Goal: Task Accomplishment & Management: Use online tool/utility

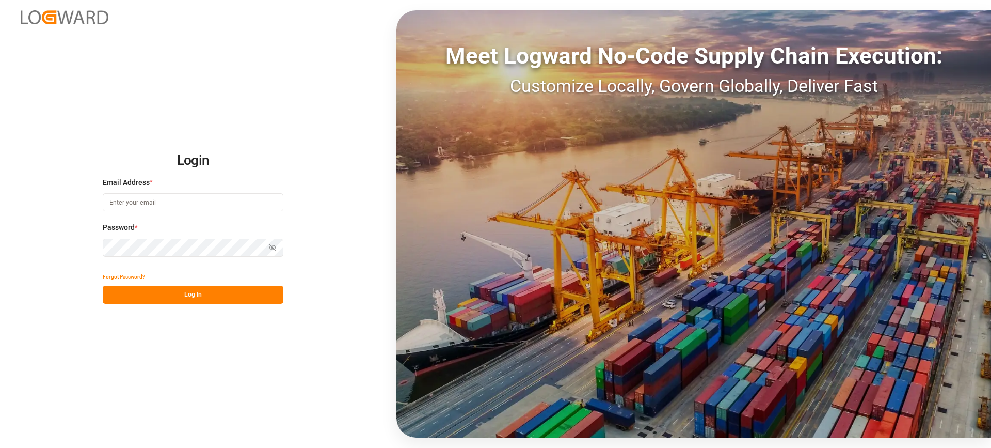
type input "[EMAIL_ADDRESS][PERSON_NAME][DOMAIN_NAME]"
click at [185, 292] on button "Log In" at bounding box center [193, 295] width 181 height 18
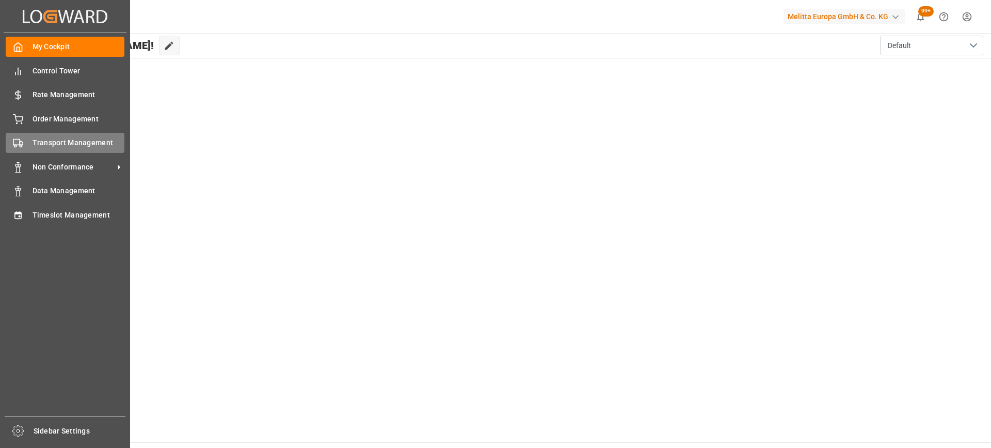
click at [42, 142] on span "Transport Management" at bounding box center [79, 142] width 92 height 11
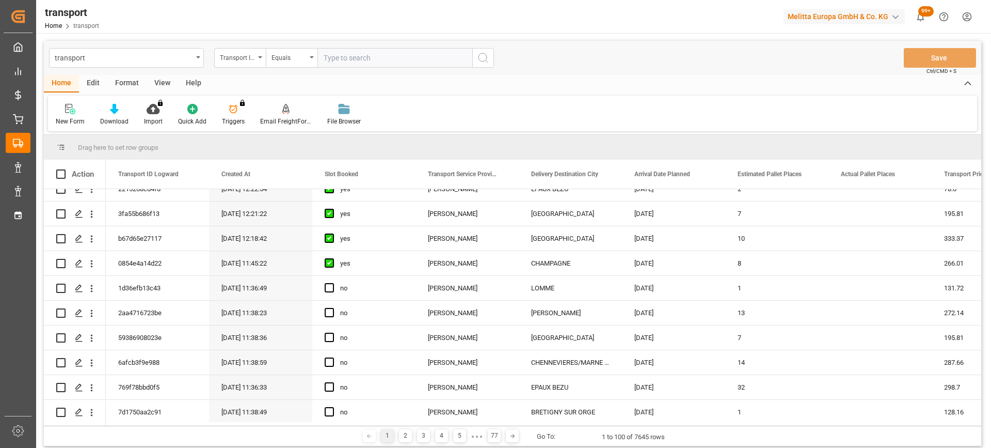
scroll to position [361, 0]
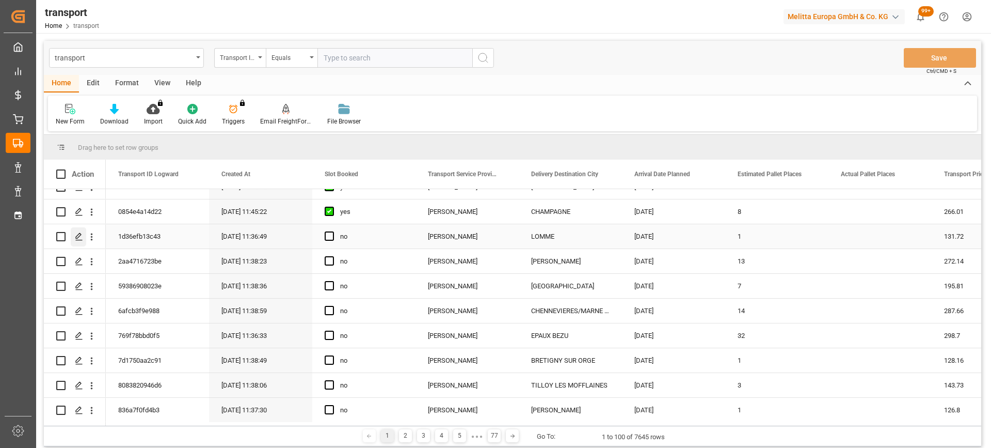
click at [77, 239] on polygon "Press SPACE to select this row." at bounding box center [78, 235] width 5 height 5
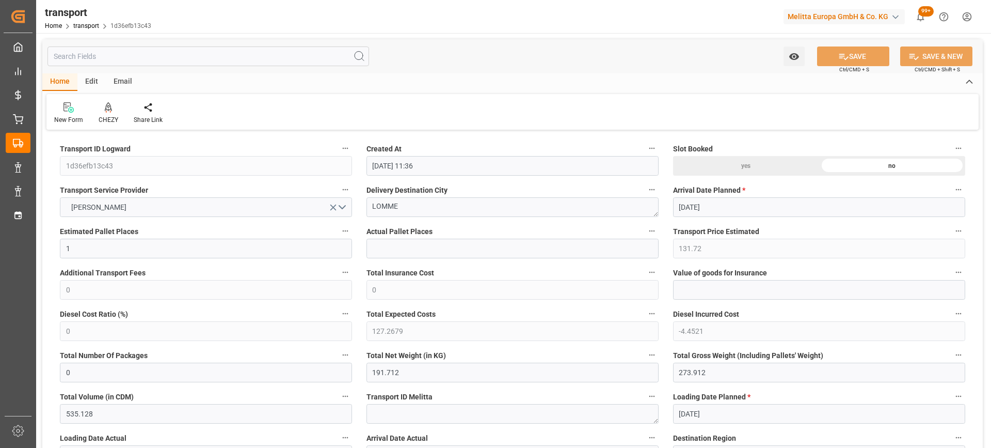
type input "30-09-2025 11:36"
type input "[DATE]"
drag, startPoint x: 416, startPoint y: 209, endPoint x: 318, endPoint y: 197, distance: 99.3
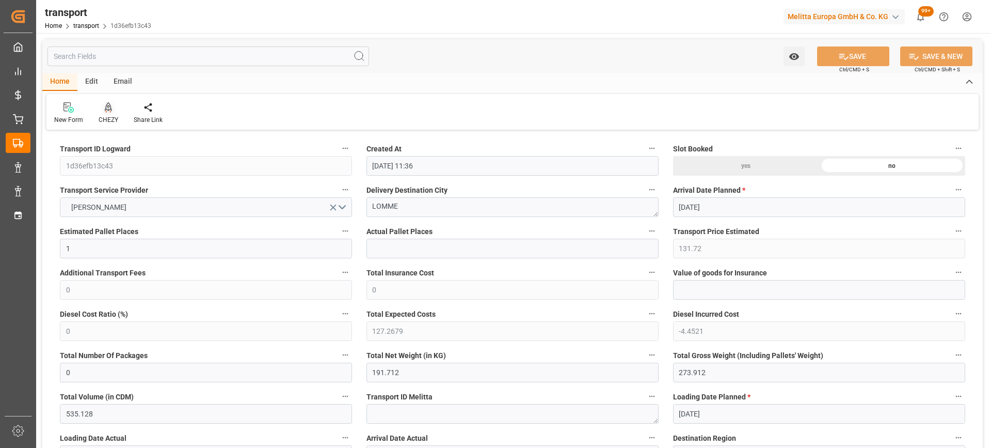
click at [108, 103] on icon at bounding box center [108, 106] width 7 height 9
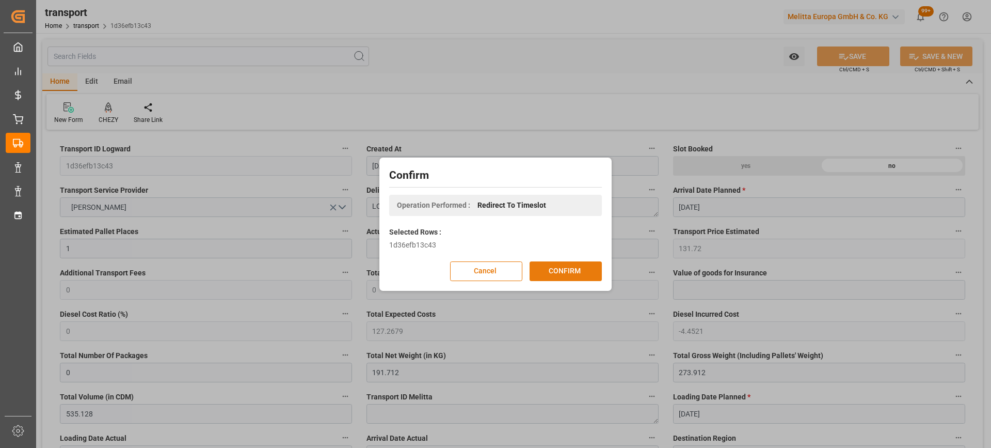
click at [578, 274] on button "CONFIRM" at bounding box center [566, 271] width 72 height 20
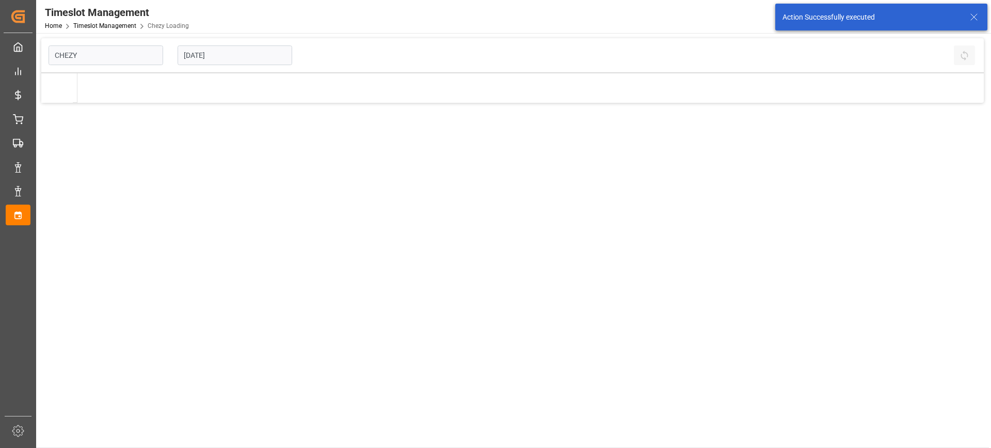
type input "Chezy Loading"
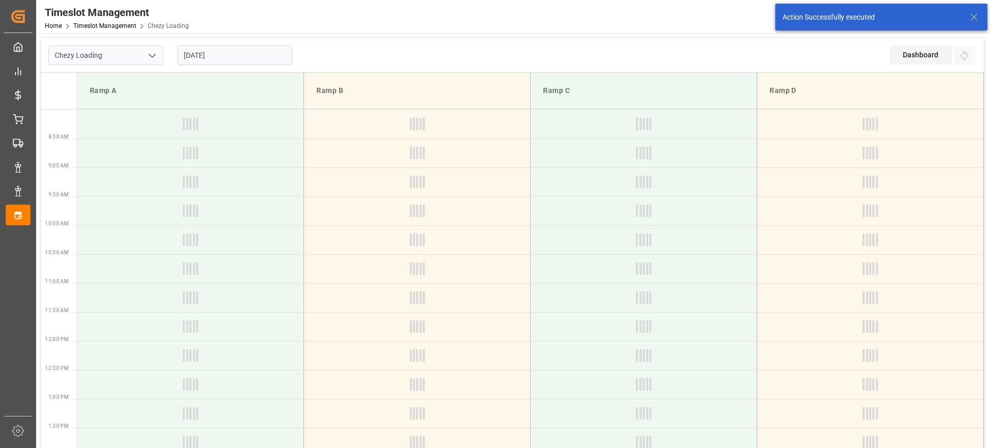
click at [207, 54] on input "[DATE]" at bounding box center [235, 55] width 115 height 20
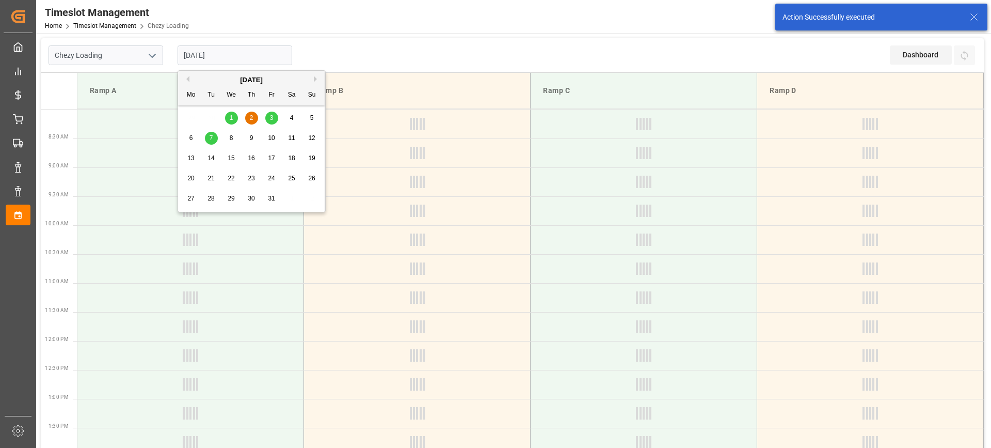
click at [228, 125] on div "29 30 1 2 3 4 5" at bounding box center [251, 118] width 141 height 20
click at [228, 117] on div "1" at bounding box center [231, 118] width 13 height 12
type input "[DATE]"
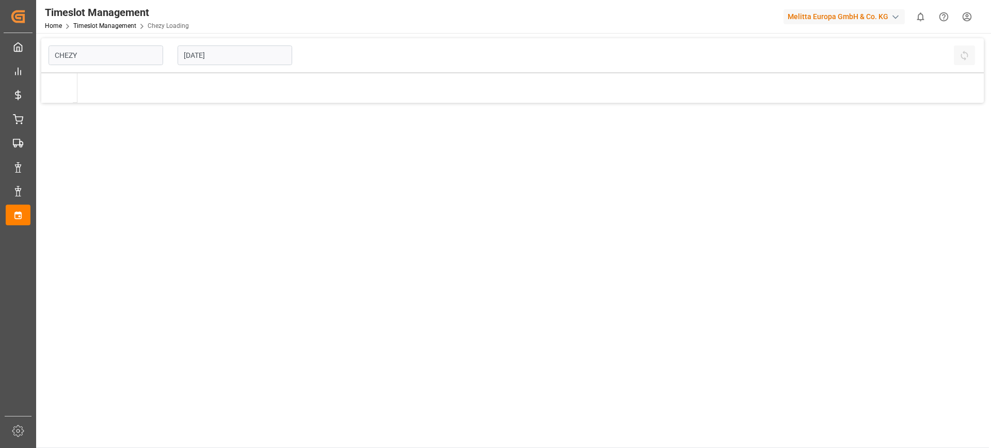
type input "Chezy Loading"
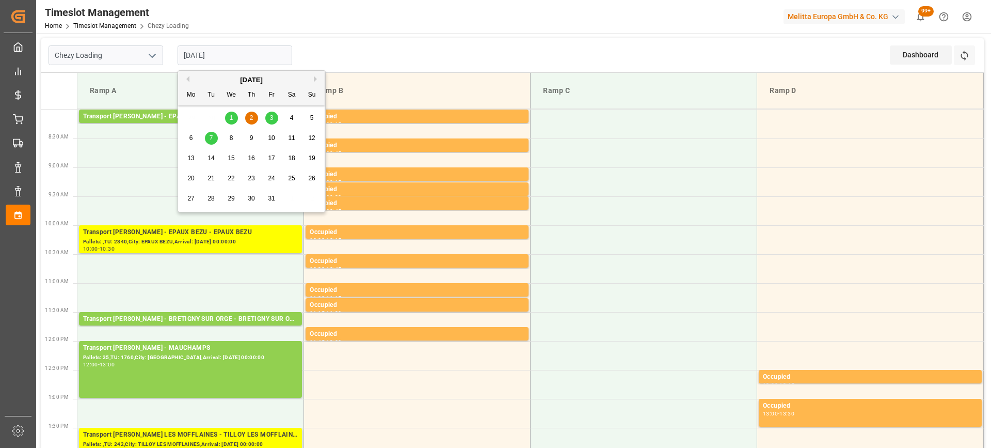
click at [191, 54] on input "[DATE]" at bounding box center [235, 55] width 115 height 20
click at [229, 118] on div "1" at bounding box center [231, 118] width 13 height 12
type input "[DATE]"
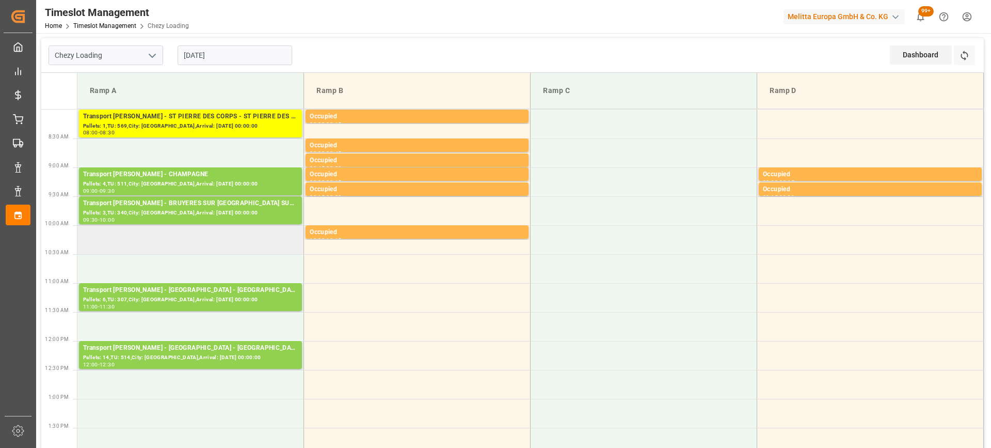
scroll to position [103, 0]
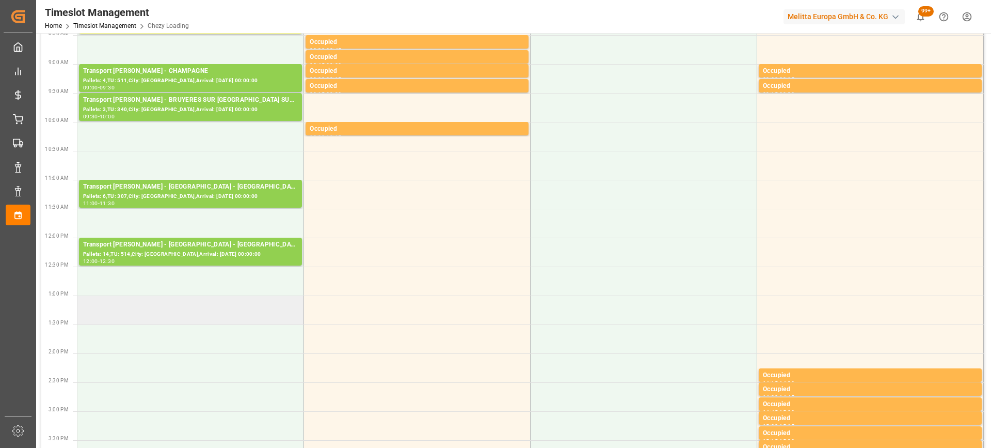
click at [169, 314] on td at bounding box center [190, 309] width 227 height 29
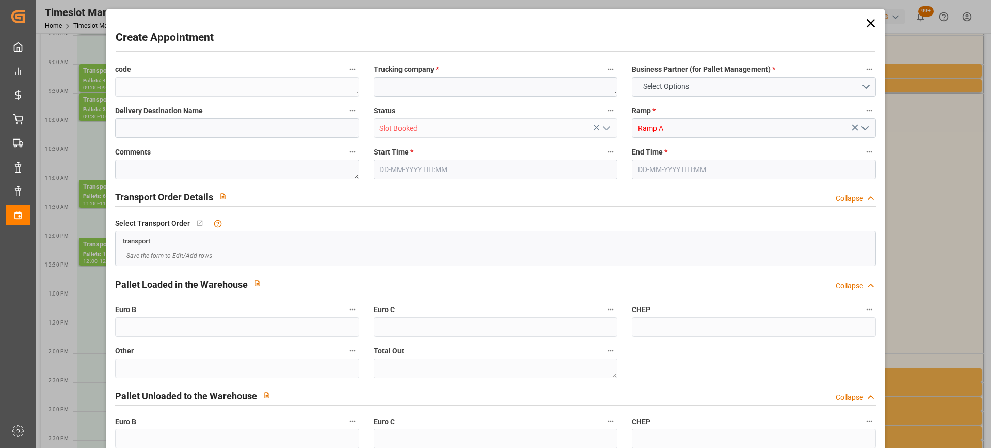
type input "0"
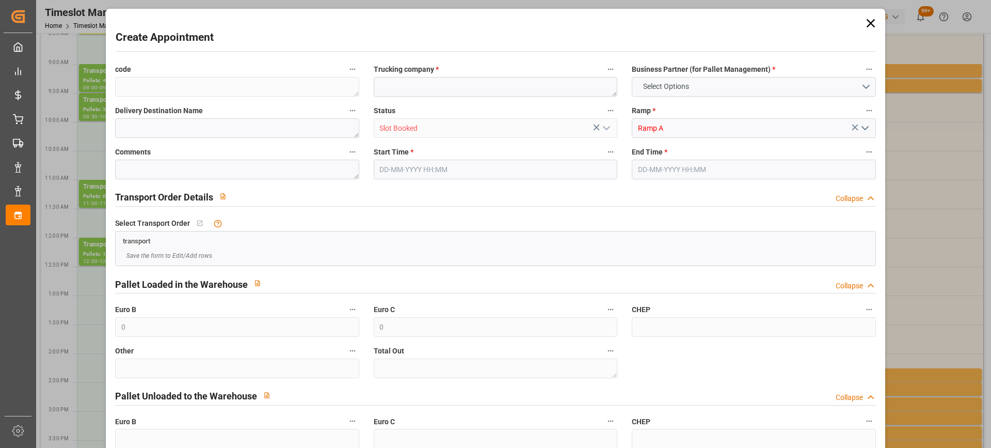
type input "0"
type input "01-10-2025 13:00"
type input "01-10-2025 13:15"
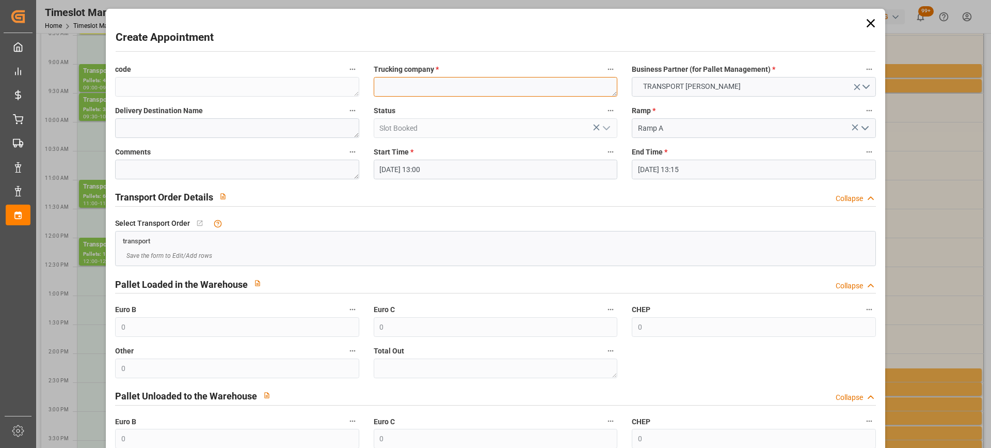
paste textarea "LOMME"
type textarea "LOMME"
paste textarea "LOMME"
type textarea "LOMME"
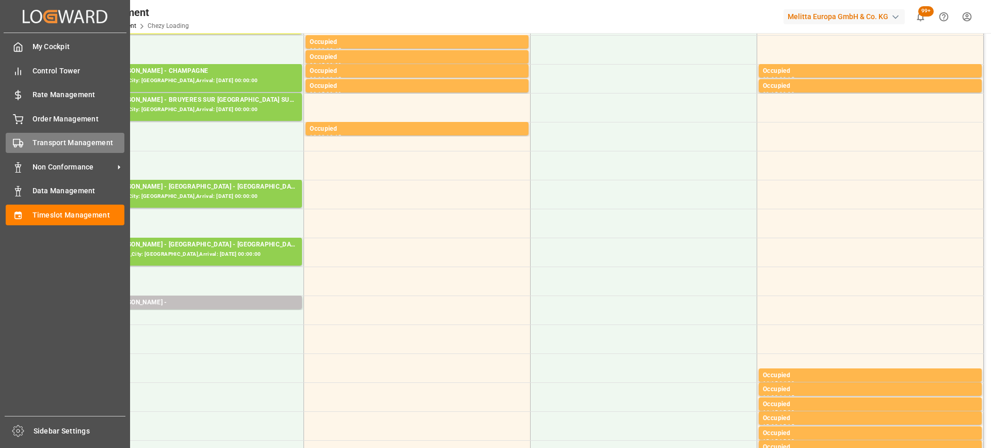
click at [71, 145] on span "Transport Management" at bounding box center [79, 142] width 92 height 11
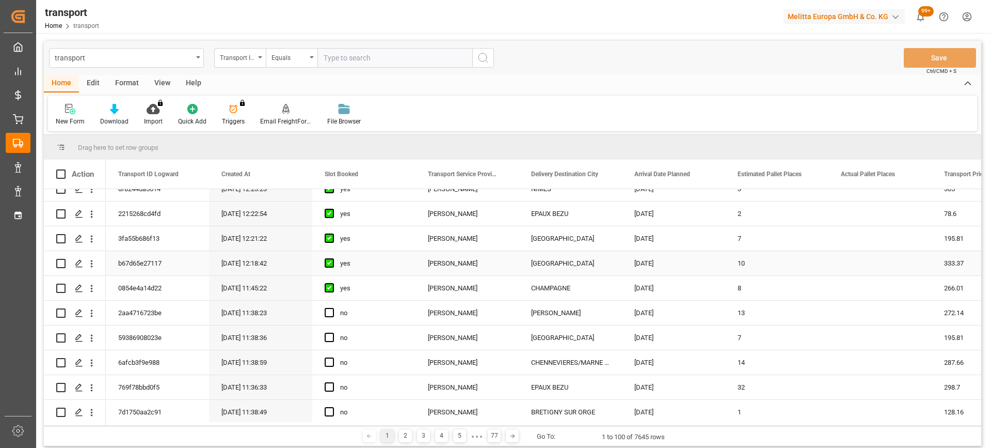
scroll to position [361, 0]
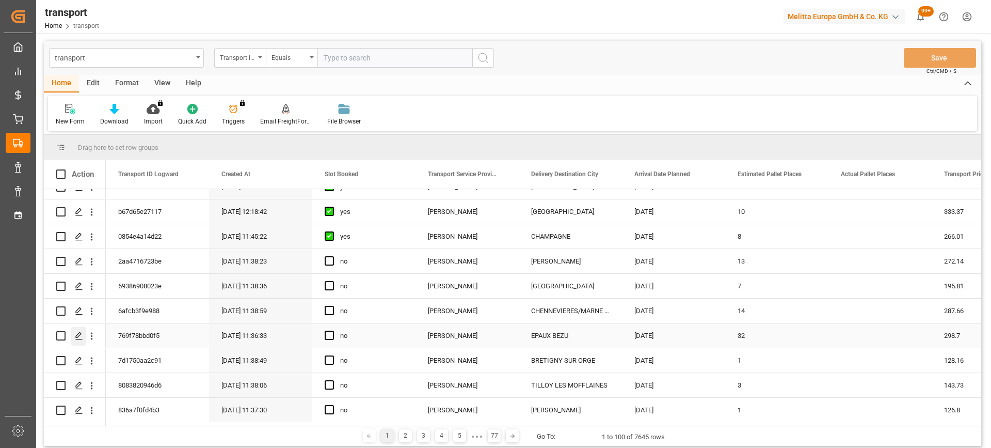
click at [77, 335] on polygon "Press SPACE to select this row." at bounding box center [78, 335] width 5 height 5
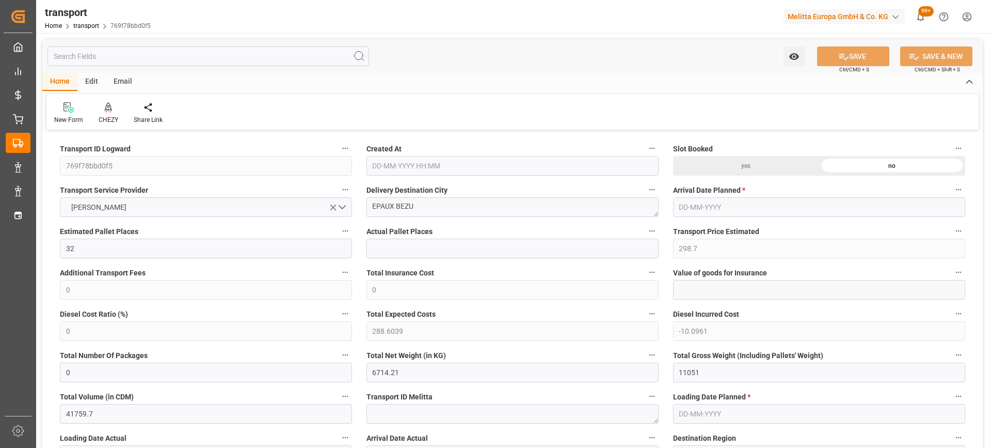
type input "30-09-2025 11:36"
type input "[DATE]"
drag, startPoint x: 433, startPoint y: 212, endPoint x: 341, endPoint y: 202, distance: 92.4
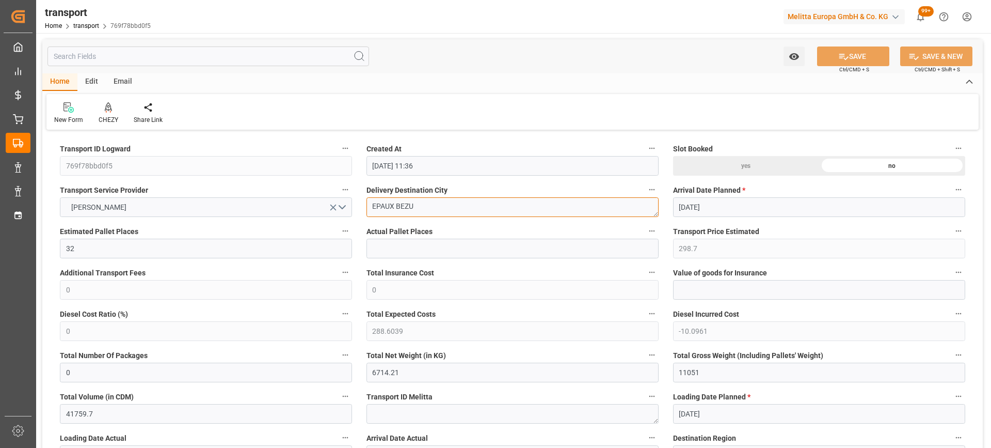
drag, startPoint x: 365, startPoint y: 202, endPoint x: 594, endPoint y: 213, distance: 229.5
click at [594, 213] on textarea "EPAUX BEZU" at bounding box center [513, 207] width 292 height 20
drag, startPoint x: 418, startPoint y: 207, endPoint x: 372, endPoint y: 201, distance: 46.3
click at [372, 201] on textarea "EPAUX BEZU" at bounding box center [513, 207] width 292 height 20
click at [109, 113] on div "CHEZY" at bounding box center [108, 113] width 35 height 23
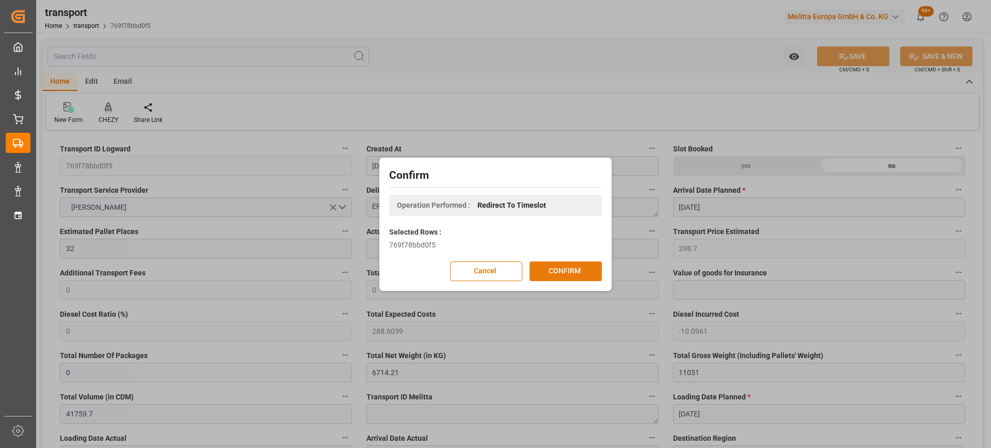
click at [549, 269] on button "CONFIRM" at bounding box center [566, 271] width 72 height 20
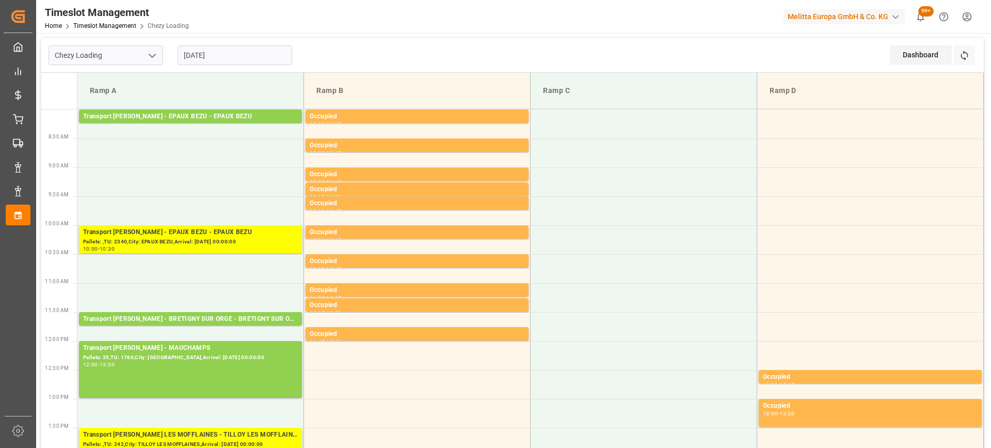
scroll to position [155, 0]
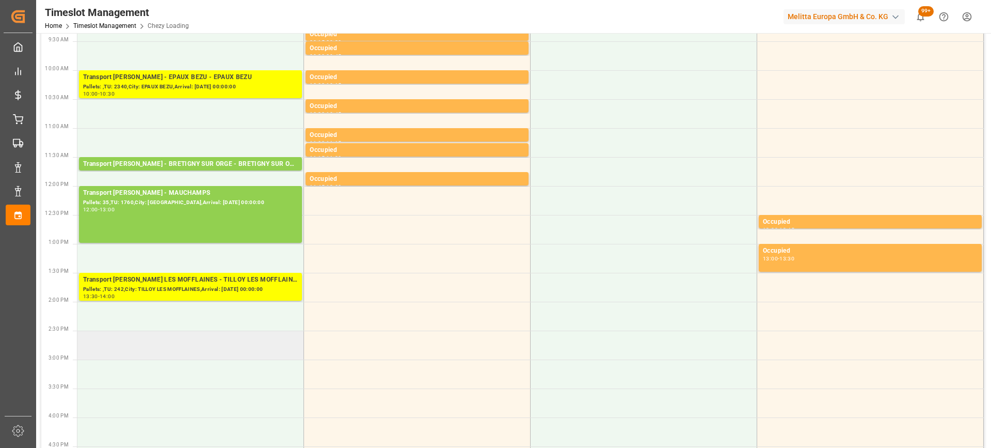
click at [149, 351] on td at bounding box center [190, 344] width 227 height 29
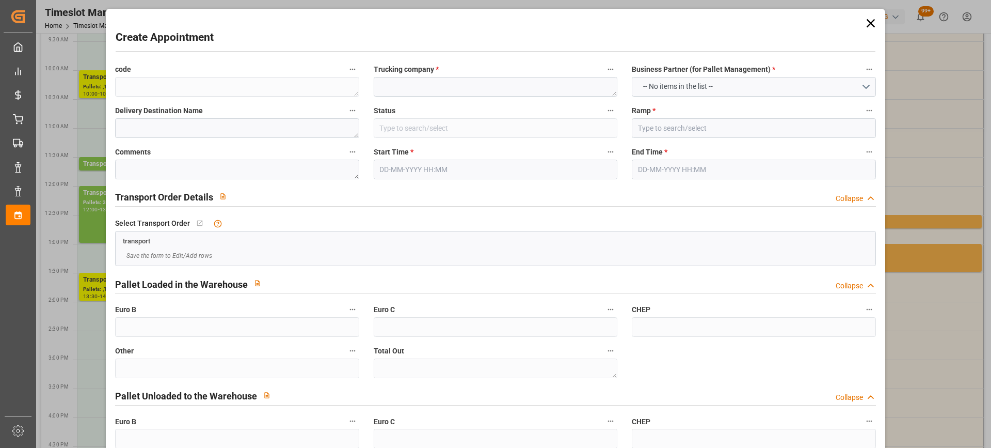
type input "Slot Booked"
type input "Ramp A"
type input "0"
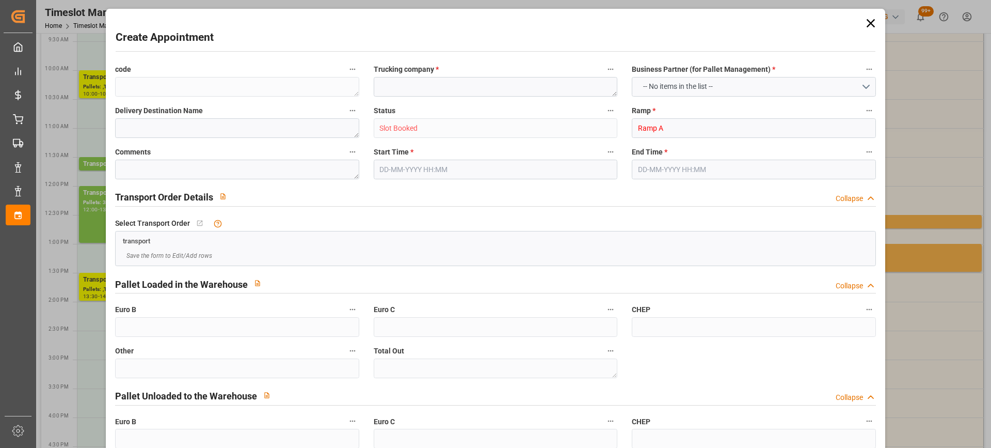
type input "0"
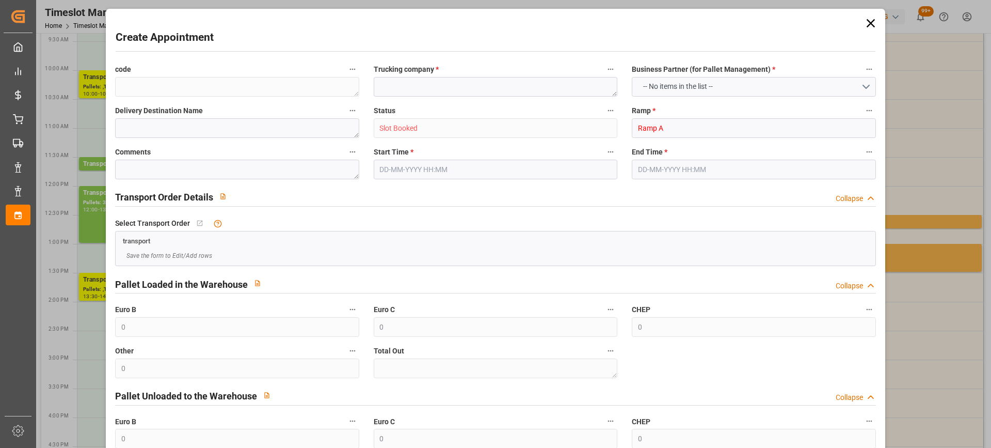
type input "02-10-2025 14:30"
type input "02-10-2025 15:30"
paste textarea "EPAUX BEZU"
type textarea "EPAUX BEZU"
paste textarea "EPAUX BEZU"
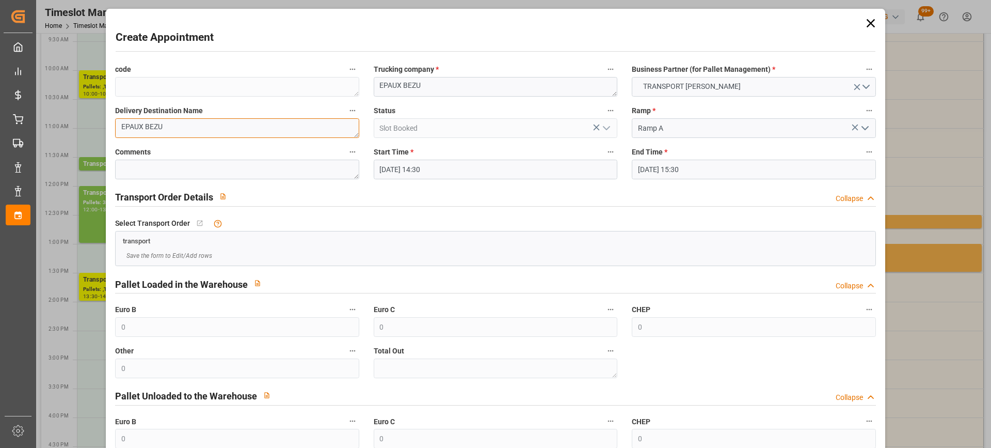
scroll to position [102, 0]
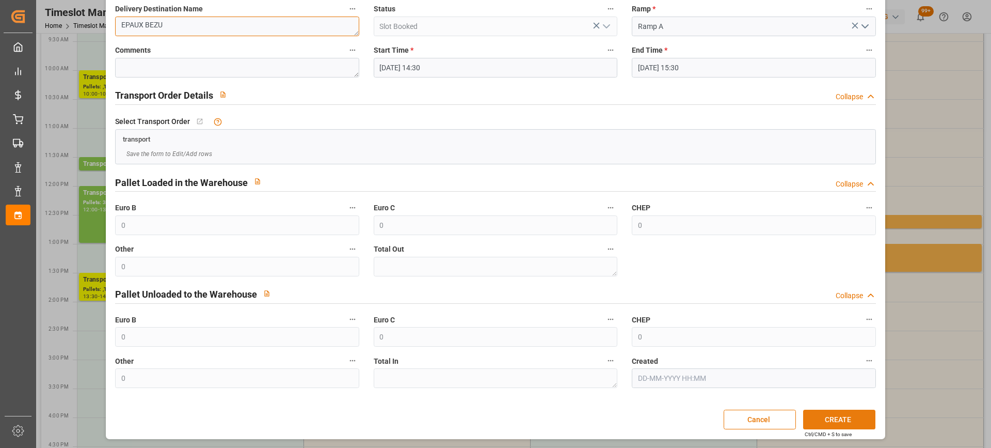
type textarea "EPAUX BEZU"
click at [837, 415] on button "CREATE" at bounding box center [839, 419] width 72 height 20
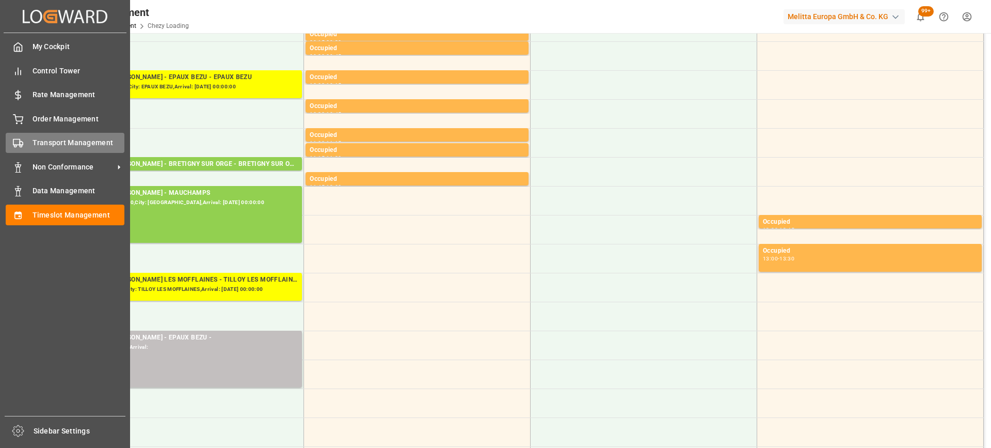
click at [65, 141] on span "Transport Management" at bounding box center [79, 142] width 92 height 11
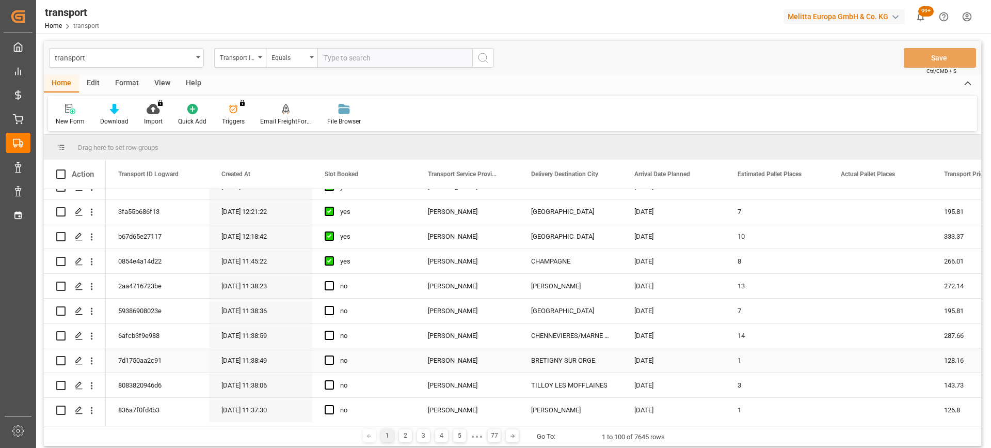
scroll to position [413, 0]
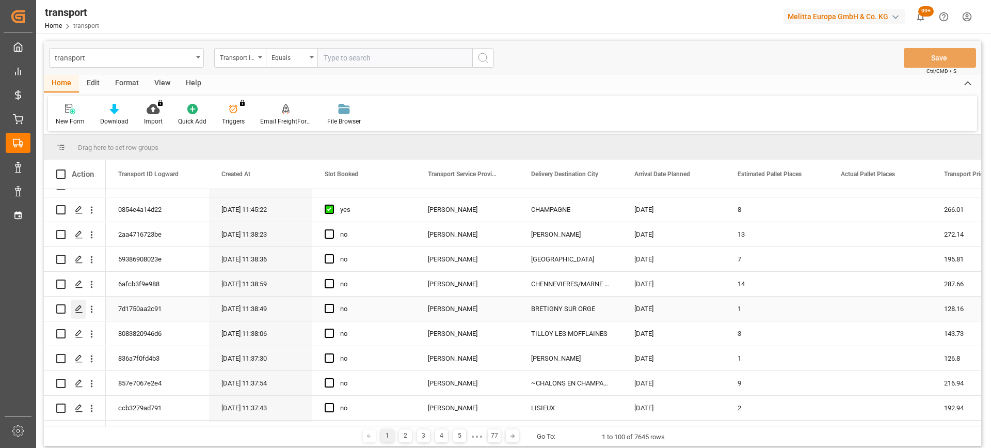
click at [81, 310] on icon "Press SPACE to select this row." at bounding box center [79, 309] width 8 height 8
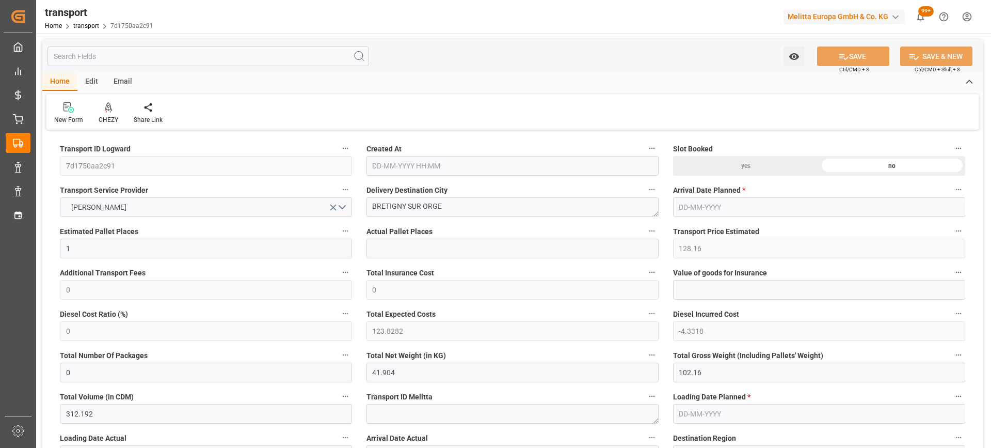
type input "1"
type input "128.16"
type input "0"
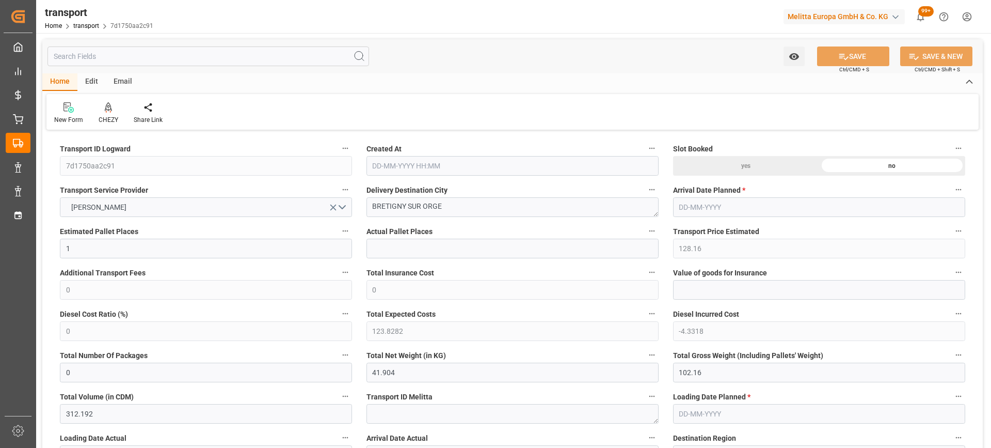
type input "123.8282"
type input "-4.3318"
type input "0"
type input "41.904"
type input "102.16"
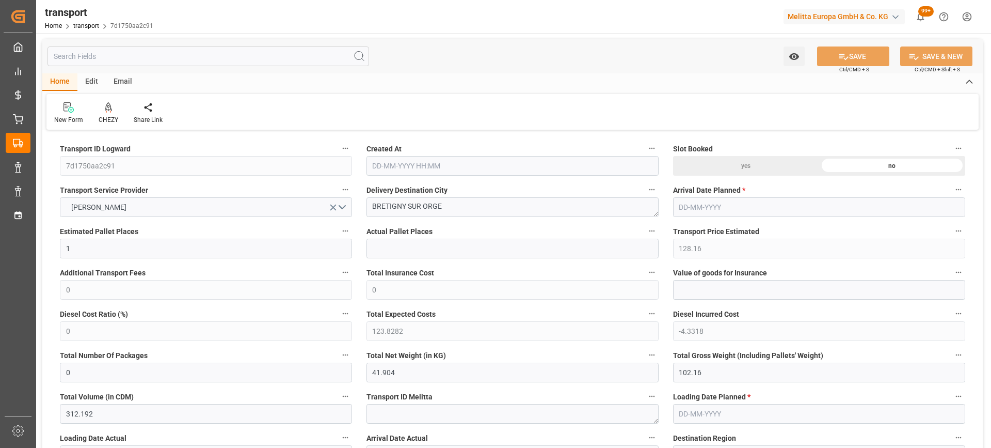
type input "312.192"
type input "91"
type input "0"
type input "32"
type input "2"
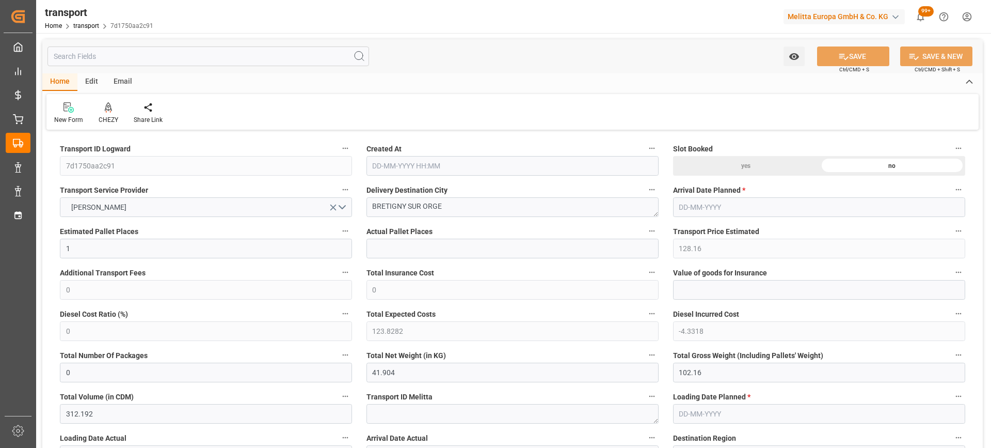
type input "101"
type input "56.16"
type input "0"
type input "4710.8598"
type input "0"
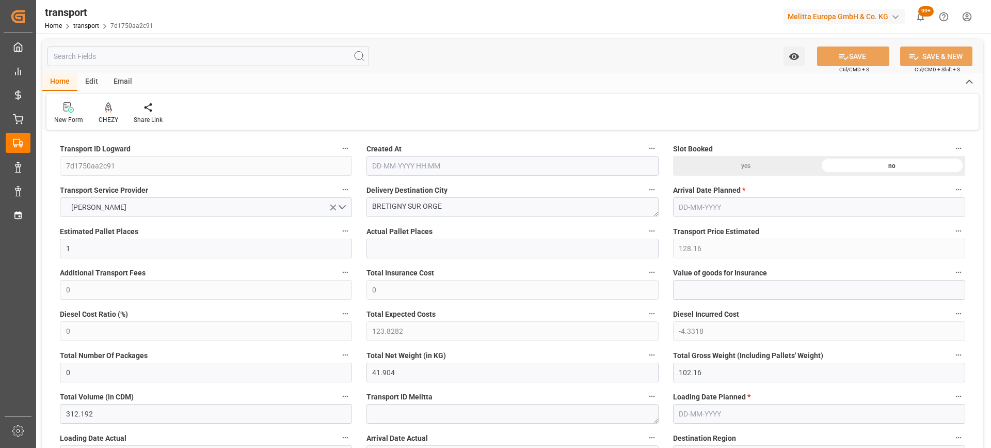
type input "0"
type input "21"
type input "35"
type input "30-09-2025 11:38"
type input "[DATE]"
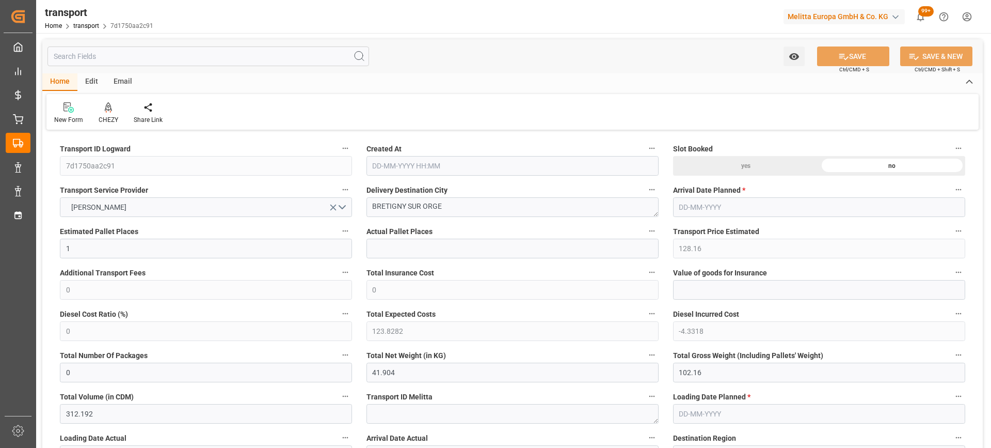
type input "[DATE]"
drag, startPoint x: 477, startPoint y: 208, endPoint x: 372, endPoint y: 203, distance: 104.9
click at [372, 203] on textarea "BRETIGNY SUR ORGE" at bounding box center [513, 207] width 292 height 20
click at [107, 114] on div "CHEZY" at bounding box center [108, 113] width 35 height 23
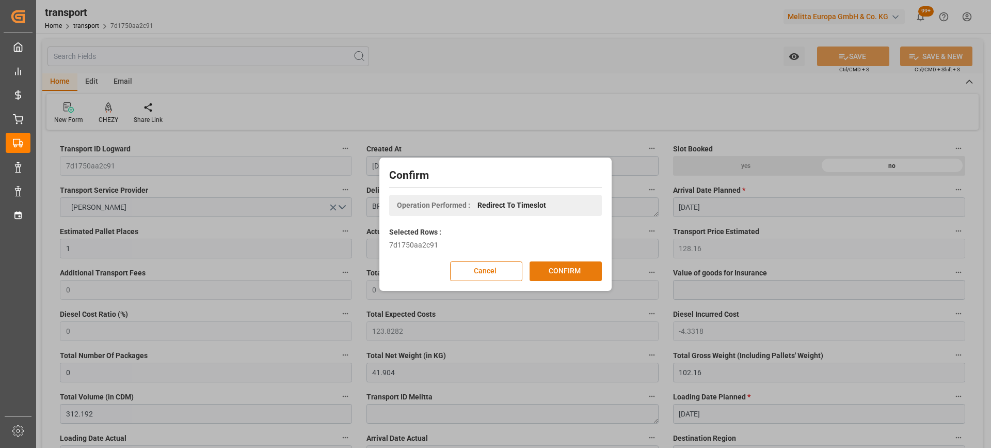
click at [570, 276] on button "CONFIRM" at bounding box center [566, 271] width 72 height 20
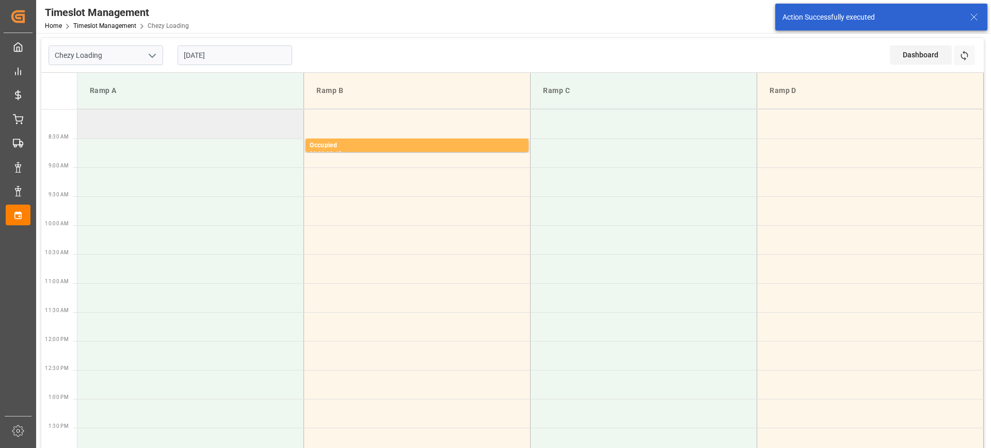
click at [127, 130] on td at bounding box center [190, 123] width 227 height 29
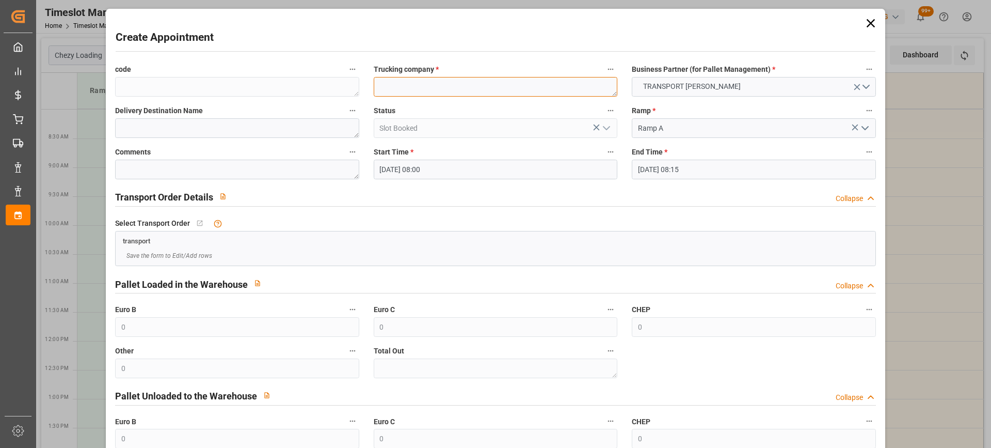
paste textarea "BRETIGNY SUR ORGE"
type textarea "BRETIGNY SUR ORGE"
paste textarea "BRETIGNY SUR ORGE"
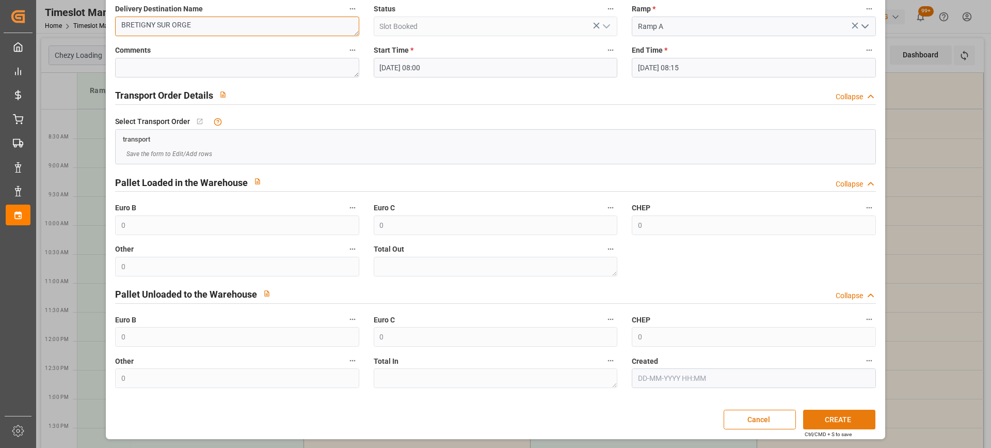
type textarea "BRETIGNY SUR ORGE"
click at [847, 422] on button "CREATE" at bounding box center [839, 419] width 72 height 20
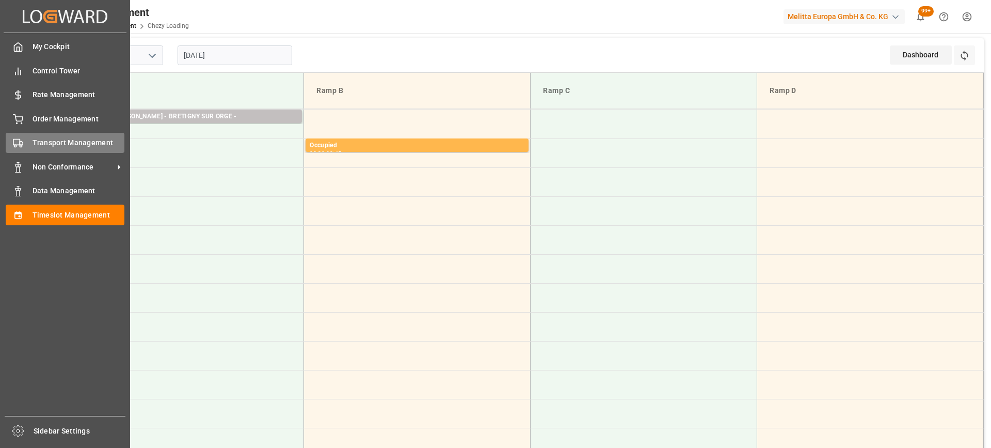
click at [58, 140] on span "Transport Management" at bounding box center [79, 142] width 92 height 11
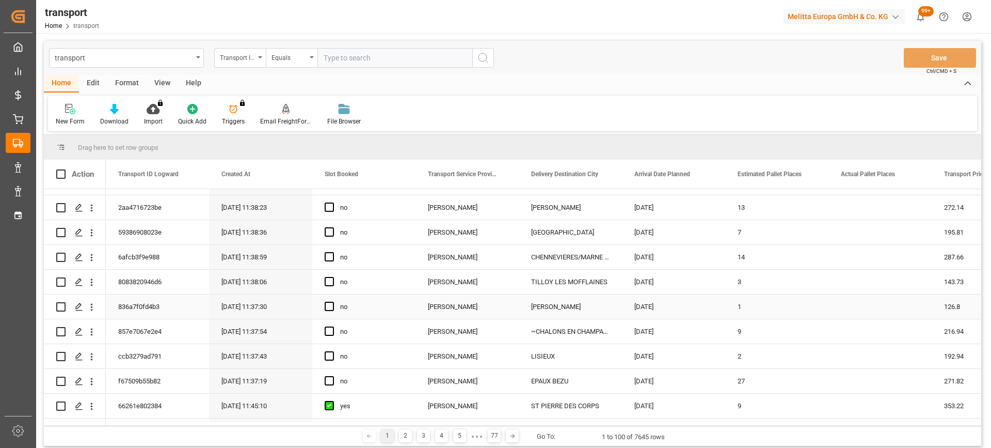
scroll to position [413, 0]
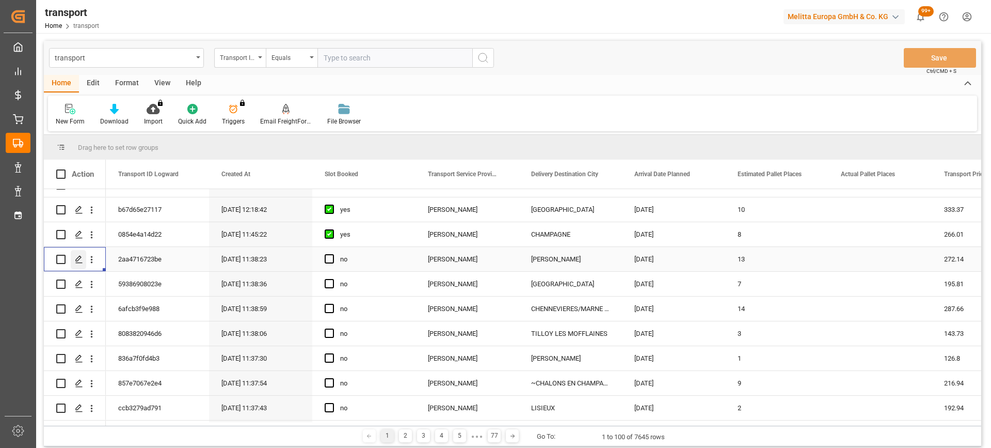
click at [77, 259] on polygon "Press SPACE to select this row." at bounding box center [78, 258] width 5 height 5
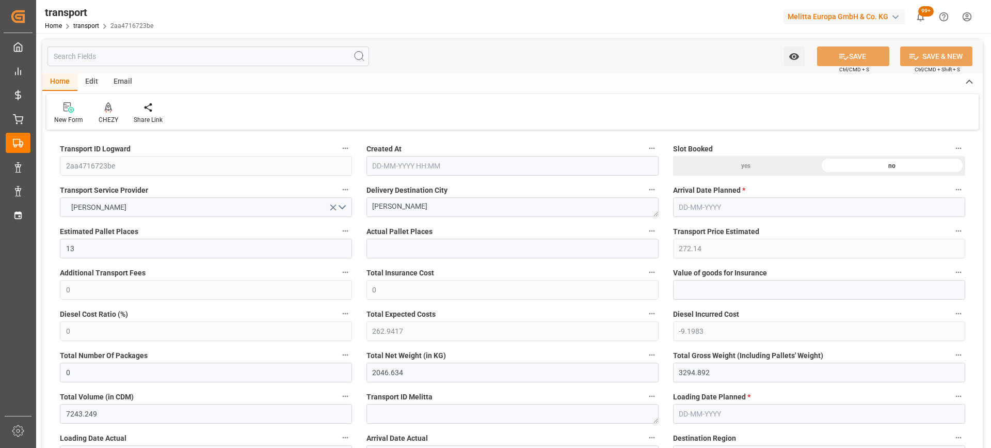
type input "30-09-2025 11:38"
type input "[DATE]"
drag, startPoint x: 413, startPoint y: 208, endPoint x: 342, endPoint y: 208, distance: 71.3
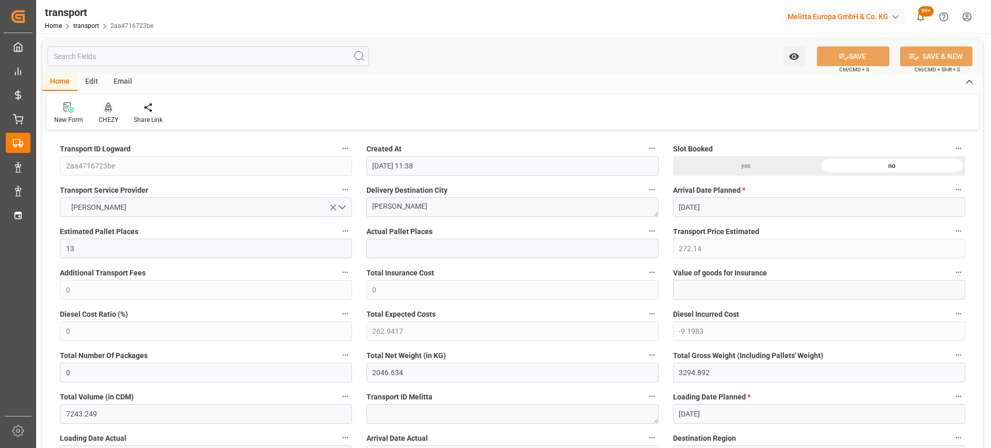
click at [112, 109] on div at bounding box center [109, 107] width 20 height 11
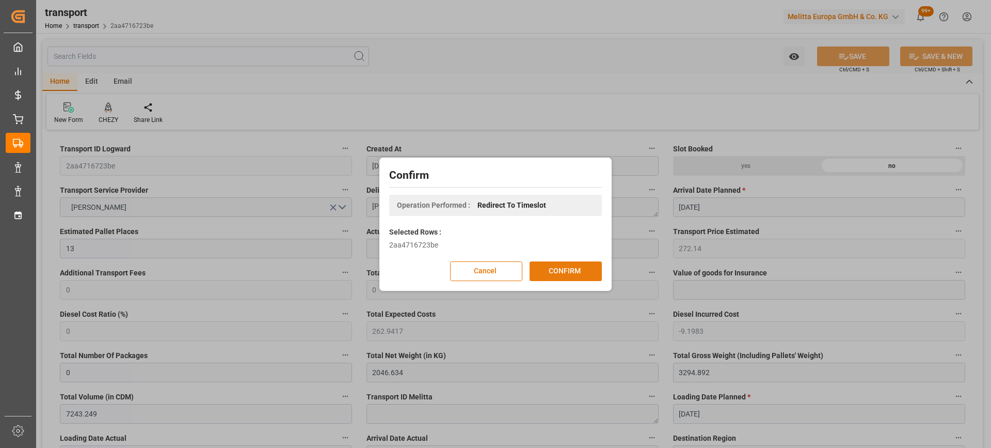
click at [556, 274] on button "CONFIRM" at bounding box center [566, 271] width 72 height 20
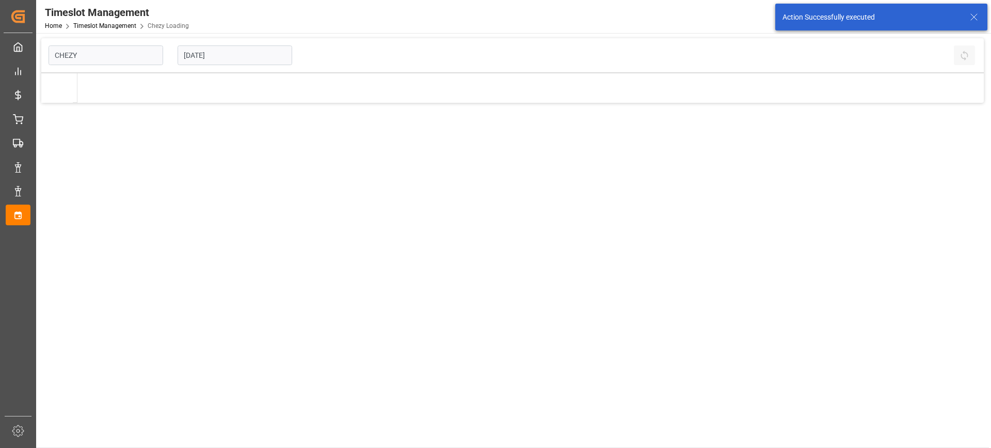
type input "Chezy Loading"
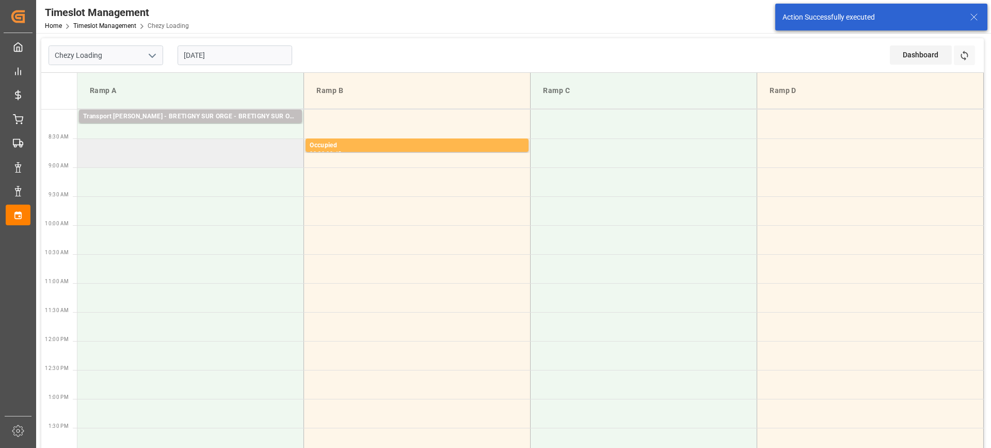
click at [160, 147] on td at bounding box center [190, 152] width 227 height 29
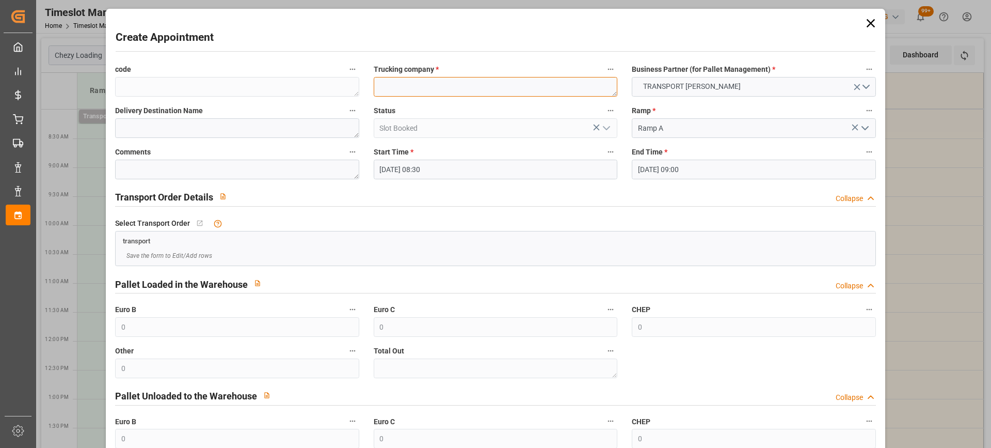
paste textarea "[PERSON_NAME]"
type textarea "[PERSON_NAME]"
paste textarea "[PERSON_NAME]"
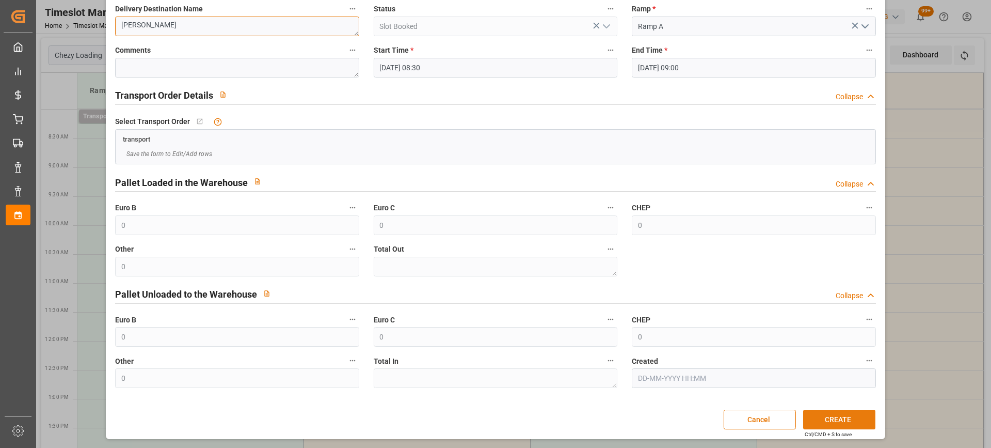
type textarea "[PERSON_NAME]"
click at [826, 415] on button "CREATE" at bounding box center [839, 419] width 72 height 20
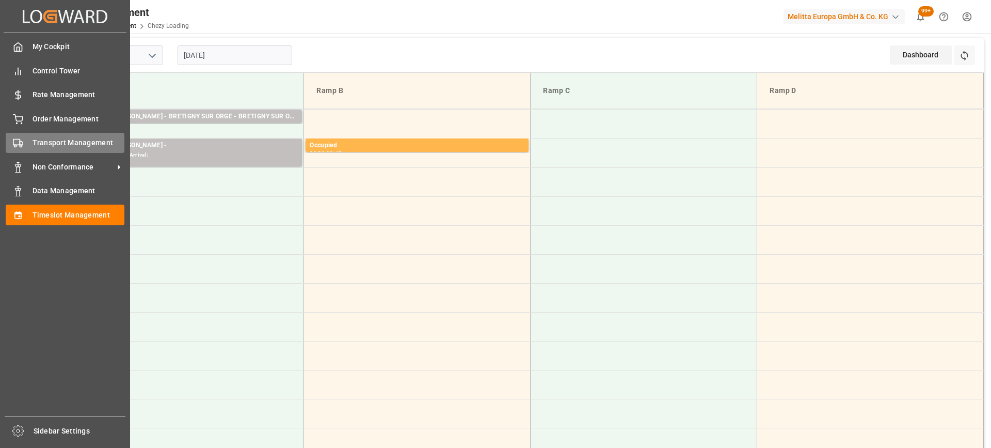
click at [56, 145] on span "Transport Management" at bounding box center [79, 142] width 92 height 11
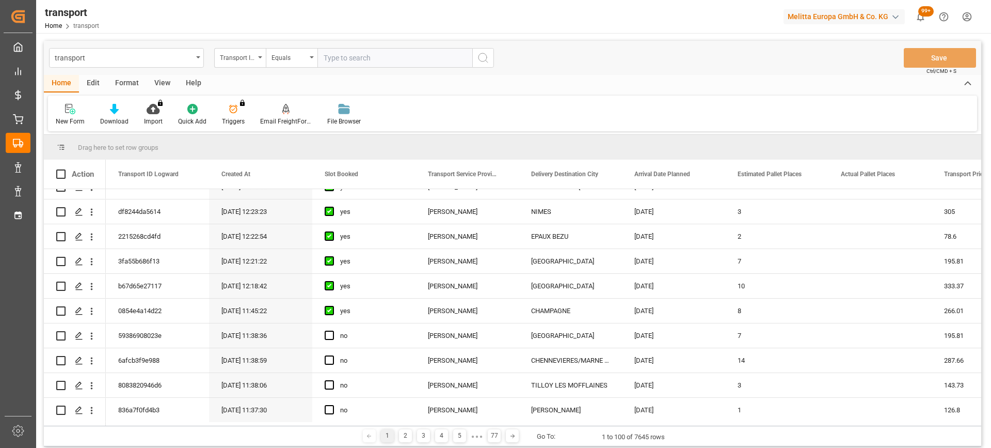
scroll to position [465, 0]
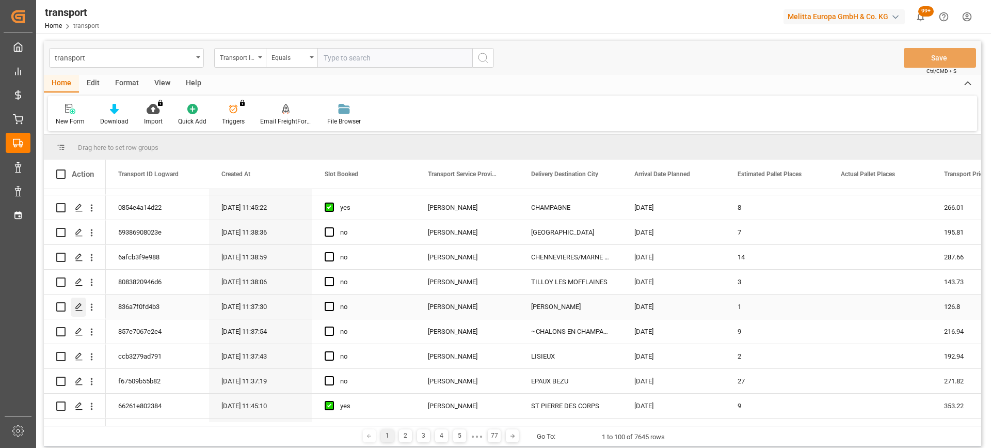
click at [77, 307] on icon "Press SPACE to select this row." at bounding box center [79, 307] width 8 height 8
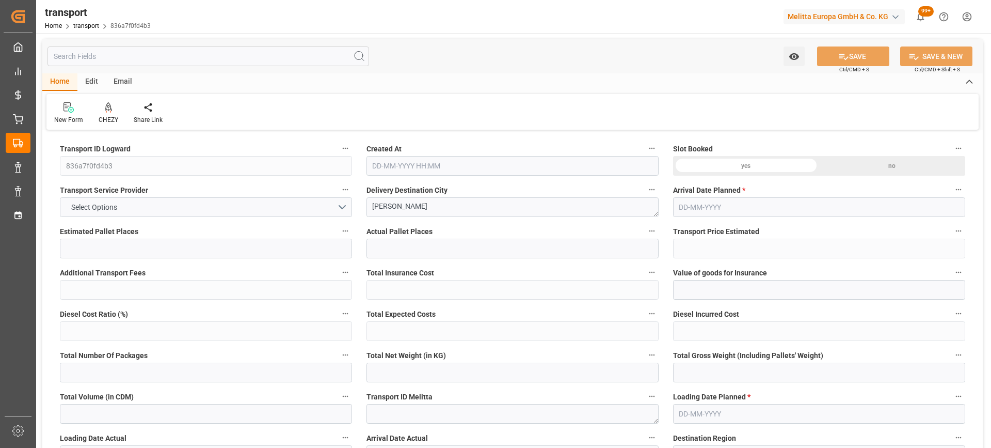
type input "1"
type input "126.8"
type input "0"
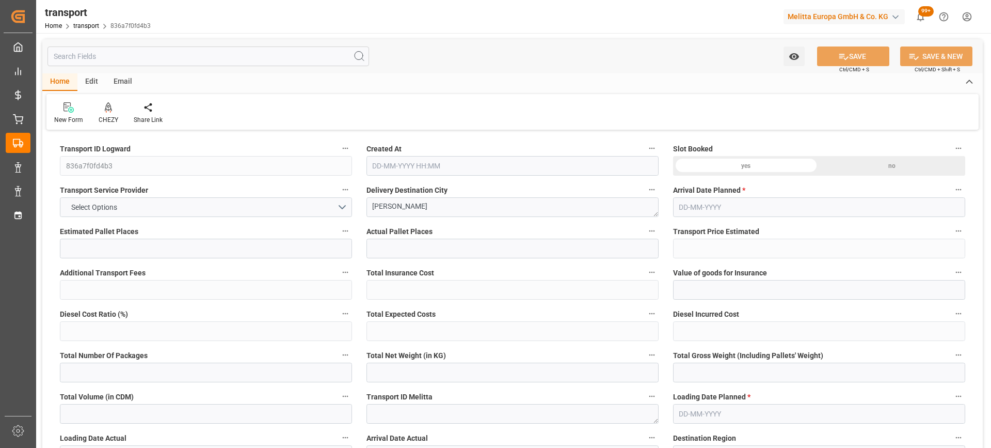
type input "122.5142"
type input "-4.2858"
type input "0"
type input "83.3"
type input "224.46"
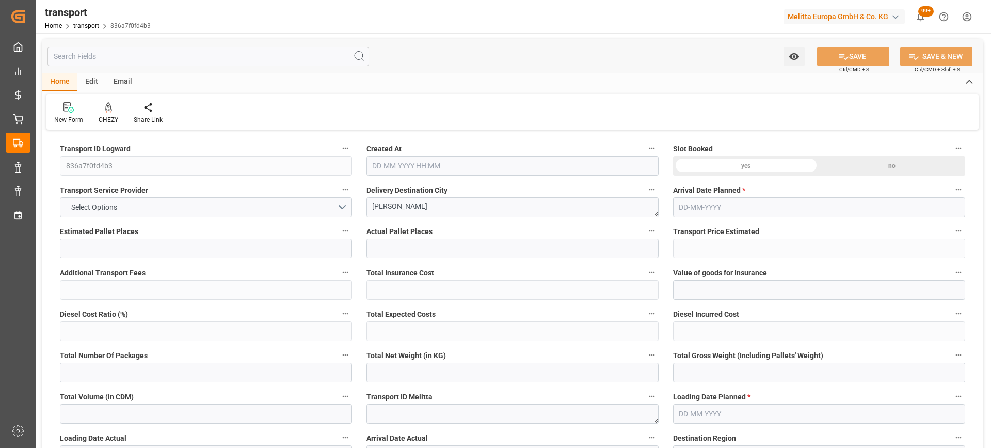
type input "314.032"
type input "77"
type input "0"
type input "16"
type input "6"
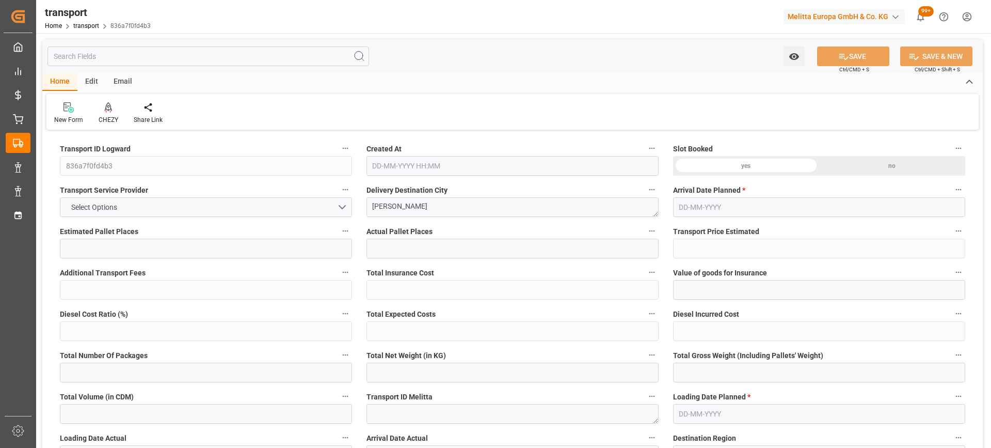
type input "101"
type input "86.46"
type input "0"
type input "4710.8598"
type input "0"
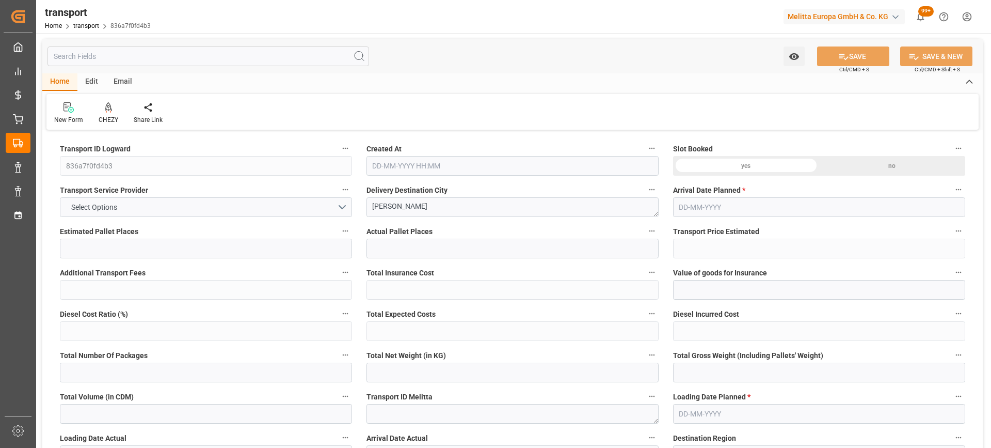
type input "0"
type input "21"
type input "35"
type input "[DATE] 11:37"
type input "[DATE]"
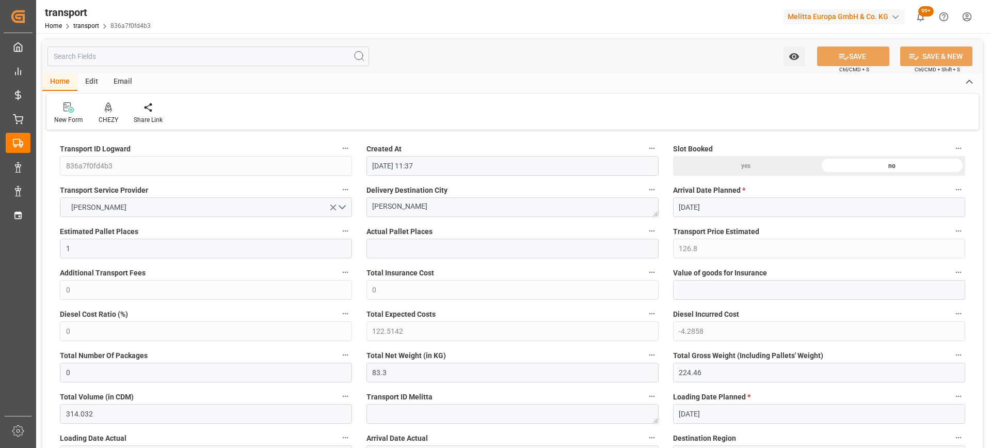
type input "[DATE]"
drag, startPoint x: 406, startPoint y: 204, endPoint x: 371, endPoint y: 209, distance: 35.4
click at [371, 209] on textarea "[PERSON_NAME]" at bounding box center [513, 207] width 292 height 20
click at [110, 107] on icon at bounding box center [108, 107] width 7 height 10
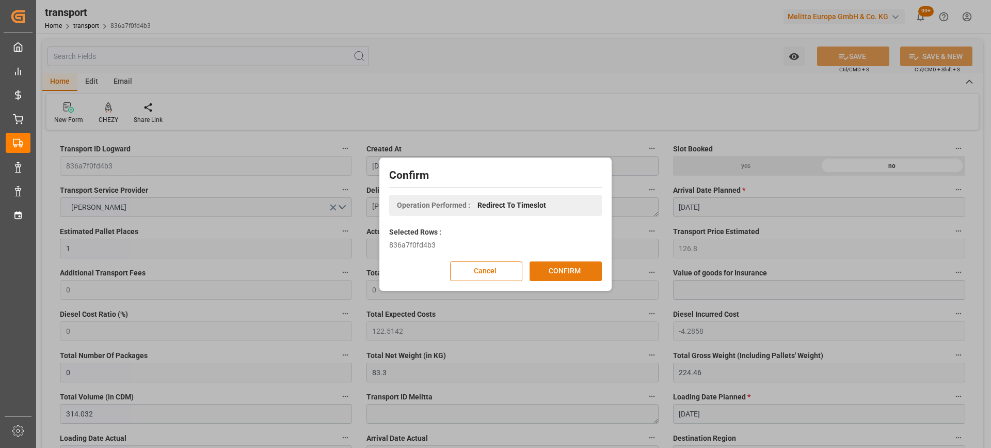
click at [566, 278] on button "CONFIRM" at bounding box center [566, 271] width 72 height 20
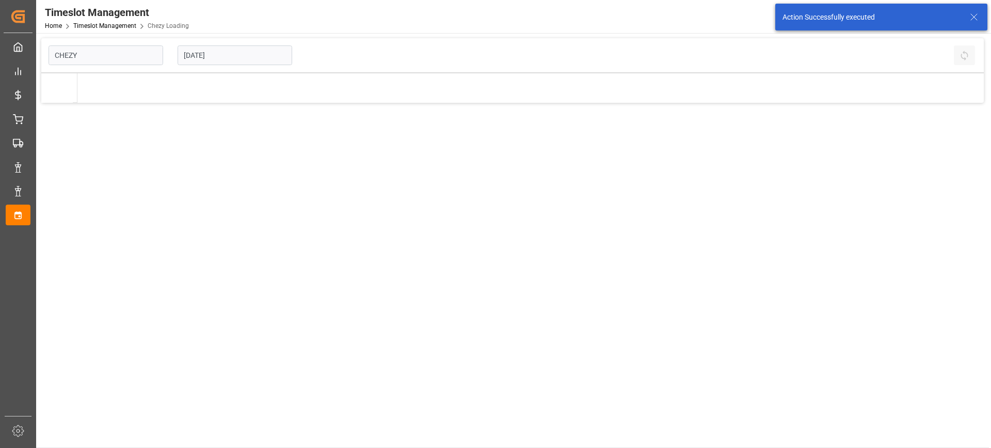
type input "Chezy Loading"
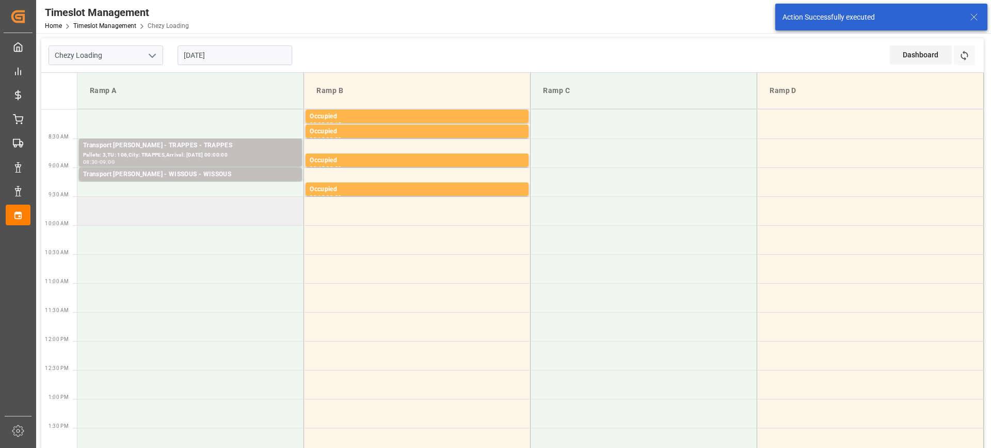
click at [170, 207] on td at bounding box center [190, 210] width 227 height 29
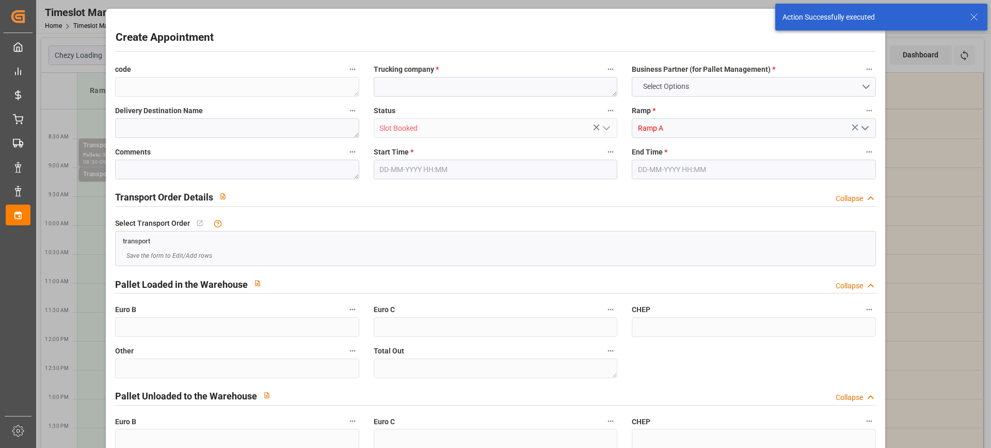
type input "0"
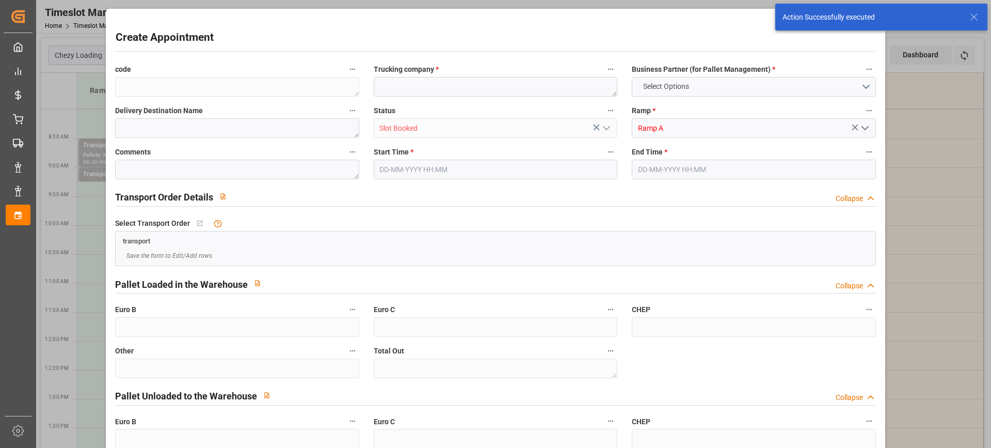
type input "0"
type input "[DATE] 09:30"
type input "[DATE] 09:45"
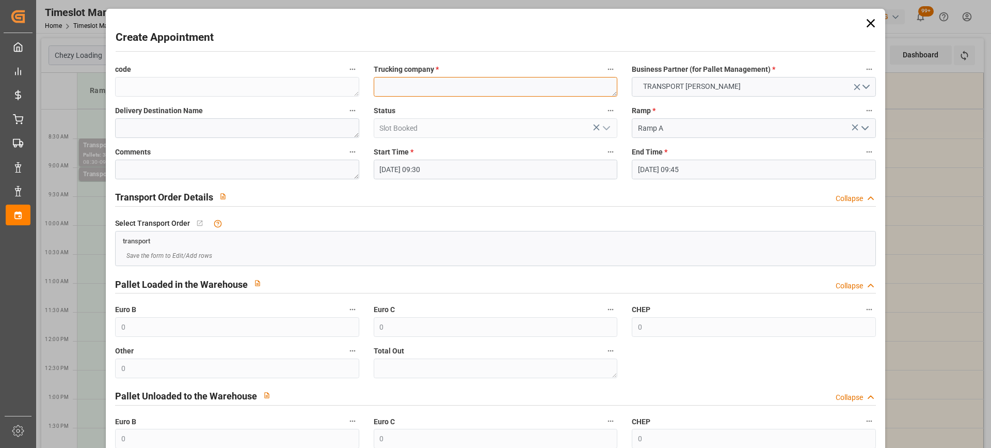
paste textarea "[PERSON_NAME]"
type textarea "[PERSON_NAME]"
paste textarea "[PERSON_NAME]"
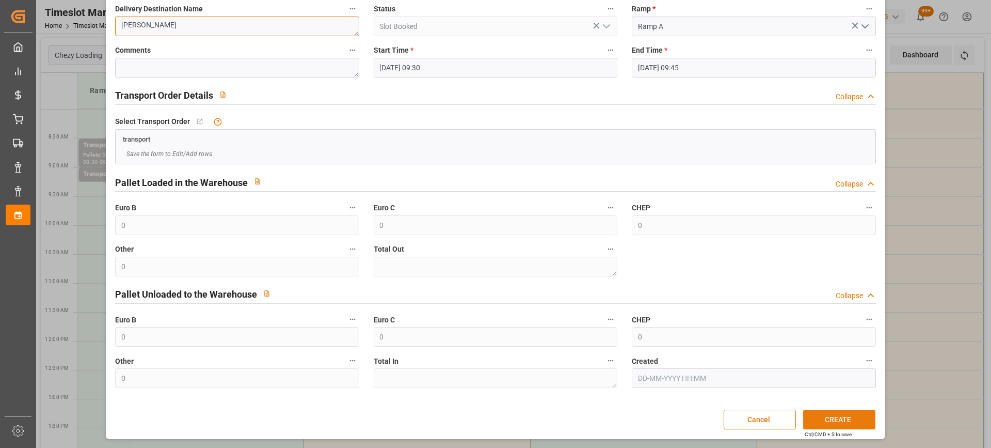
type textarea "[PERSON_NAME]"
click at [817, 414] on button "CREATE" at bounding box center [839, 419] width 72 height 20
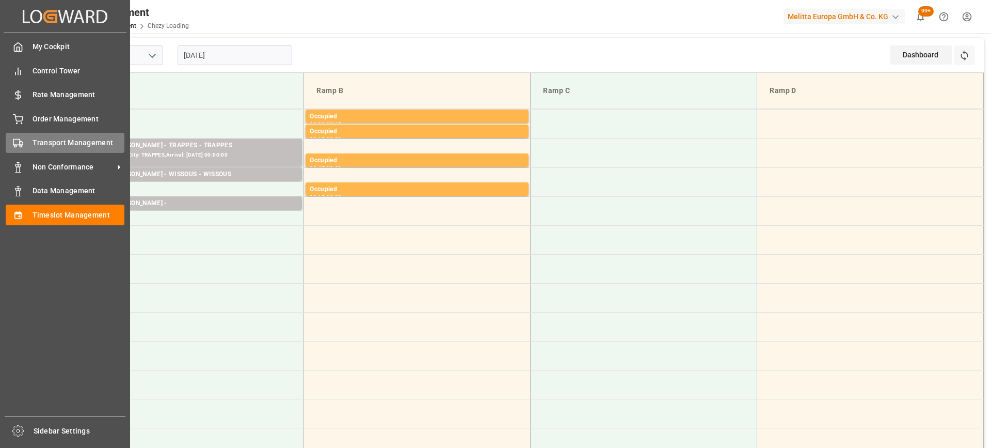
click at [48, 145] on span "Transport Management" at bounding box center [79, 142] width 92 height 11
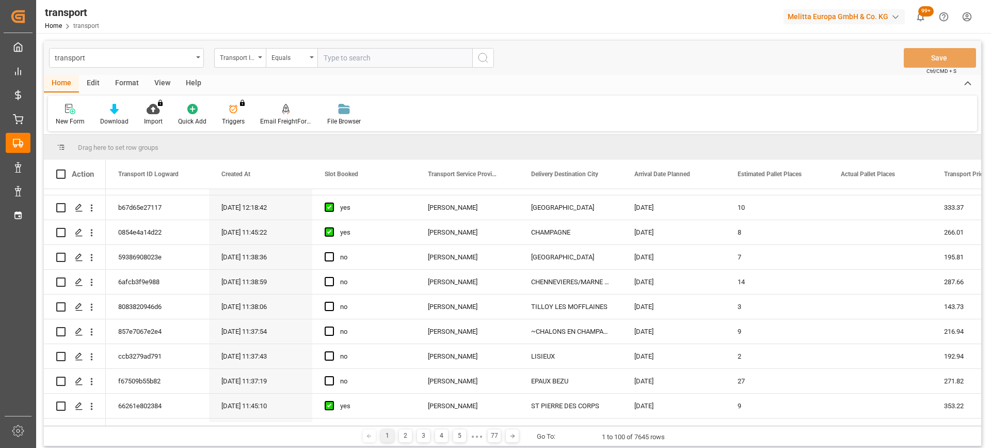
scroll to position [465, 0]
click at [78, 384] on icon "Press SPACE to select this row." at bounding box center [79, 381] width 8 height 8
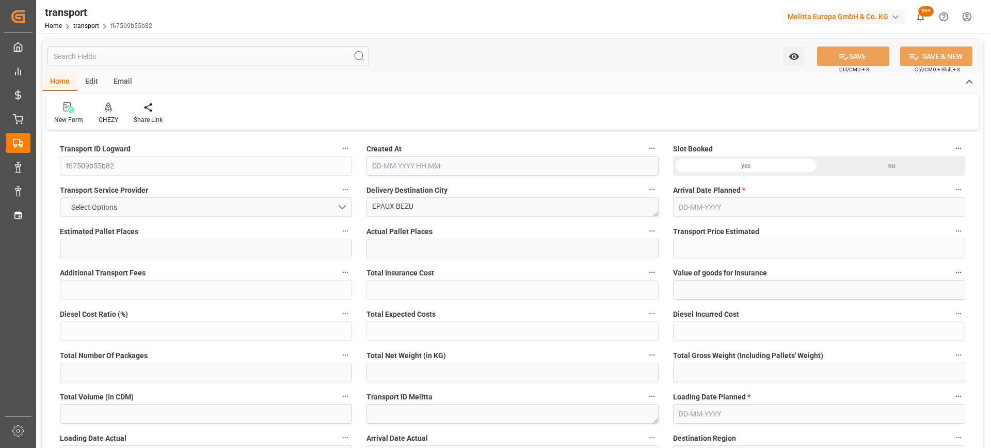
type input "27"
type input "271.82"
type input "0"
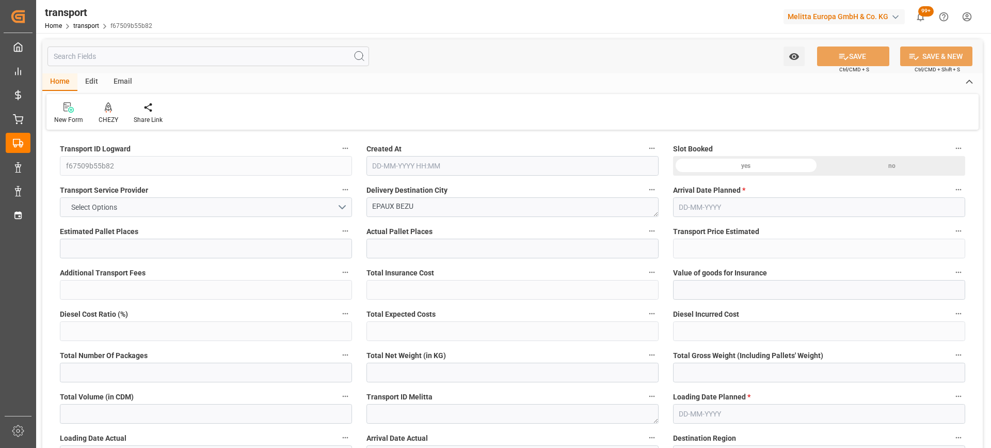
type input "262.6325"
type input "-9.1875"
type input "0"
type input "6894.916"
type input "10187.108"
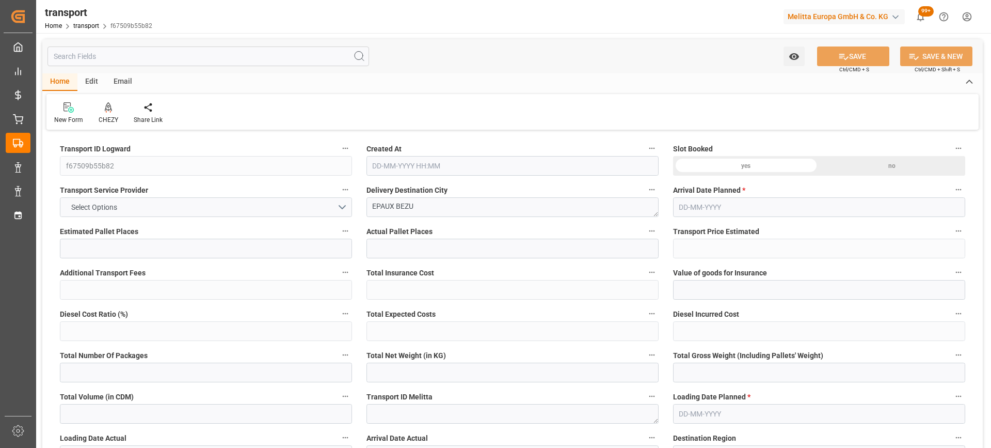
type input "33258.088"
type input "2"
type input "24"
type input "1932"
type input "42"
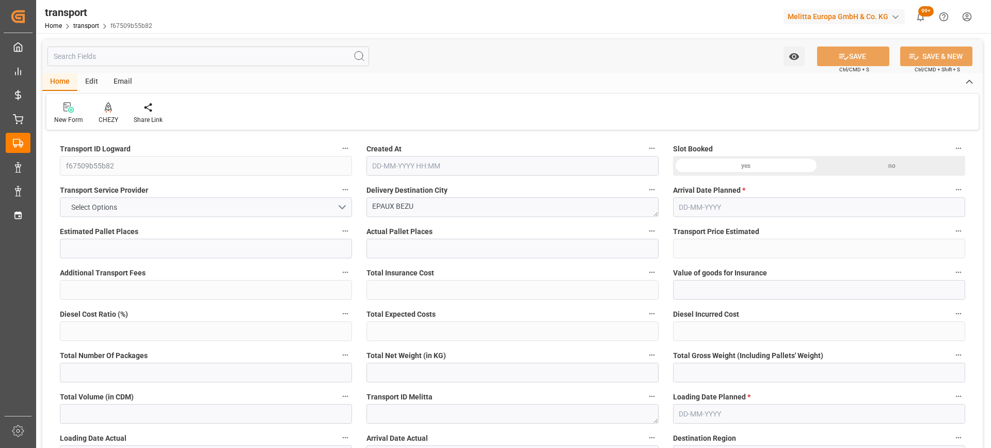
type input "101"
type input "8752.104"
type input "0"
type input "4710.8598"
type input "0"
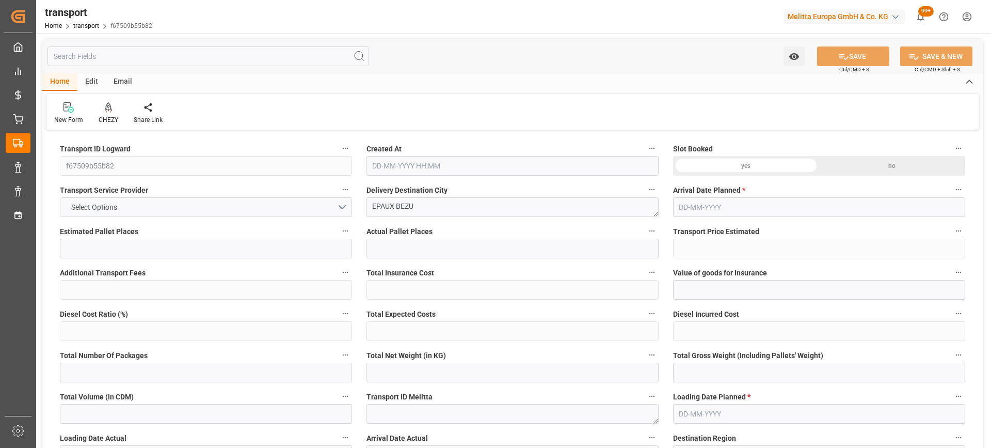
type input "0"
type input "21"
type input "35"
type input "30-09-2025 11:37"
type input "[DATE]"
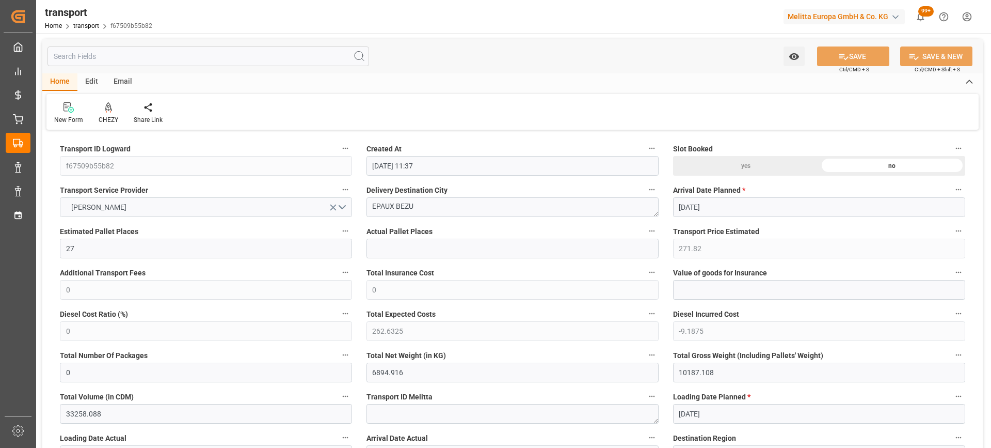
type input "[DATE]"
drag, startPoint x: 428, startPoint y: 201, endPoint x: 322, endPoint y: 203, distance: 105.3
click at [105, 111] on icon at bounding box center [108, 106] width 7 height 9
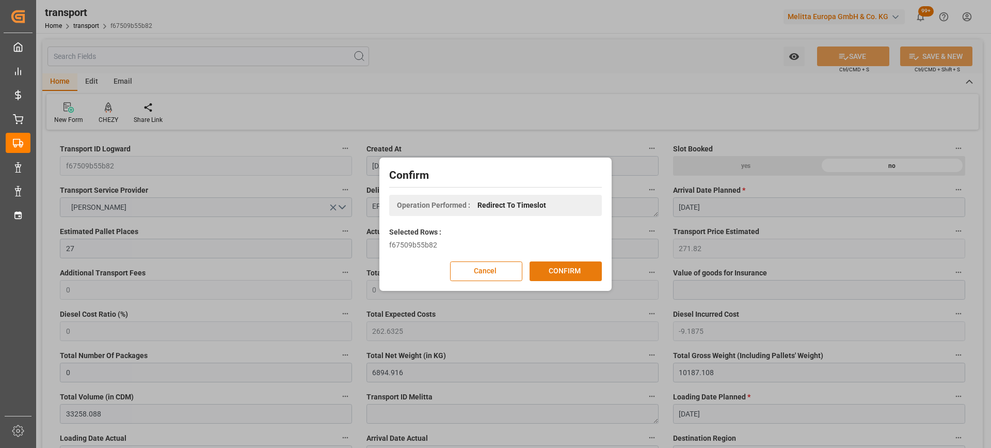
click at [546, 270] on button "CONFIRM" at bounding box center [566, 271] width 72 height 20
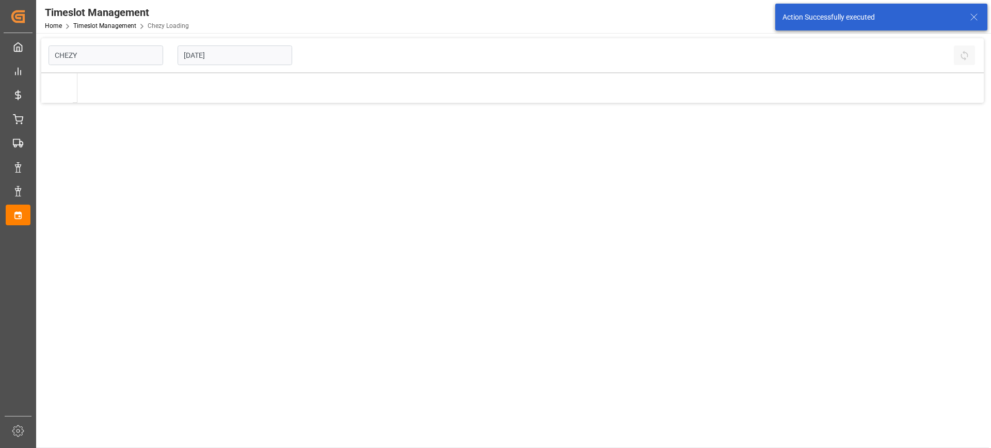
type input "Chezy Loading"
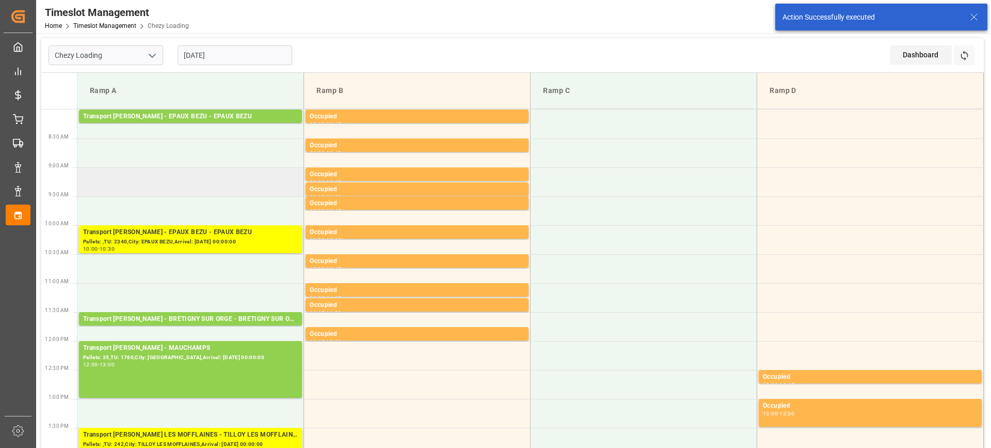
click at [189, 189] on td at bounding box center [190, 181] width 227 height 29
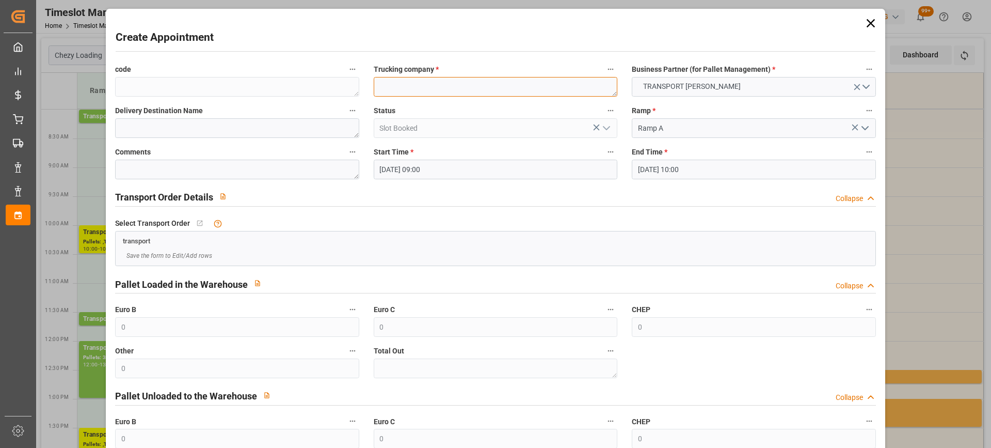
paste textarea "EPAUX BEZU"
type textarea "EPAUX BEZU"
paste textarea "EPAUX BEZU"
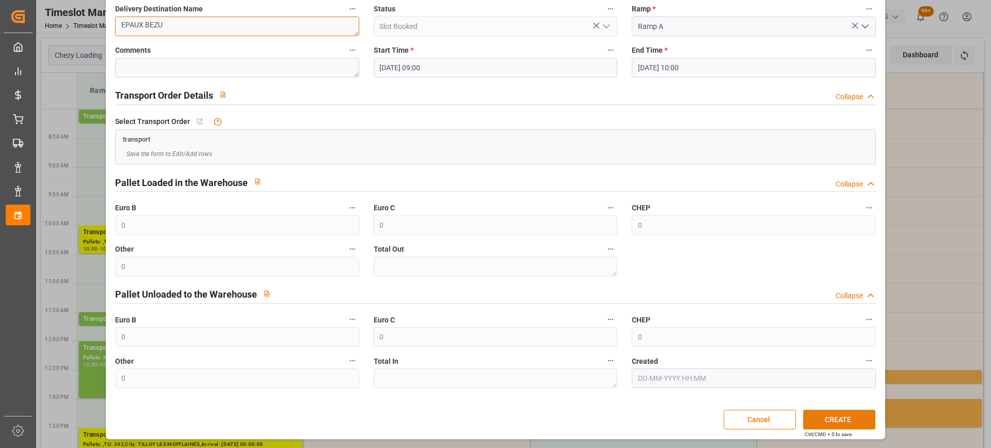
type textarea "EPAUX BEZU"
click at [851, 419] on button "CREATE" at bounding box center [839, 419] width 72 height 20
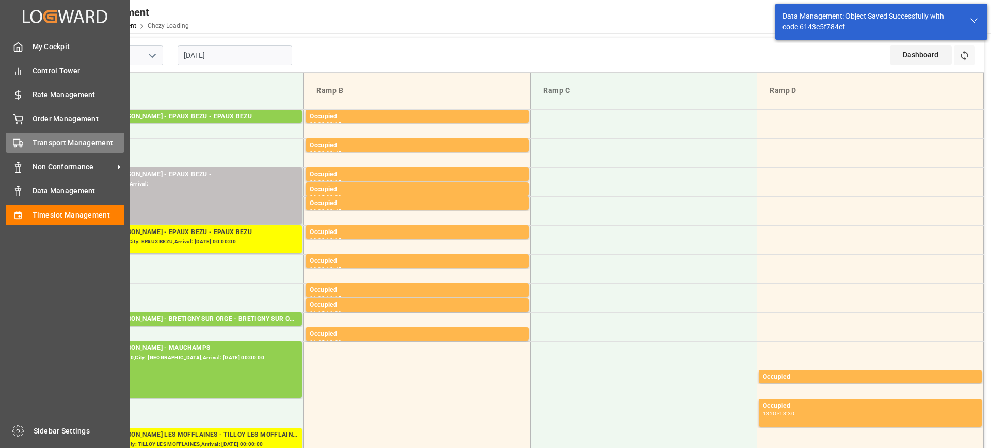
click at [57, 144] on span "Transport Management" at bounding box center [79, 142] width 92 height 11
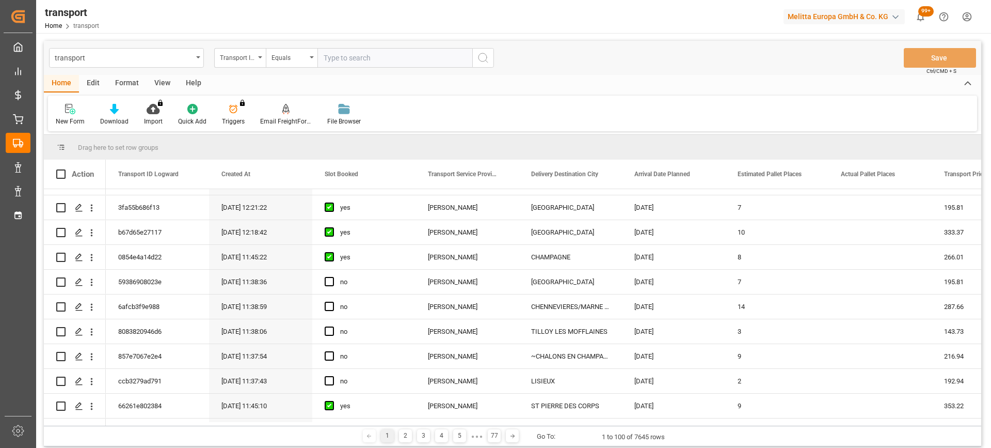
scroll to position [516, 0]
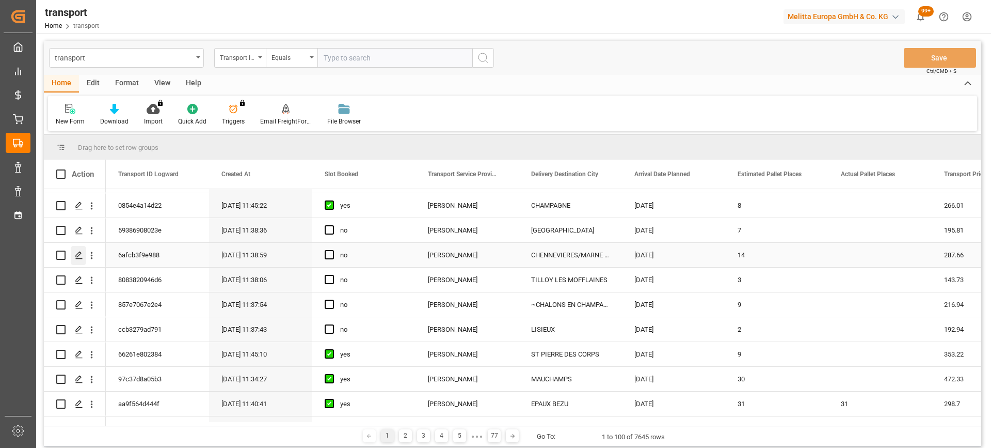
click at [78, 257] on icon "Press SPACE to select this row." at bounding box center [79, 255] width 8 height 8
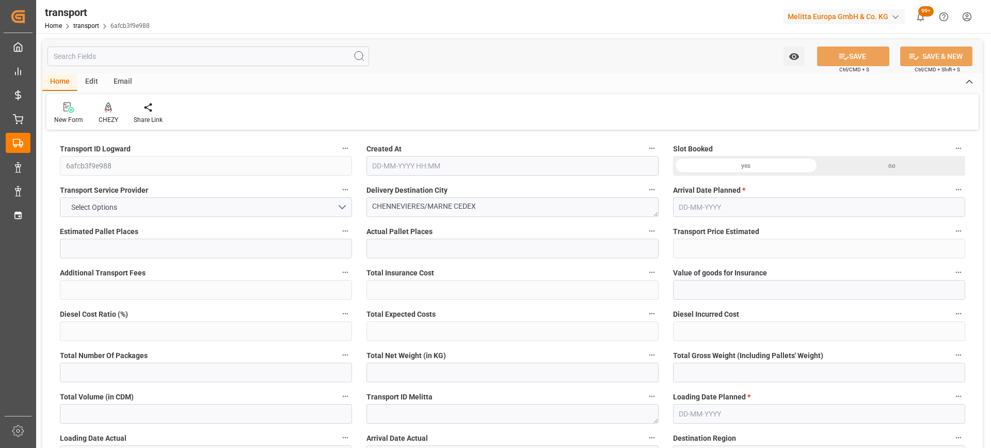
type input "14"
type input "287.66"
type input "0"
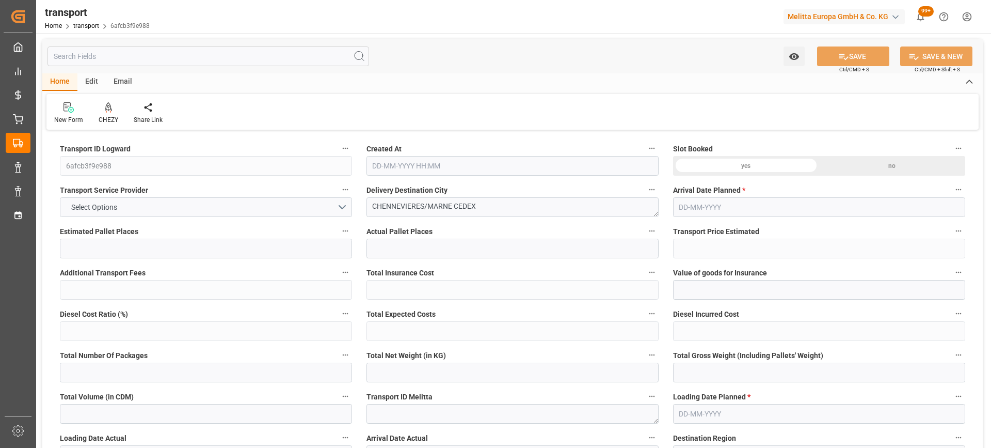
type input "277.9371"
type input "-9.7229"
type input "0"
type input "5645.624"
type input "6634"
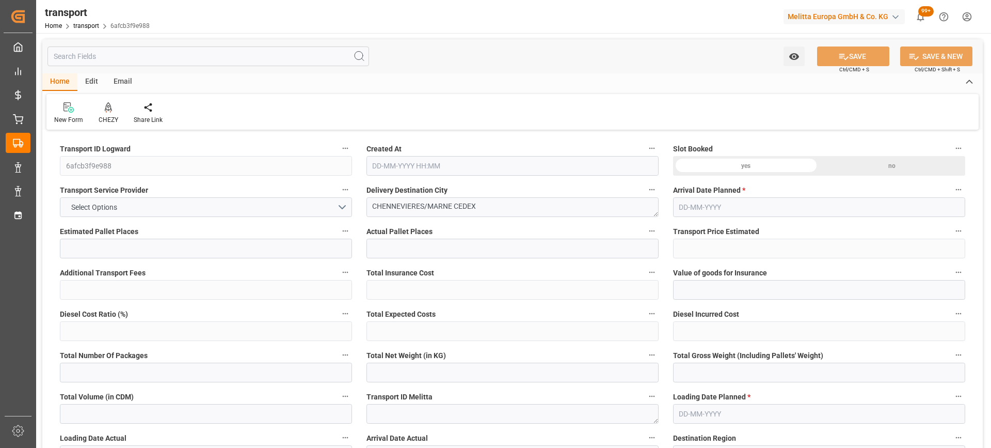
type input "16448"
type input "94"
type input "12"
type input "200"
type input "14"
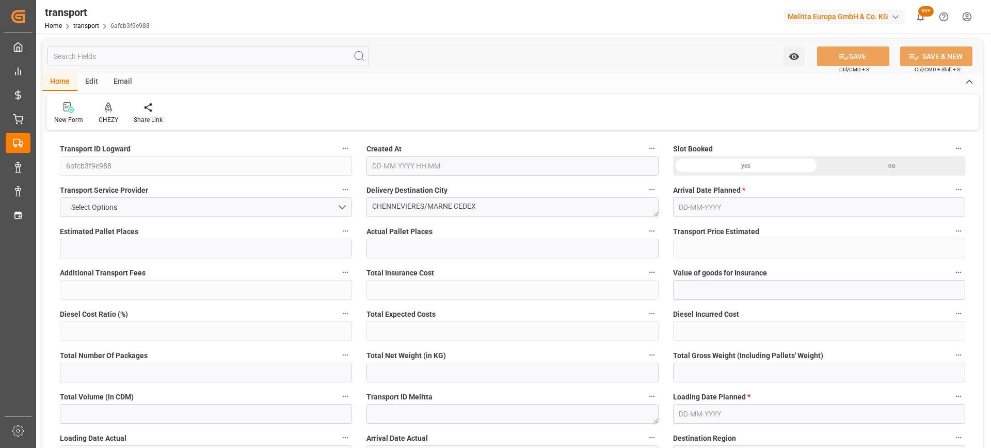
type input "101"
type input "5985.016"
type input "0"
type input "4710.8598"
type input "0"
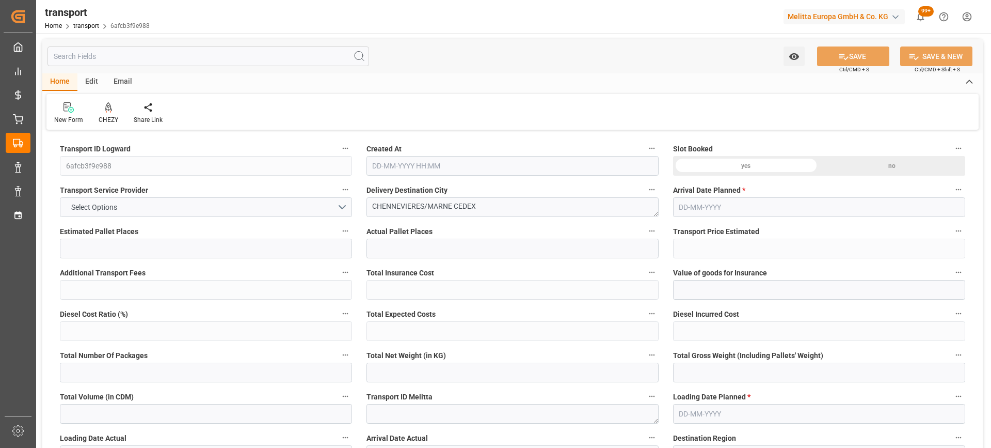
type input "0"
type input "21"
type input "35"
type input "30-09-2025 11:38"
type input "[DATE]"
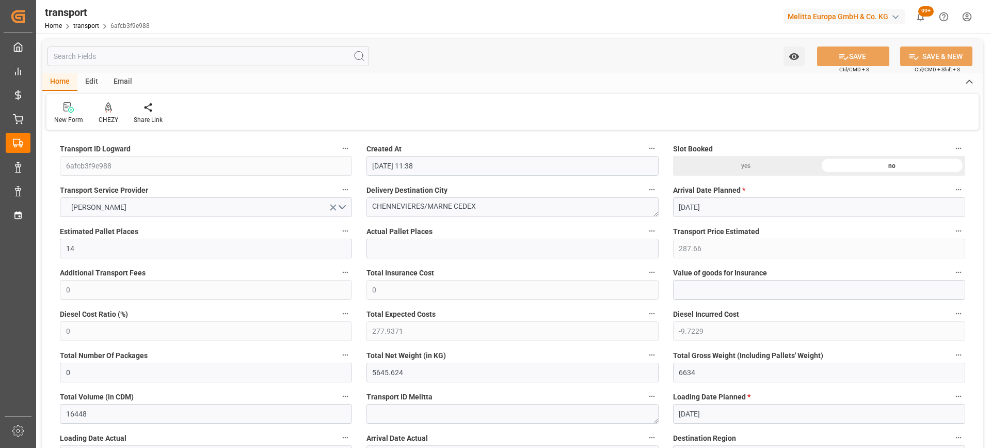
type input "[DATE]"
drag, startPoint x: 454, startPoint y: 209, endPoint x: 327, endPoint y: 206, distance: 126.6
click at [109, 111] on icon at bounding box center [108, 107] width 7 height 10
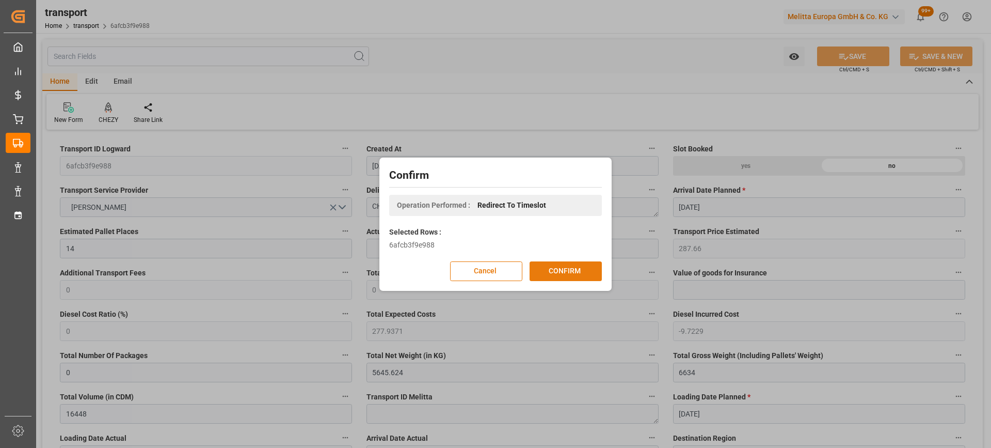
click at [583, 275] on button "CONFIRM" at bounding box center [566, 271] width 72 height 20
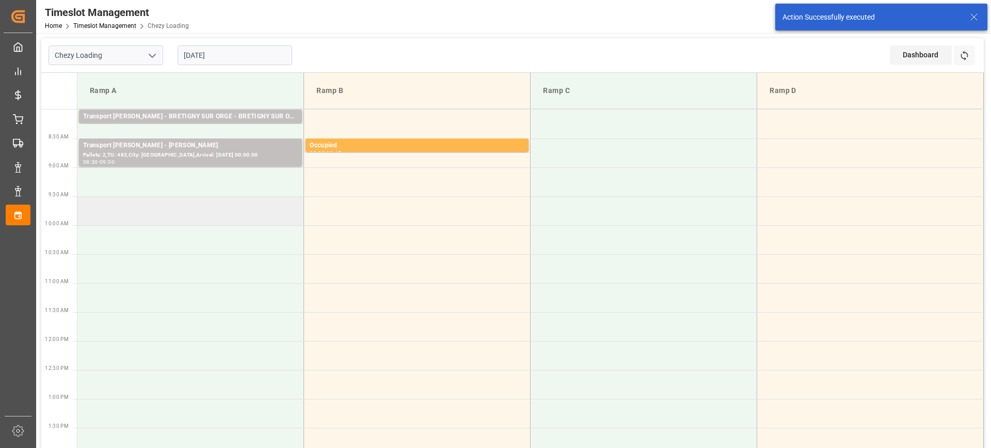
click at [132, 207] on td at bounding box center [190, 210] width 227 height 29
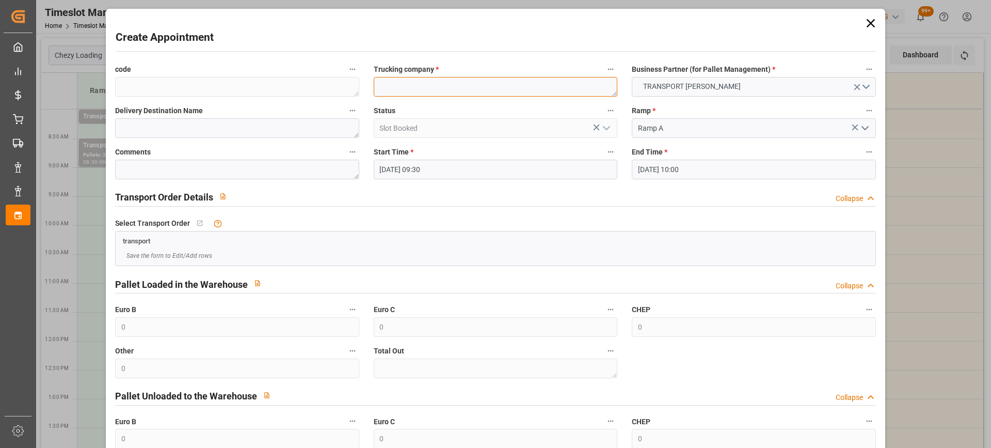
paste textarea "CHENNEVIERES/[GEOGRAPHIC_DATA]"
type textarea "CHENNEVIERES/[GEOGRAPHIC_DATA]"
paste textarea "CHENNEVIERES/[GEOGRAPHIC_DATA]"
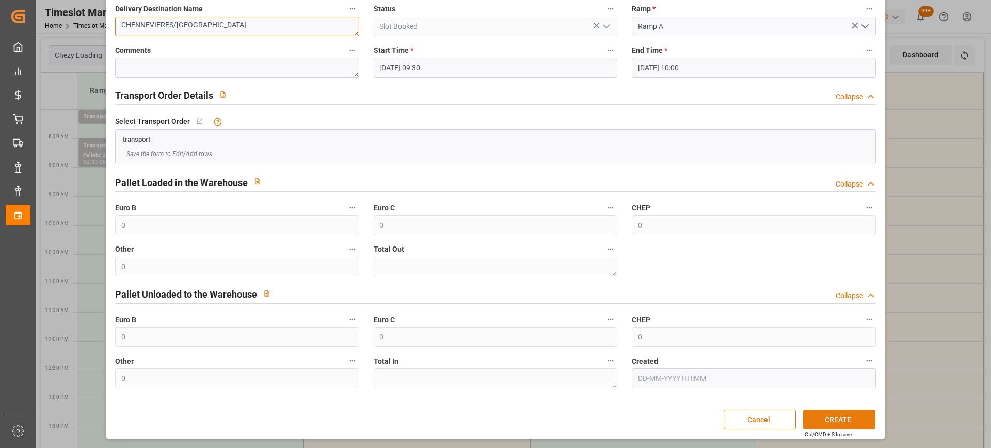
type textarea "CHENNEVIERES/[GEOGRAPHIC_DATA]"
click at [833, 422] on button "CREATE" at bounding box center [839, 419] width 72 height 20
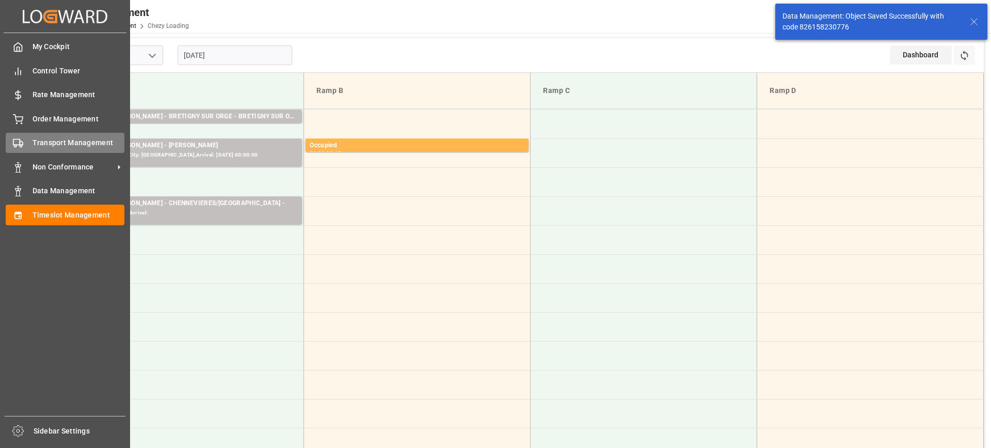
click at [58, 138] on span "Transport Management" at bounding box center [79, 142] width 92 height 11
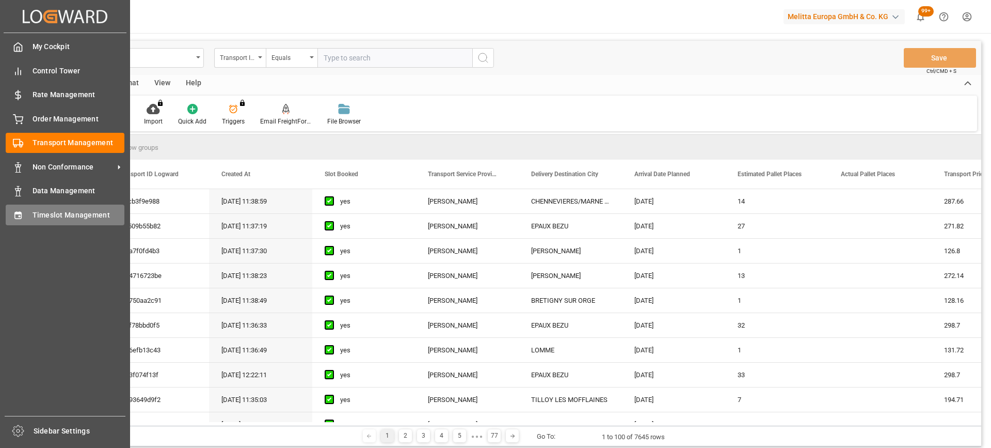
click at [69, 214] on span "Timeslot Management" at bounding box center [79, 215] width 92 height 11
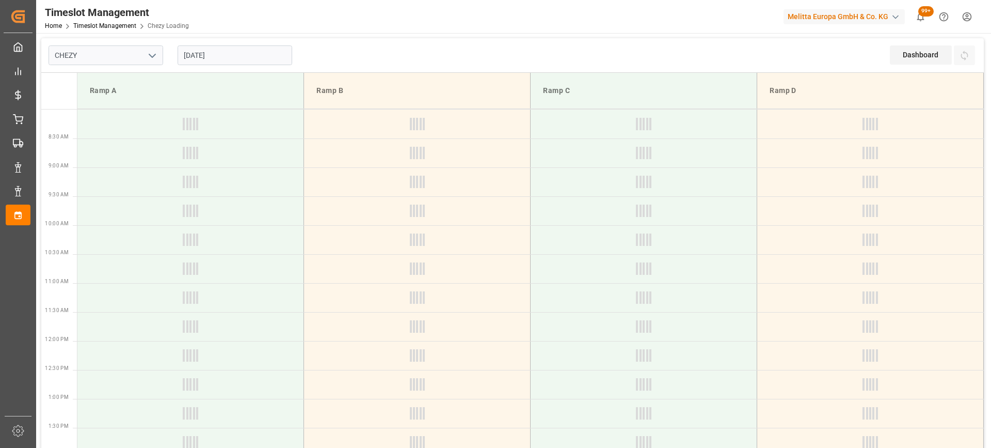
type input "Chezy Loading"
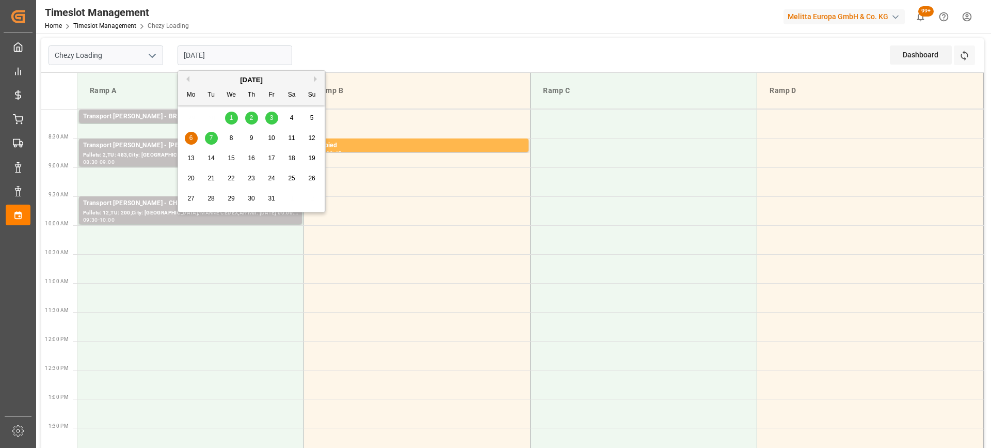
click at [204, 55] on input "[DATE]" at bounding box center [235, 55] width 115 height 20
click at [187, 82] on button "Previous Month" at bounding box center [186, 79] width 6 height 6
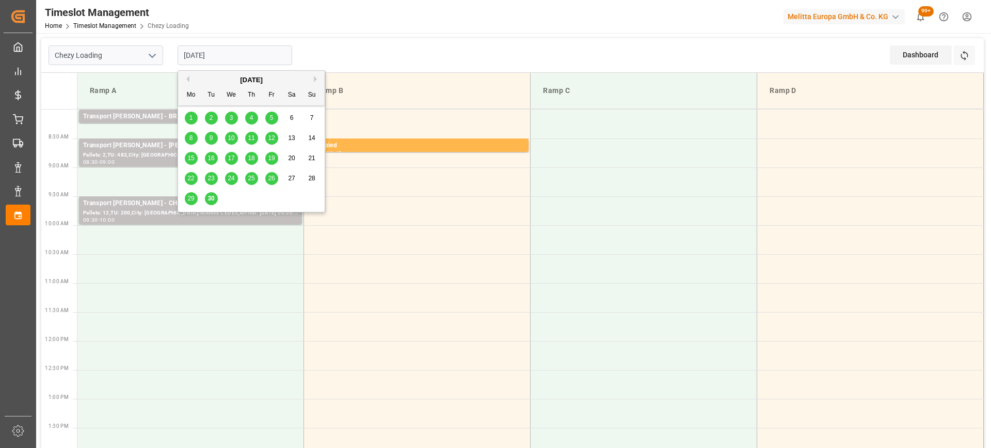
click at [211, 203] on div "30" at bounding box center [211, 199] width 13 height 12
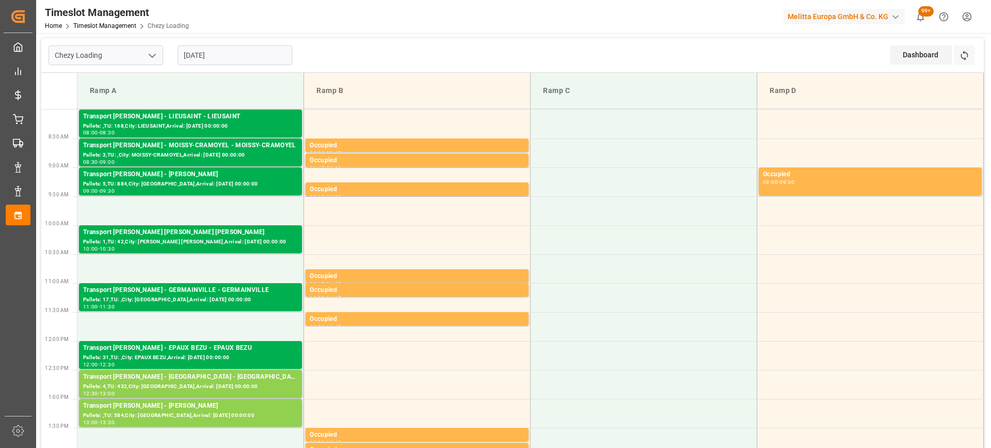
click at [207, 56] on input "[DATE]" at bounding box center [235, 55] width 115 height 20
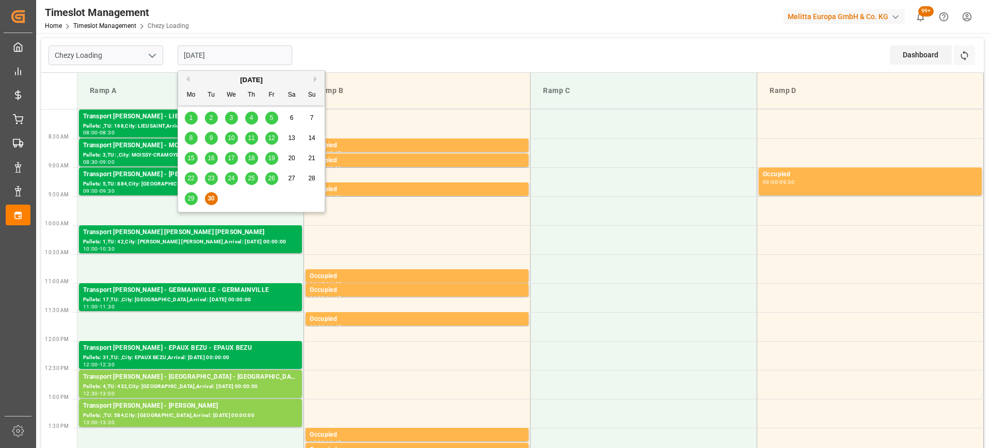
click at [318, 79] on button "Next Month" at bounding box center [317, 79] width 6 height 6
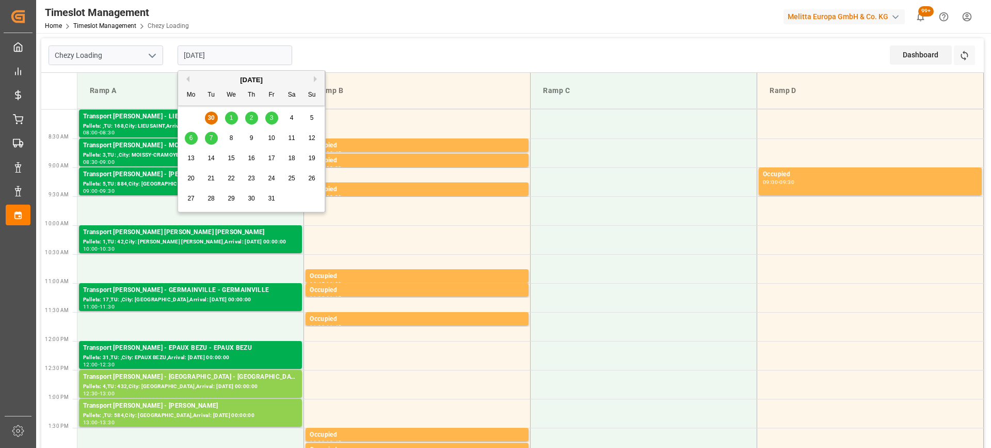
click at [230, 119] on span "1" at bounding box center [232, 117] width 4 height 7
type input "[DATE]"
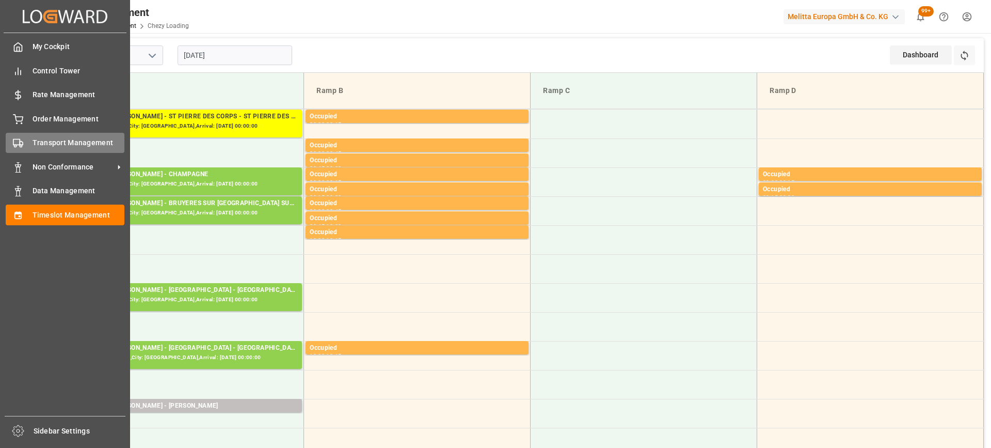
click at [55, 140] on span "Transport Management" at bounding box center [79, 142] width 92 height 11
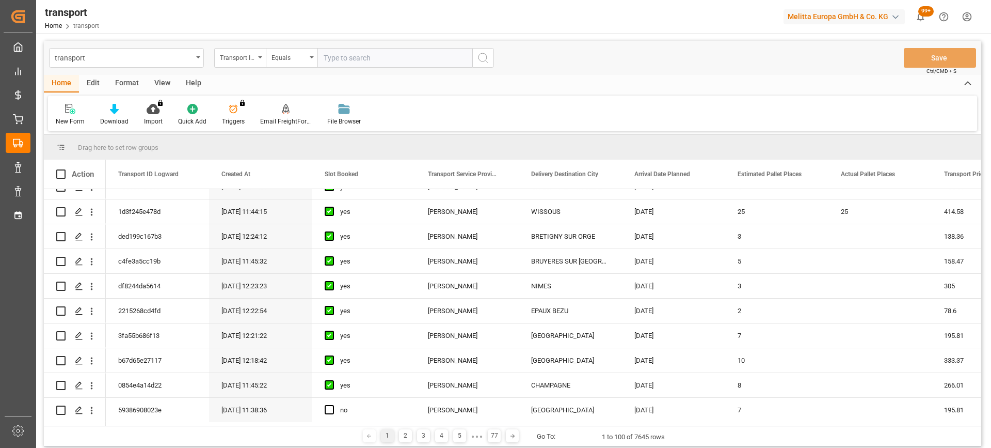
scroll to position [516, 0]
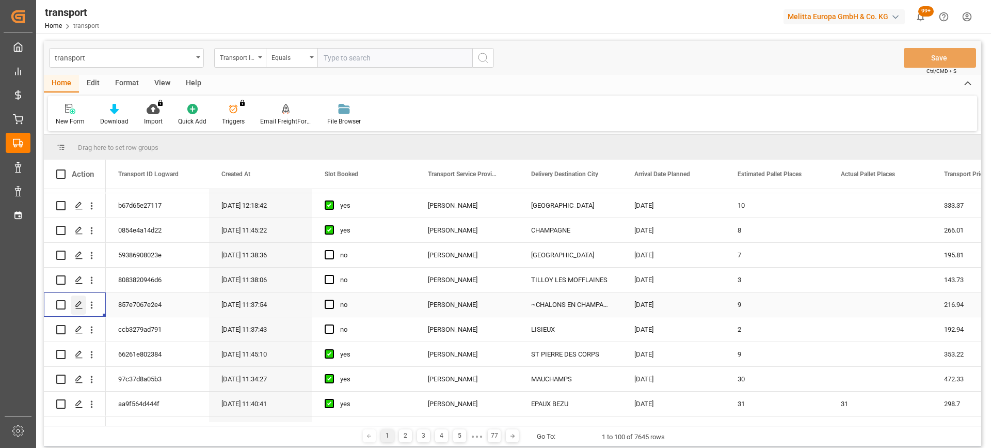
click at [76, 303] on icon "Press SPACE to select this row." at bounding box center [79, 305] width 8 height 8
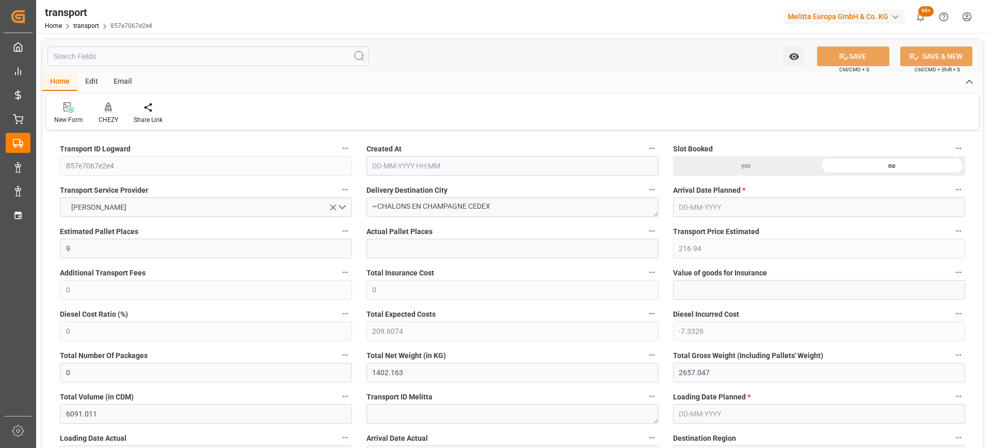
type input "30-09-2025 11:37"
type input "[DATE]"
drag, startPoint x: 465, startPoint y: 204, endPoint x: 376, endPoint y: 197, distance: 89.6
click at [376, 197] on textarea "~CHALONS EN CHAMPAGNE CEDEX" at bounding box center [513, 207] width 292 height 20
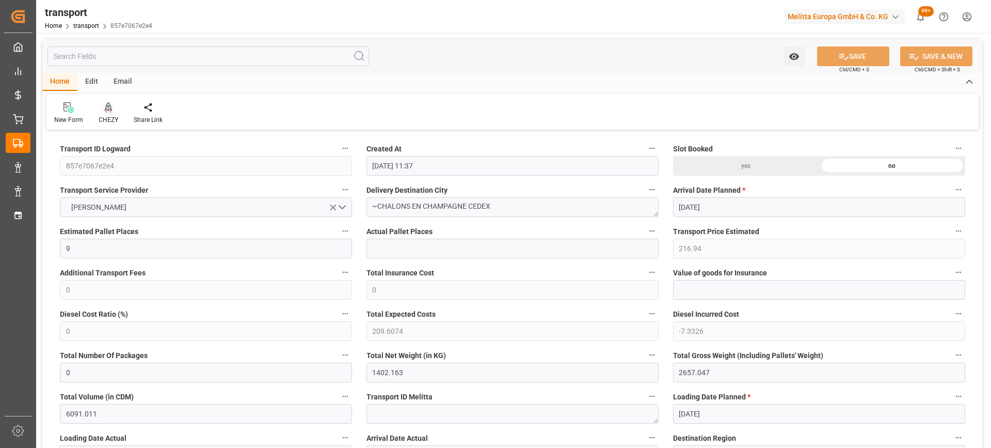
click at [105, 112] on icon at bounding box center [108, 107] width 7 height 10
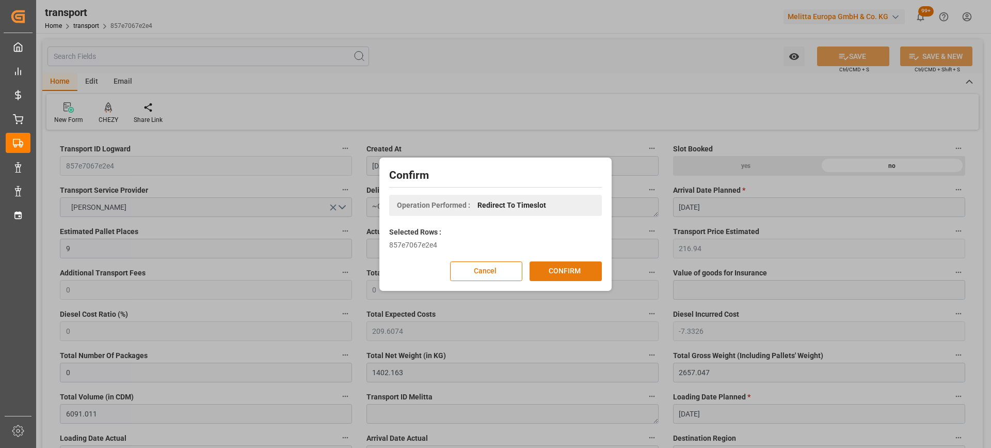
click at [564, 275] on button "CONFIRM" at bounding box center [566, 271] width 72 height 20
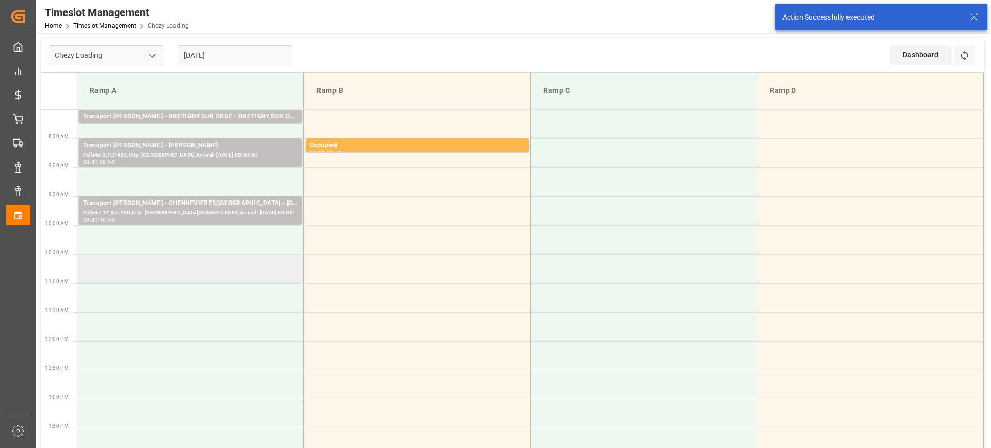
click at [144, 273] on td at bounding box center [190, 268] width 227 height 29
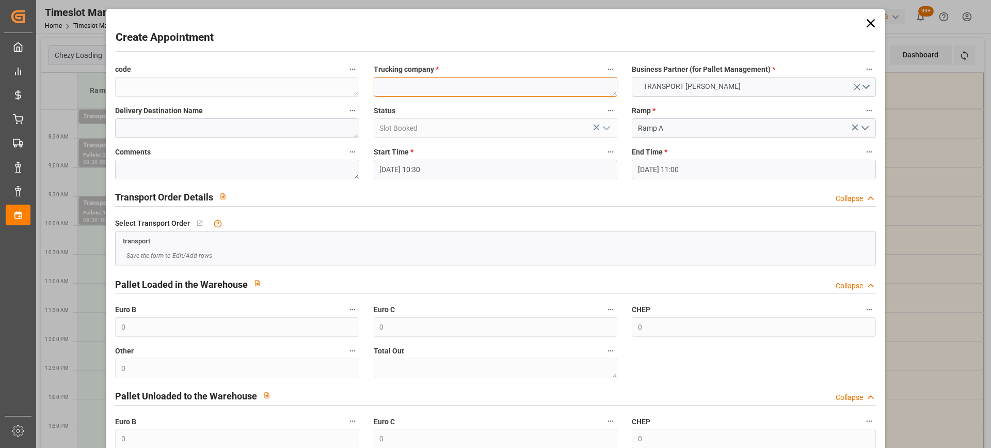
paste textarea "CHALONS EN CHAMPAGNE"
type textarea "CHALONS EN CHAMPAGNE"
paste textarea "CHALONS EN CHAMPAGNE"
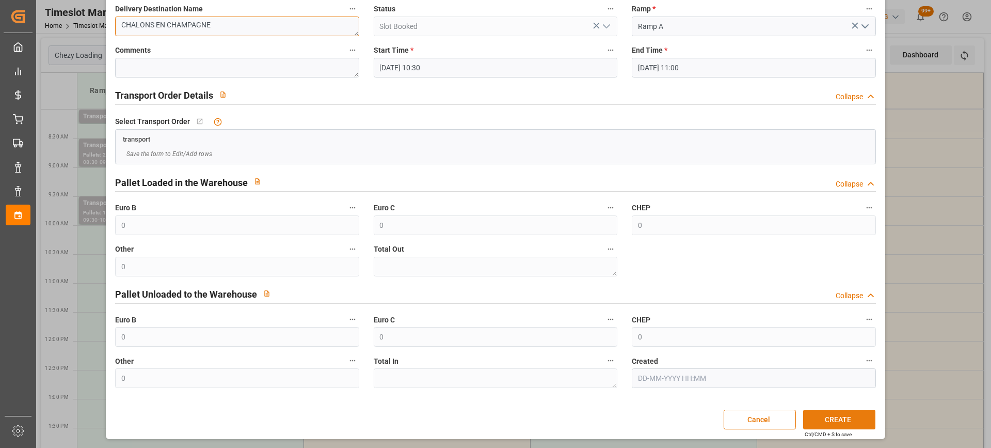
type textarea "CHALONS EN CHAMPAGNE"
click at [824, 419] on button "CREATE" at bounding box center [839, 419] width 72 height 20
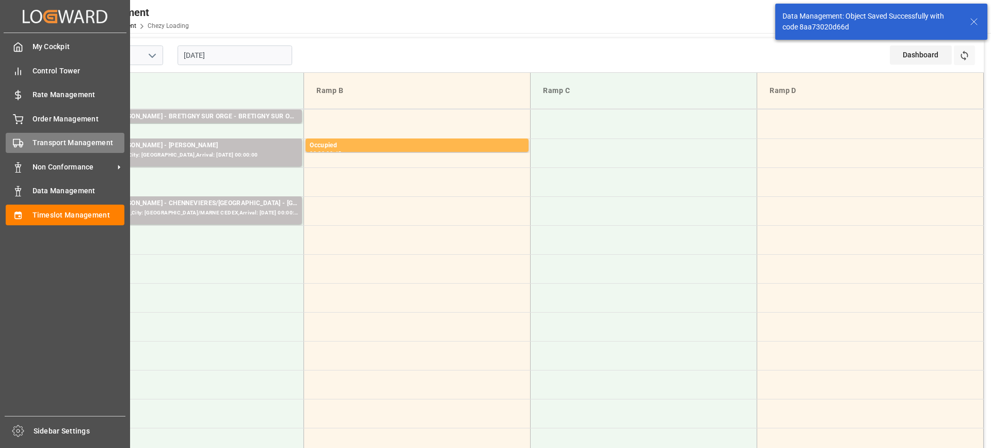
click at [38, 148] on span "Transport Management" at bounding box center [79, 142] width 92 height 11
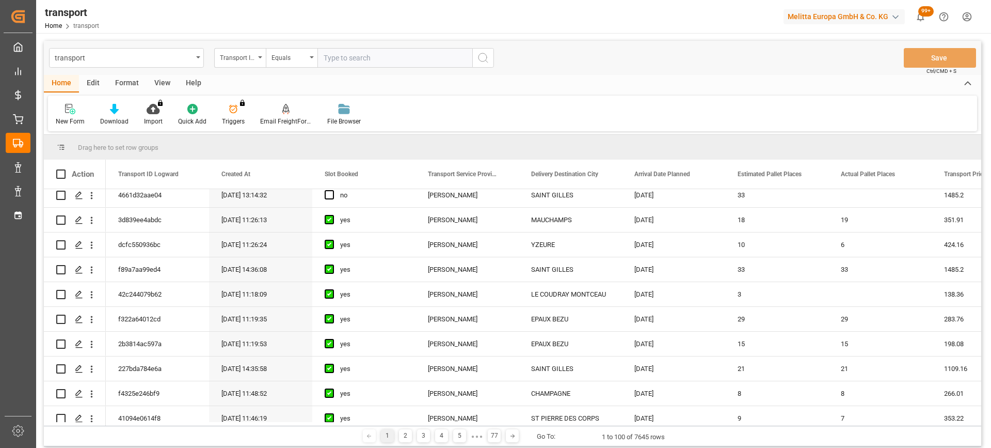
scroll to position [1343, 0]
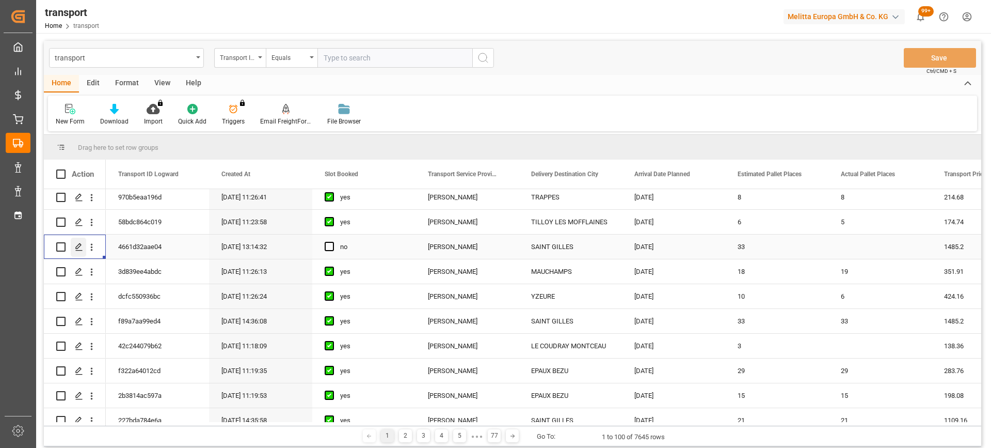
click at [80, 243] on icon "Press SPACE to select this row." at bounding box center [79, 247] width 8 height 8
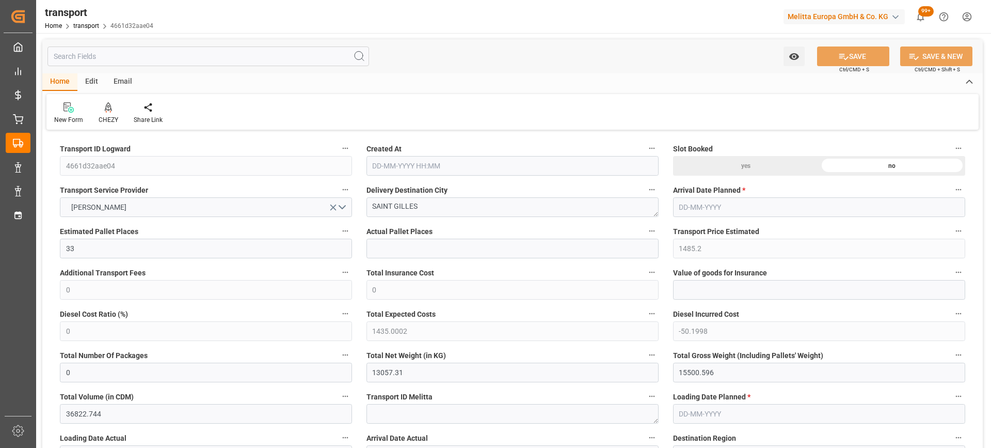
type input "25-09-2025 13:14"
type input "[DATE]"
drag, startPoint x: 429, startPoint y: 208, endPoint x: 326, endPoint y: 195, distance: 103.1
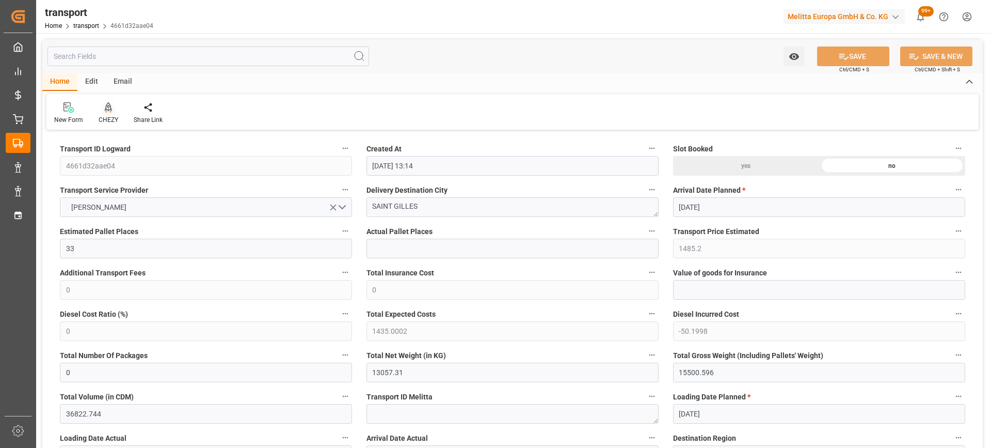
click at [105, 108] on icon at bounding box center [108, 107] width 7 height 10
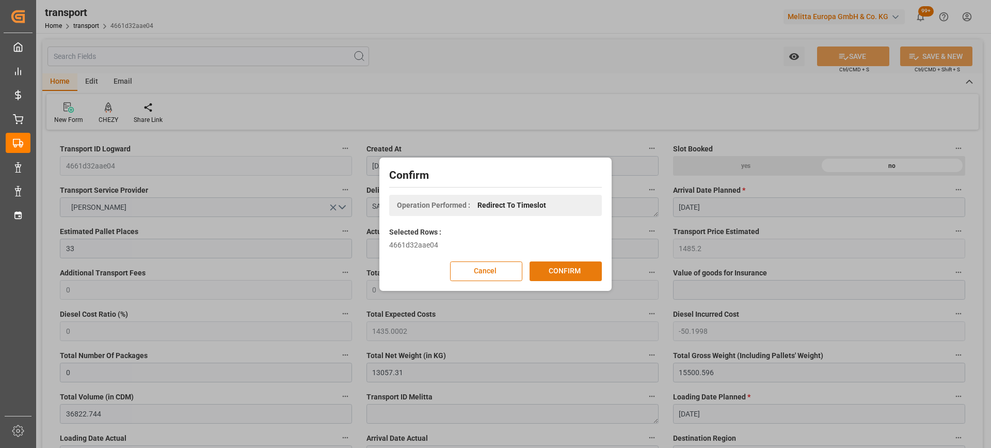
click at [561, 271] on button "CONFIRM" at bounding box center [566, 271] width 72 height 20
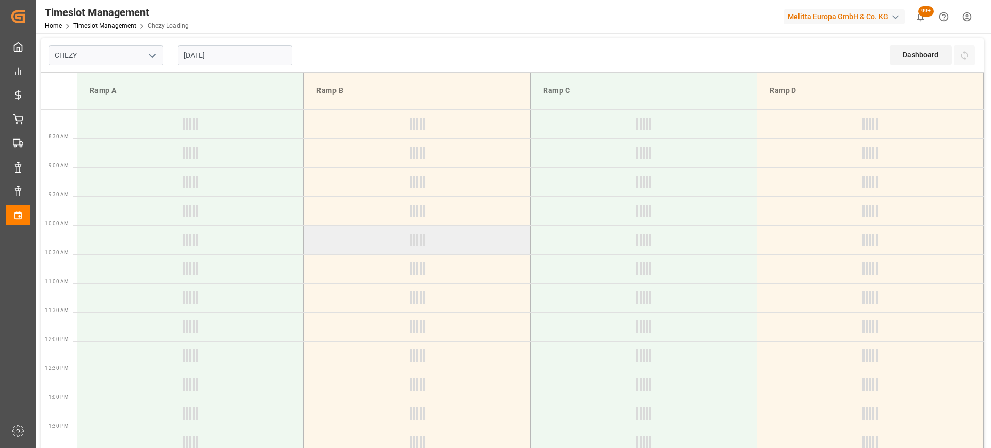
type input "Chezy Loading"
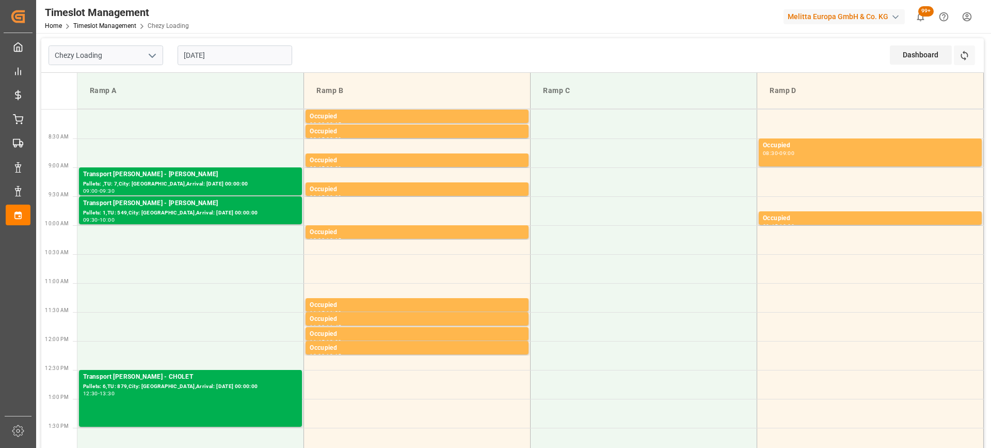
click at [208, 56] on input "[DATE]" at bounding box center [235, 55] width 115 height 20
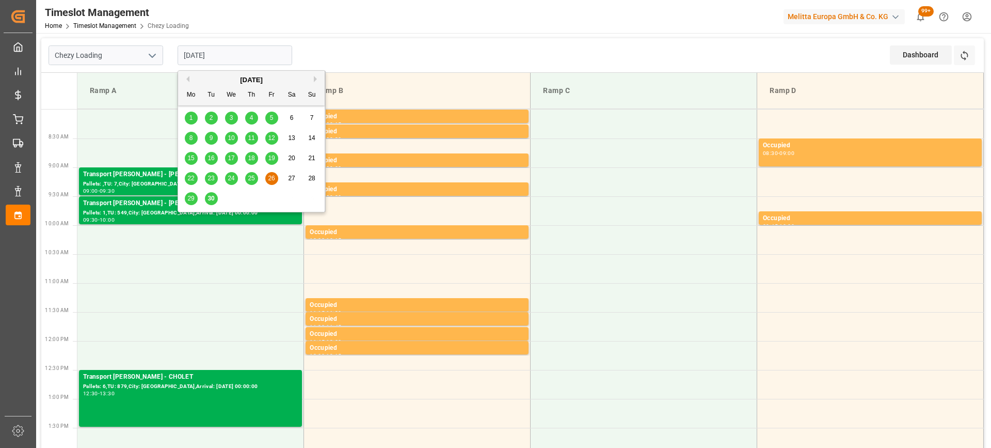
click at [214, 201] on span "30" at bounding box center [211, 198] width 7 height 7
type input "[DATE]"
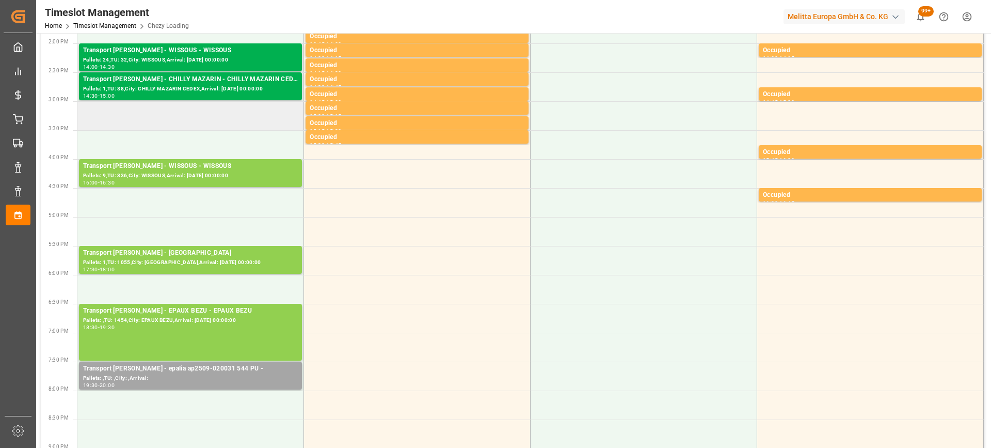
scroll to position [465, 0]
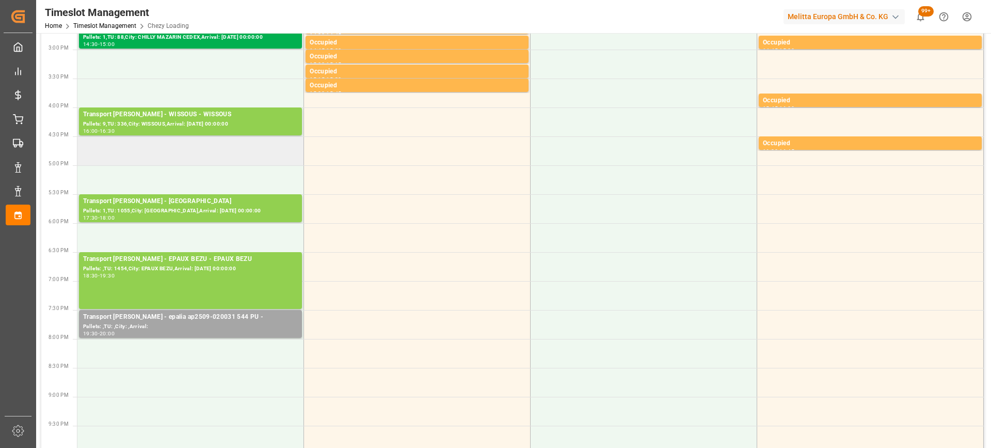
click at [162, 157] on td at bounding box center [190, 150] width 227 height 29
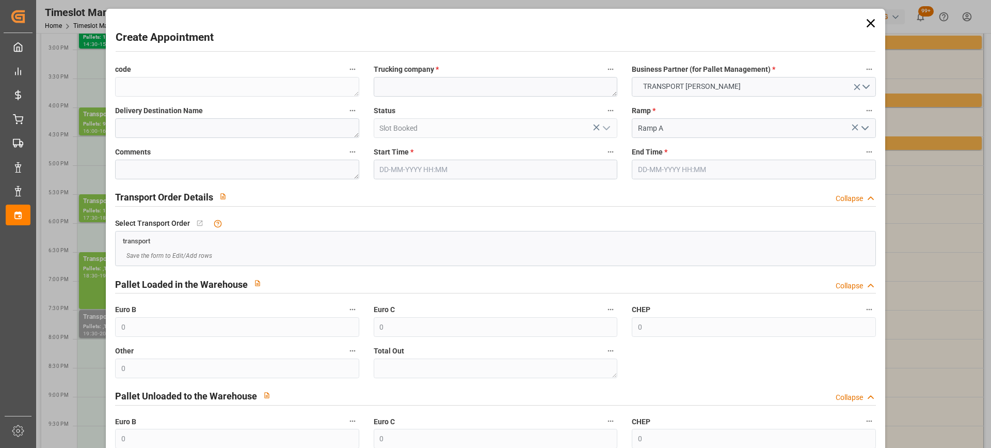
type input "[DATE] 16:30"
type input "[DATE] 17:30"
paste textarea "SAINT GILLES"
type textarea "SAINT GILLES"
paste textarea "SAINT GILLES"
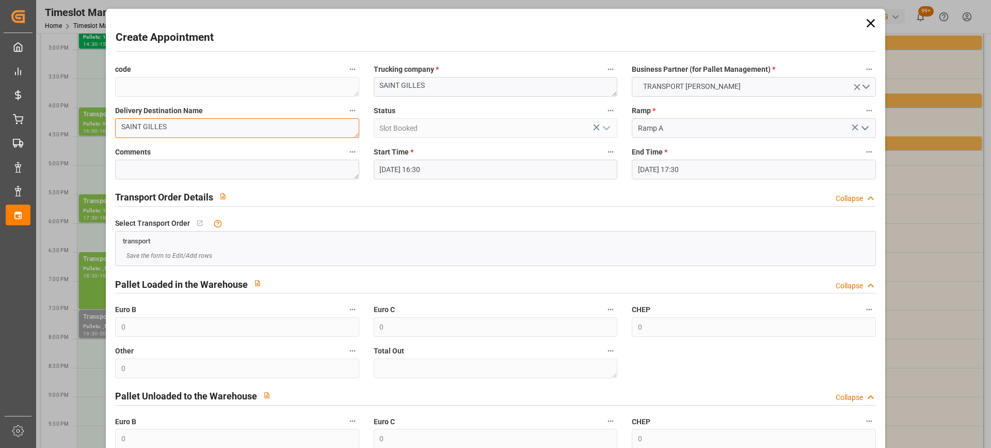
scroll to position [102, 0]
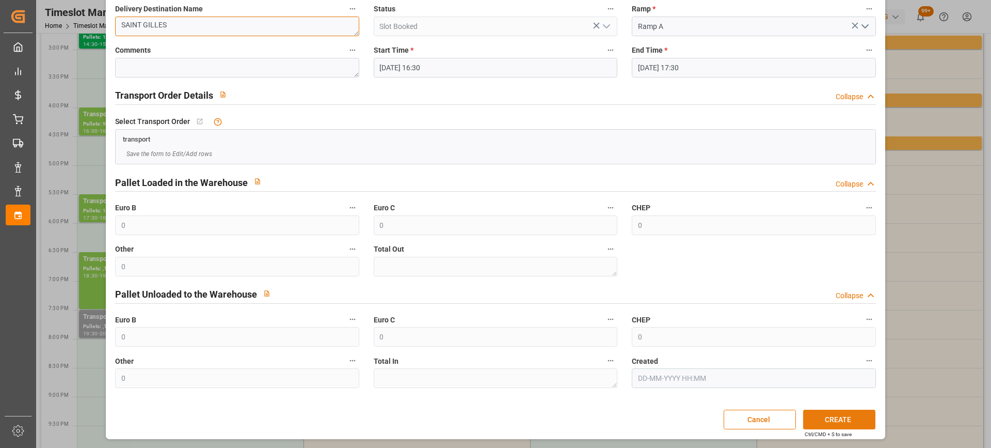
type textarea "SAINT GILLES"
click at [844, 420] on button "CREATE" at bounding box center [839, 419] width 72 height 20
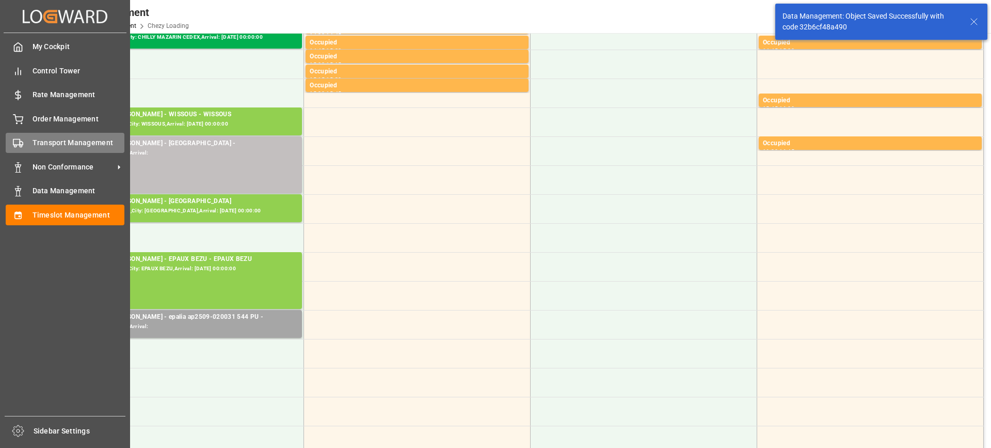
click at [61, 144] on span "Transport Management" at bounding box center [79, 142] width 92 height 11
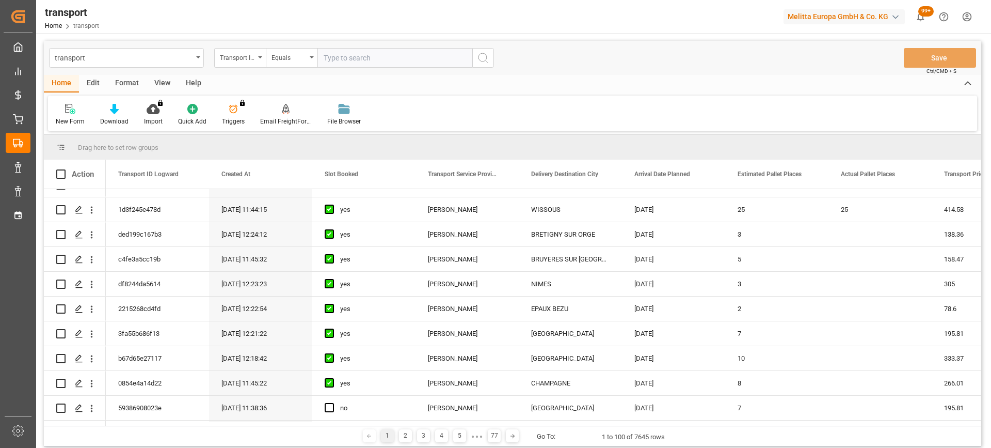
scroll to position [516, 0]
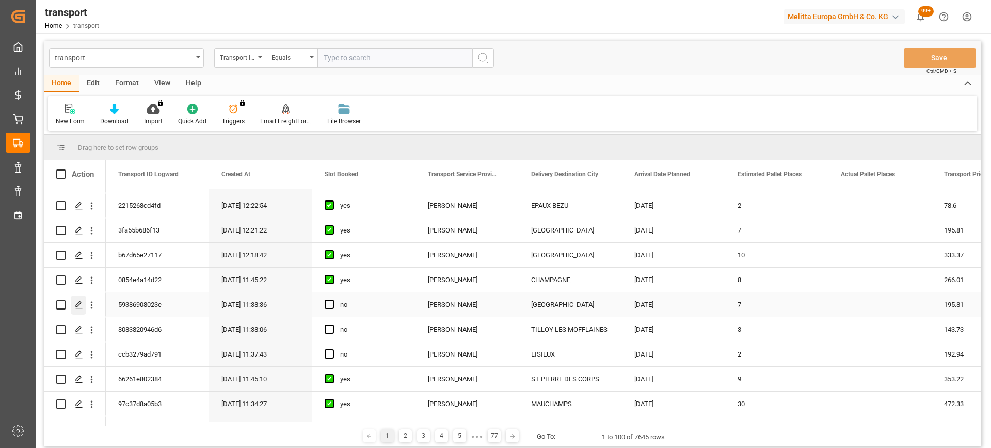
click at [75, 306] on icon "Press SPACE to select this row." at bounding box center [79, 305] width 8 height 8
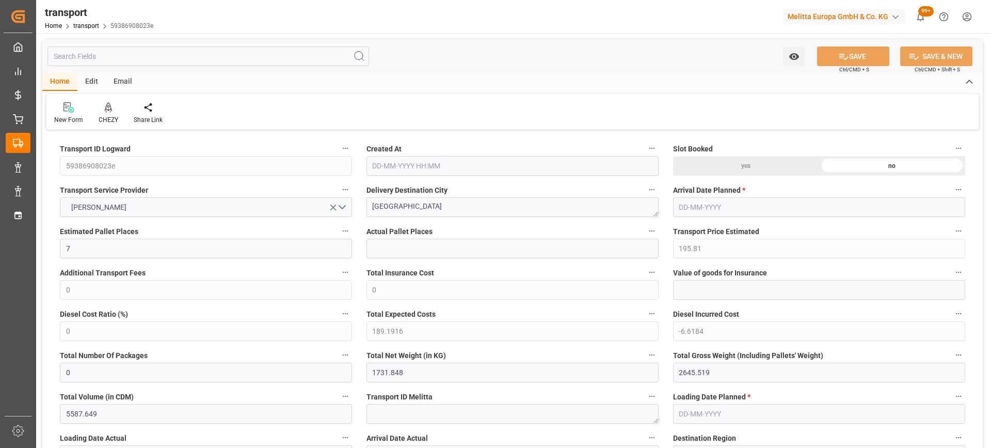
type input "7"
type input "195.81"
type input "0"
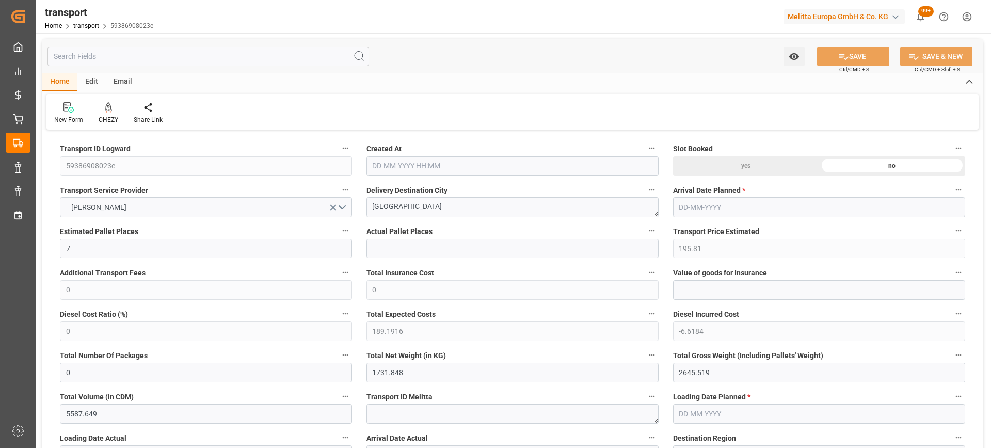
type input "189.1916"
type input "-6.6184"
type input "0"
type input "1731.848"
type input "2645.519"
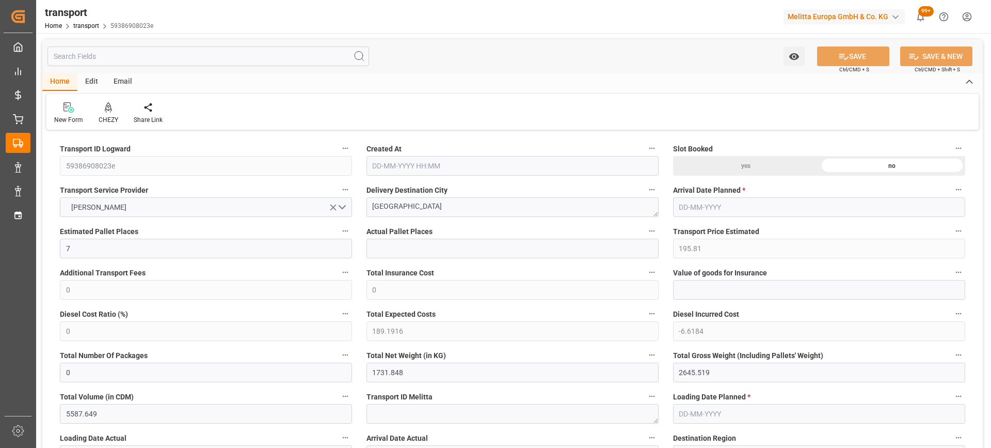
type input "5587.649"
type input "80"
type input "0"
type input "490"
type input "30"
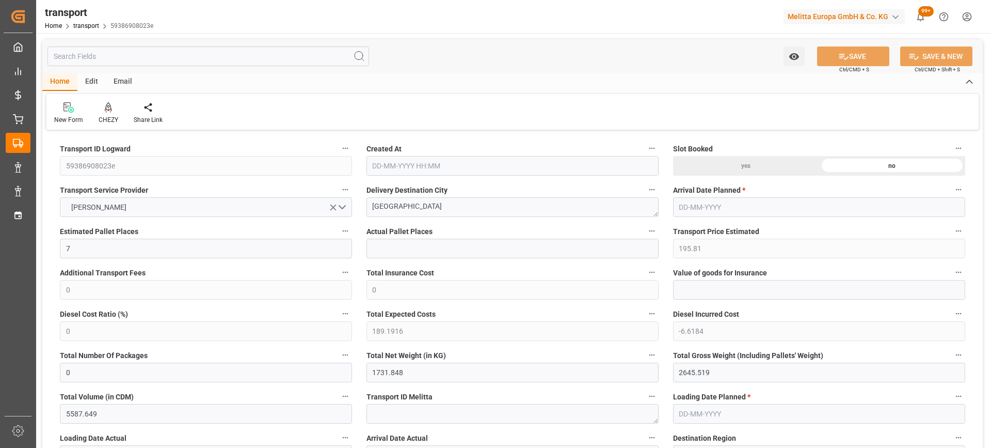
type input "101"
type input "1955.519"
type input "0"
type input "4710.8598"
type input "0"
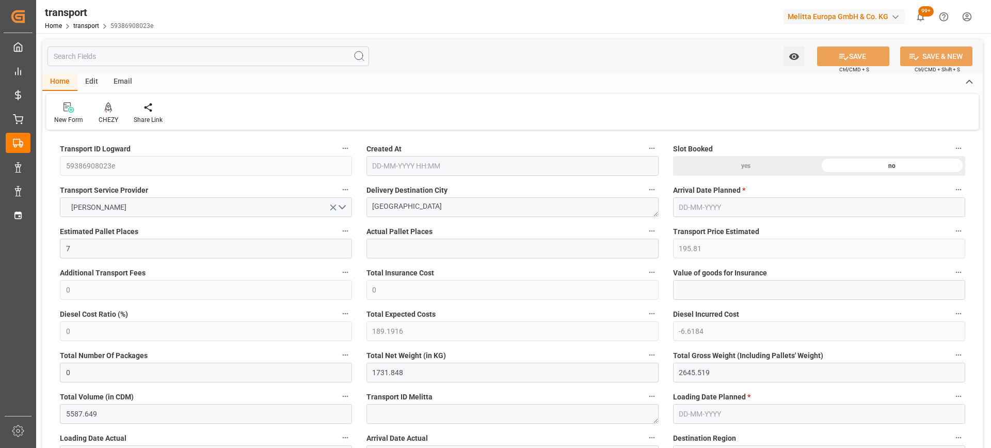
type input "0"
type input "21"
type input "35"
type input "[DATE] 11:38"
type input "[DATE]"
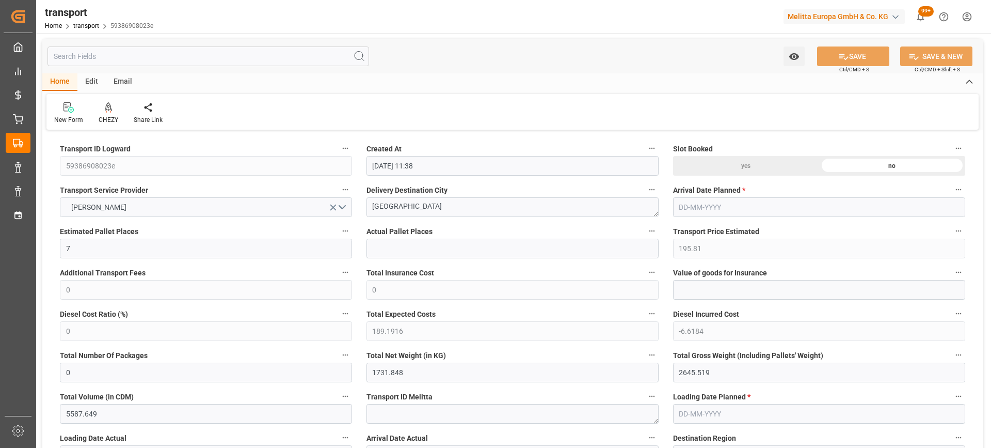
type input "[DATE]"
drag, startPoint x: 406, startPoint y: 212, endPoint x: 369, endPoint y: 209, distance: 36.8
click at [369, 209] on textarea "AMIENS" at bounding box center [513, 207] width 292 height 20
click at [106, 121] on div "CHEZY" at bounding box center [109, 119] width 20 height 9
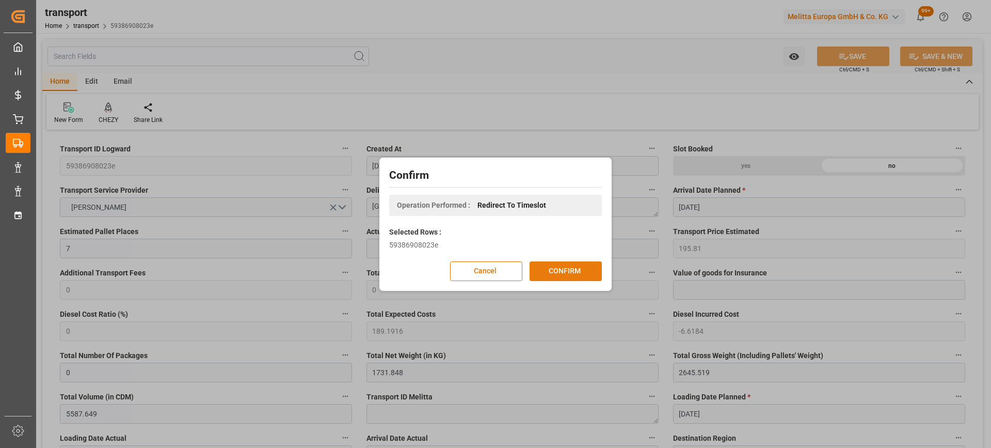
click at [558, 269] on button "CONFIRM" at bounding box center [566, 271] width 72 height 20
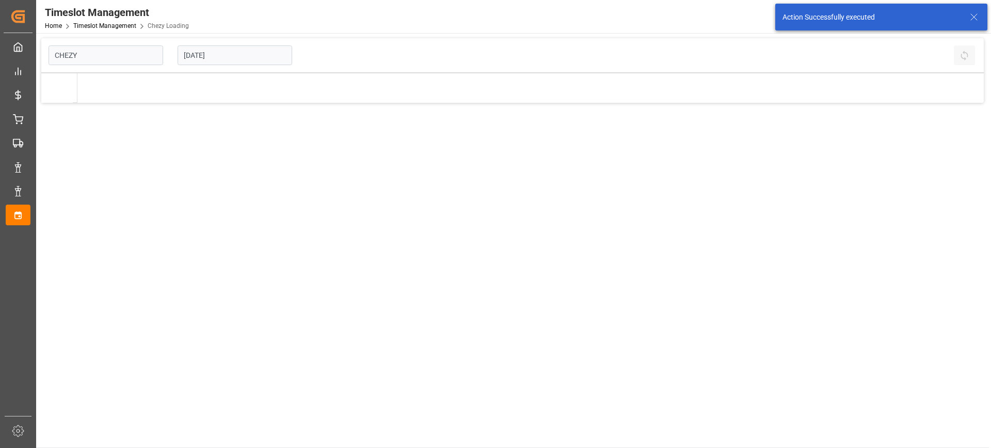
type input "Chezy Loading"
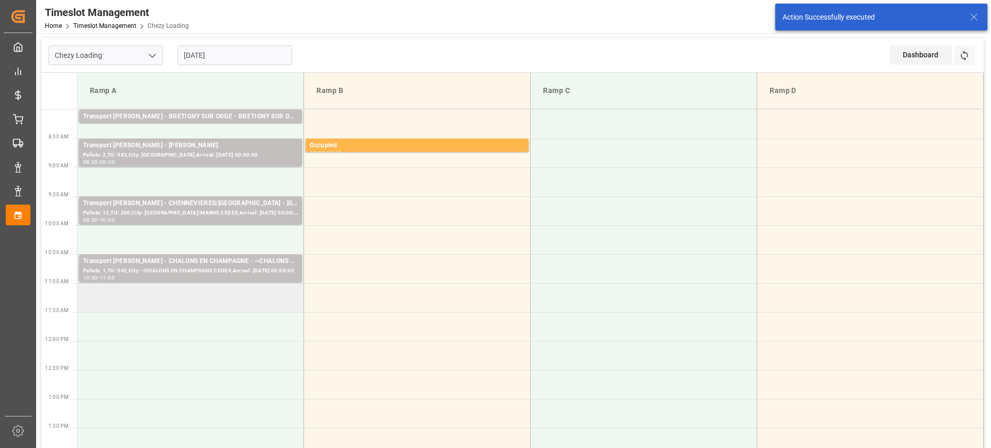
click at [154, 302] on td at bounding box center [190, 297] width 227 height 29
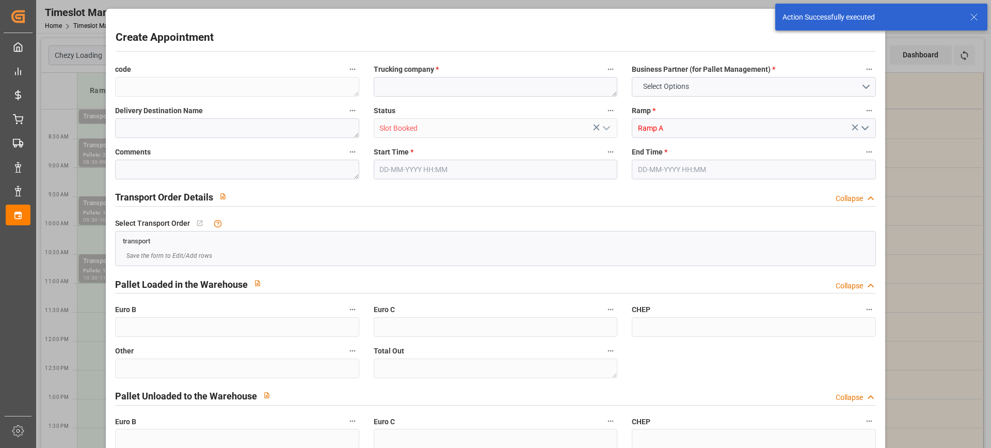
type input "0"
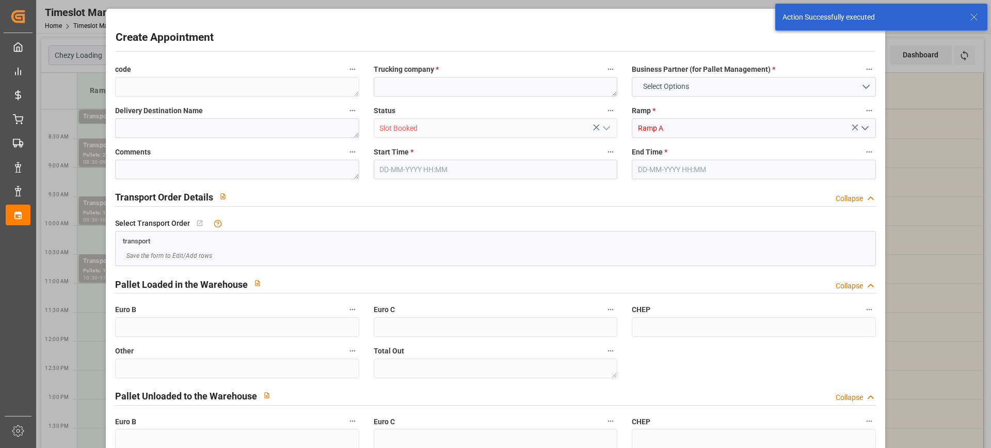
type input "0"
type input "[DATE] 11:00"
type input "[DATE] 11:30"
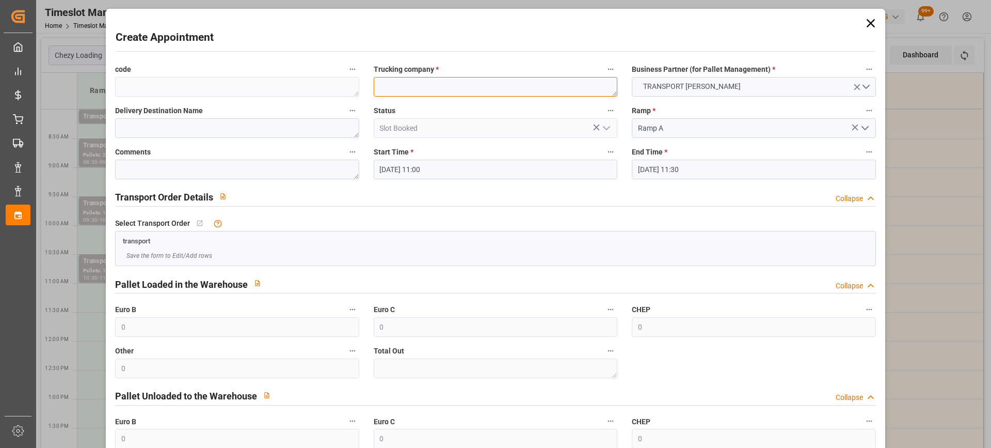
paste textarea "[GEOGRAPHIC_DATA]"
type textarea "[GEOGRAPHIC_DATA]"
paste textarea "[GEOGRAPHIC_DATA]"
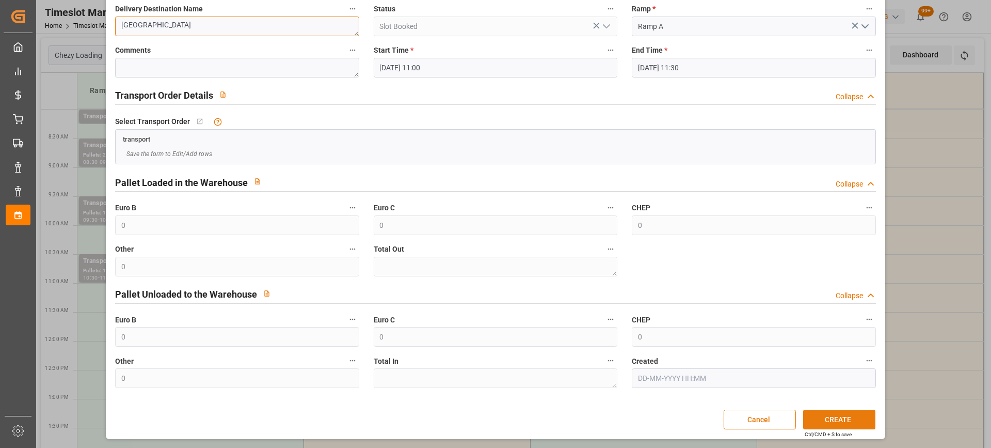
type textarea "[GEOGRAPHIC_DATA]"
click at [823, 417] on button "CREATE" at bounding box center [839, 419] width 72 height 20
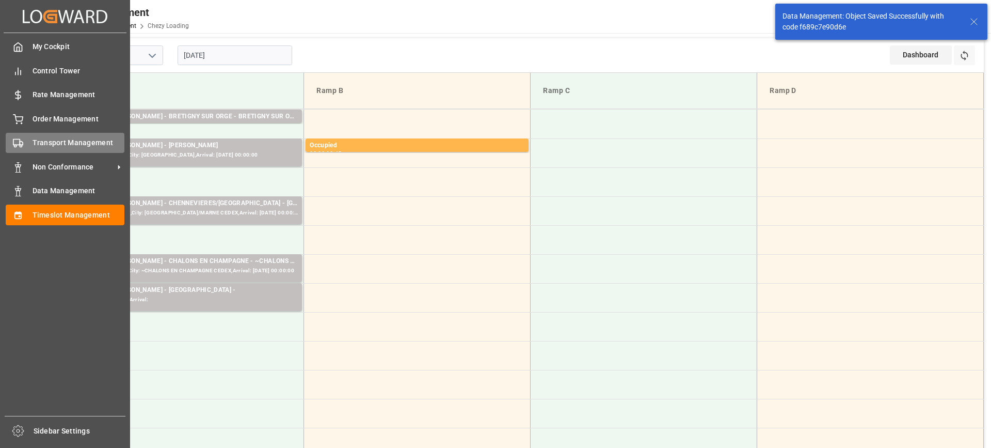
click at [58, 144] on span "Transport Management" at bounding box center [79, 142] width 92 height 11
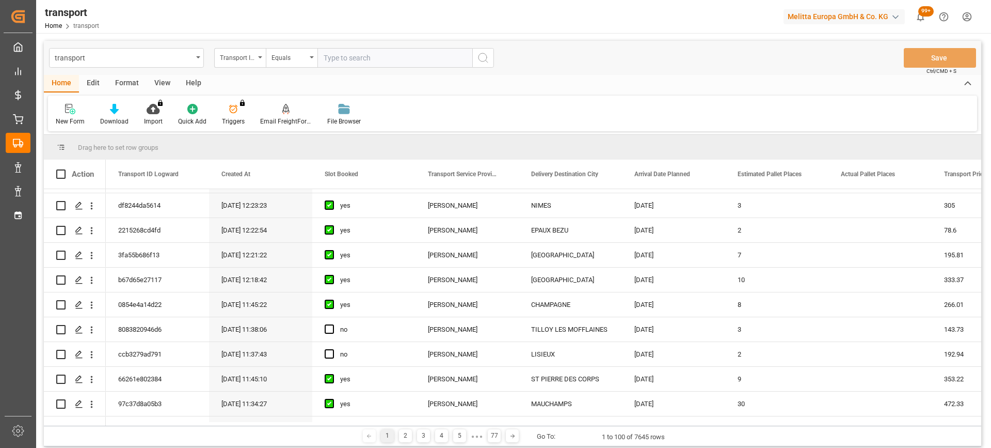
scroll to position [568, 0]
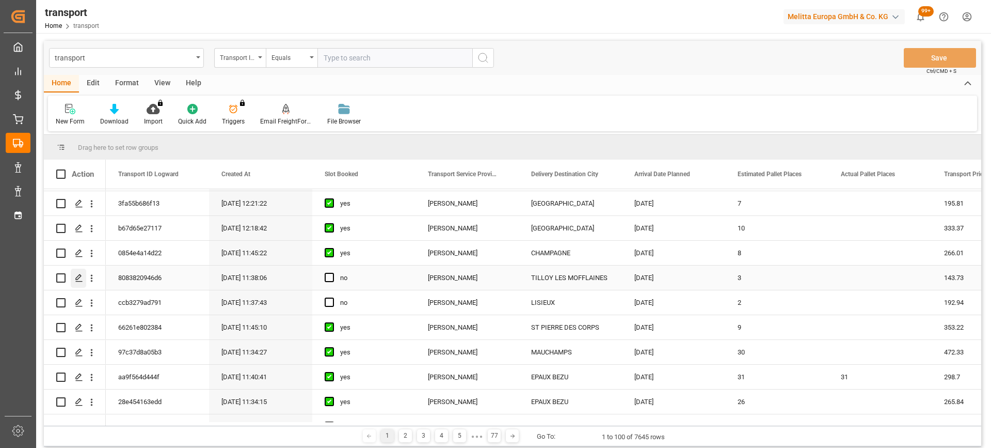
click at [76, 276] on icon "Press SPACE to select this row." at bounding box center [79, 278] width 8 height 8
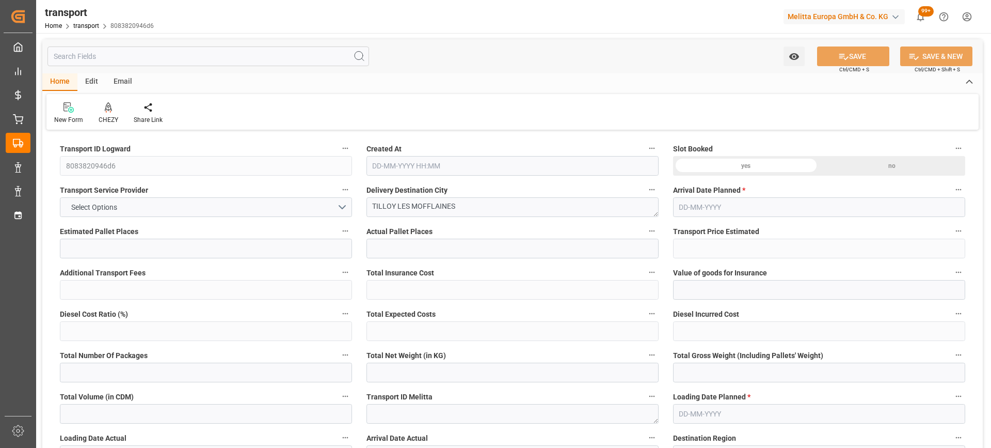
type input "3"
type input "143.73"
type input "0"
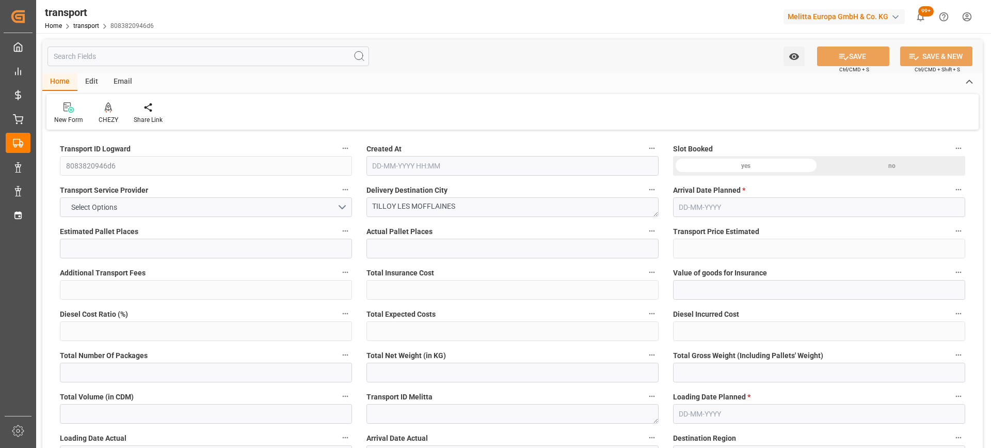
type input "138.8719"
type input "-4.8581"
type input "0"
type input "699.992"
type input "912"
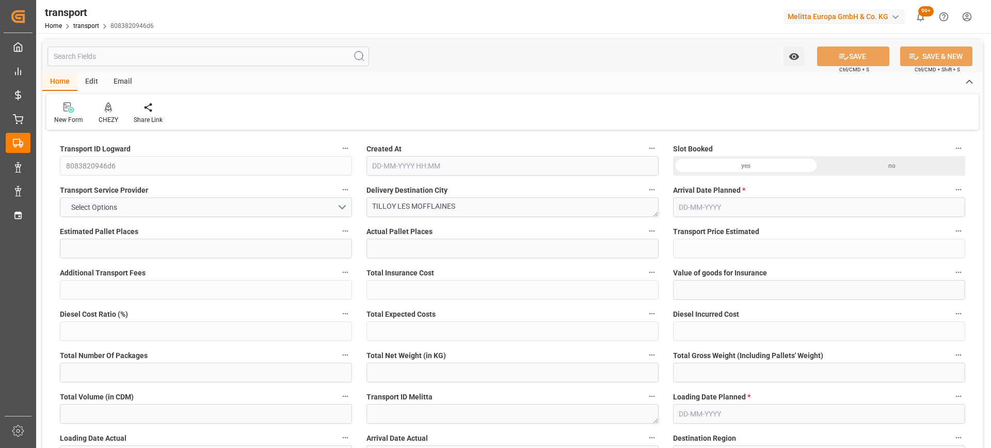
type input "2928.224"
type input "62"
type input "4"
type input "0"
type input "4"
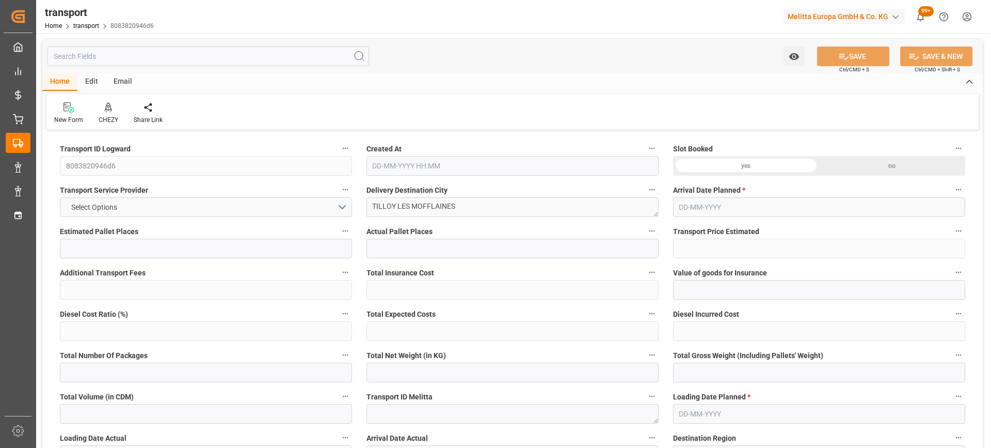
type input "101"
type input "780.984"
type input "0"
type input "4710.8598"
type input "0"
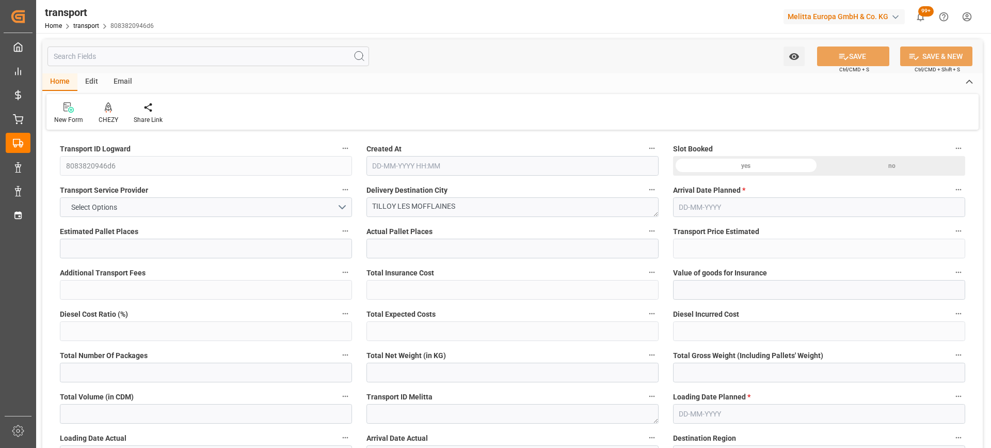
type input "0"
type input "21"
type input "35"
type input "[DATE] 11:38"
type input "[DATE]"
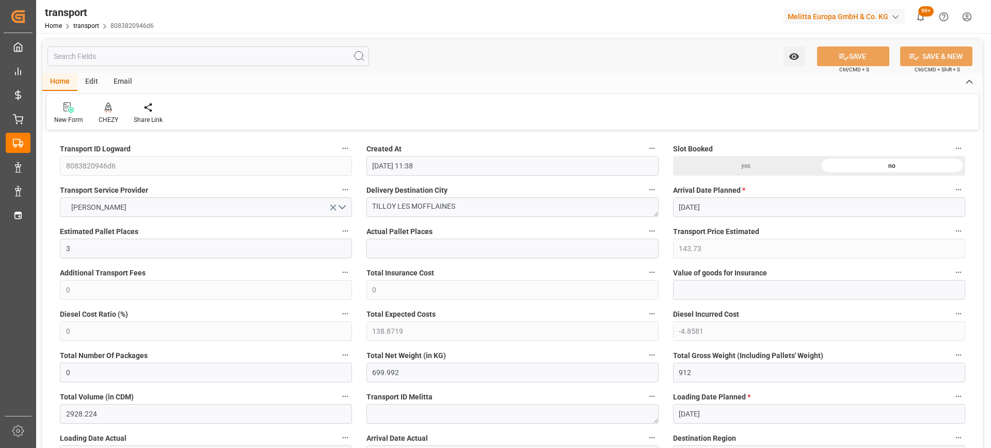
type input "[DATE]"
drag, startPoint x: 473, startPoint y: 203, endPoint x: 341, endPoint y: 207, distance: 132.8
click at [113, 108] on div at bounding box center [109, 107] width 20 height 11
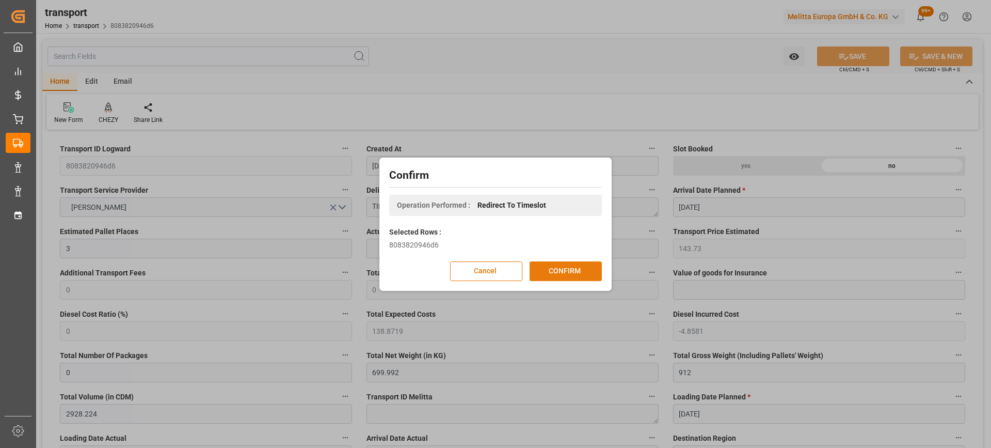
click at [562, 269] on button "CONFIRM" at bounding box center [566, 271] width 72 height 20
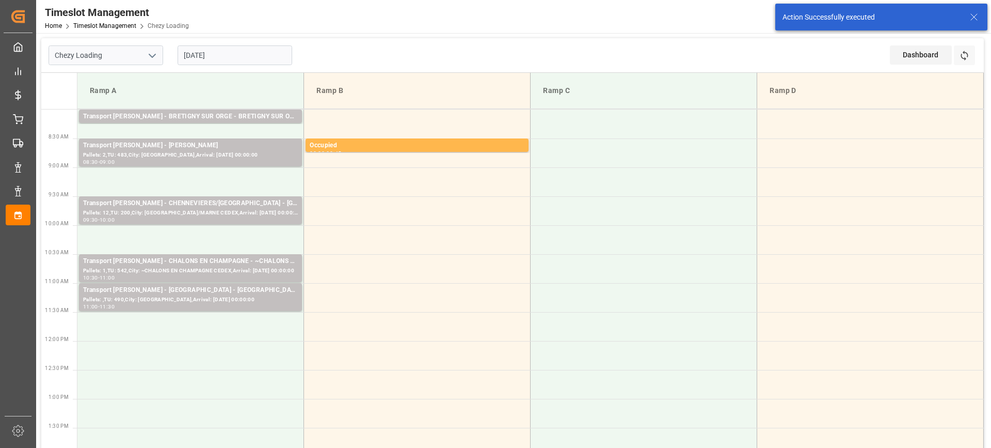
click at [175, 330] on td at bounding box center [190, 326] width 227 height 29
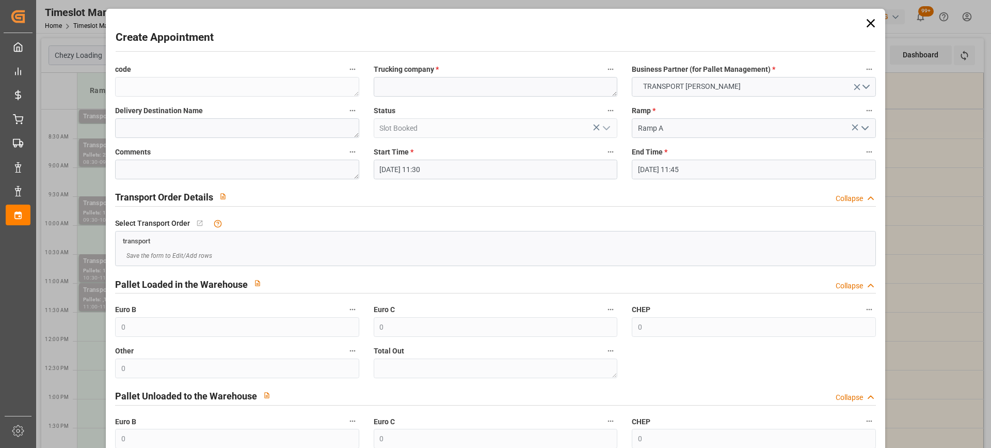
click at [871, 23] on icon at bounding box center [871, 23] width 14 height 14
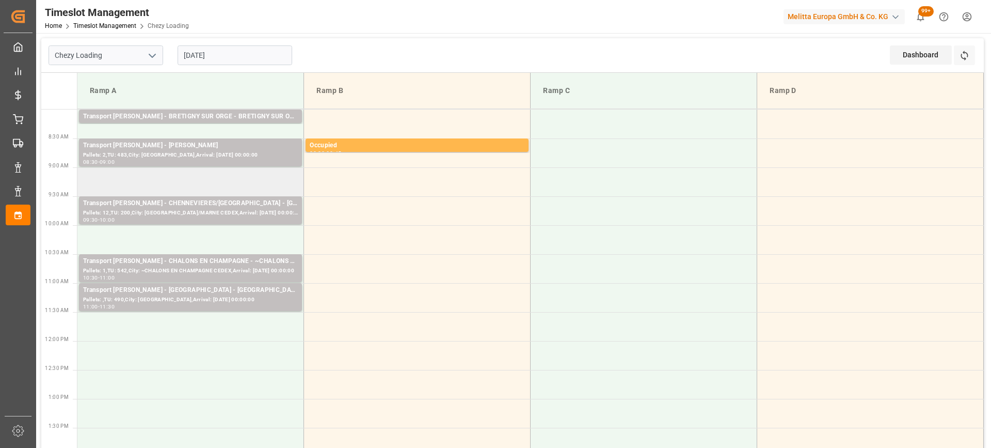
click at [145, 179] on td at bounding box center [190, 181] width 227 height 29
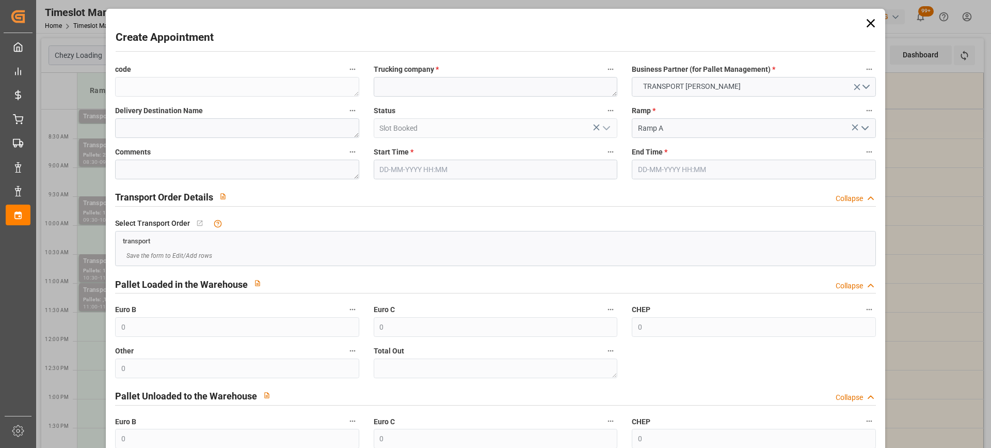
type input "[DATE] 09:00"
type input "[DATE] 09:15"
paste textarea "TILLOY LES MOFFLAINES"
type textarea "TILLOY LES MOFFLAINES"
paste textarea "TILLOY LES MOFFLAINES"
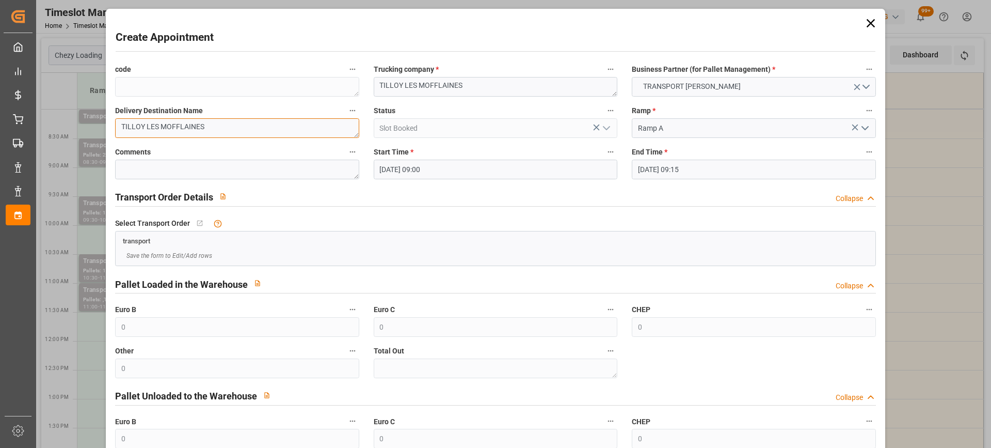
scroll to position [102, 0]
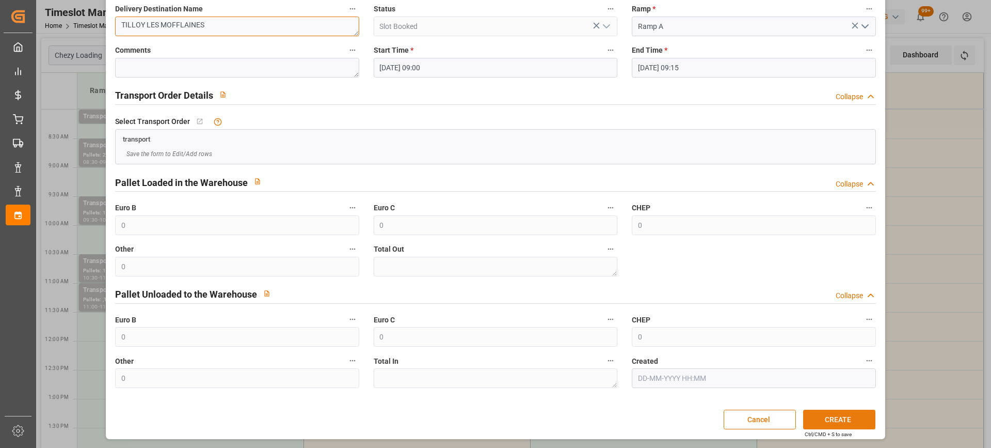
type textarea "TILLOY LES MOFFLAINES"
click at [820, 418] on button "CREATE" at bounding box center [839, 419] width 72 height 20
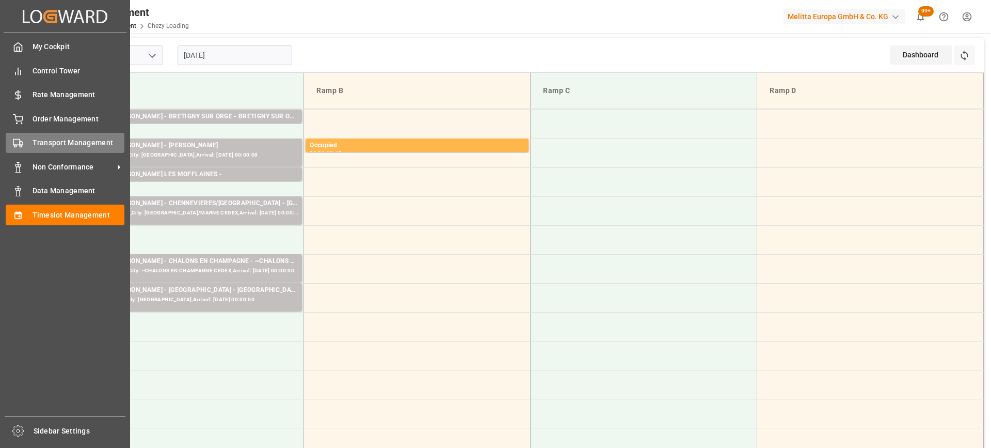
click at [73, 146] on span "Transport Management" at bounding box center [79, 142] width 92 height 11
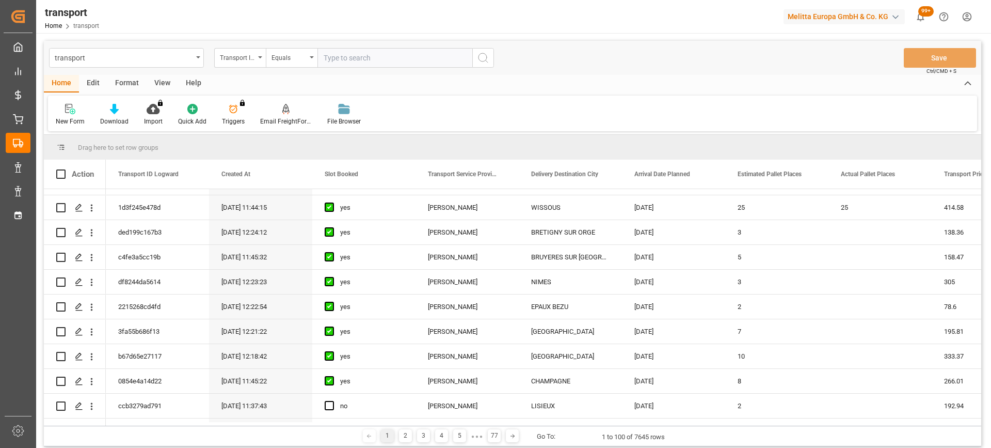
scroll to position [568, 0]
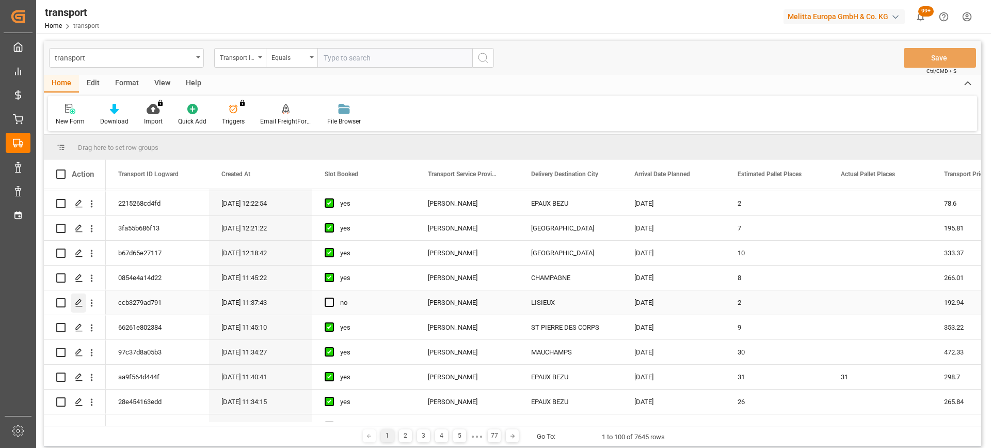
click at [78, 308] on div "Press SPACE to select this row." at bounding box center [78, 302] width 15 height 19
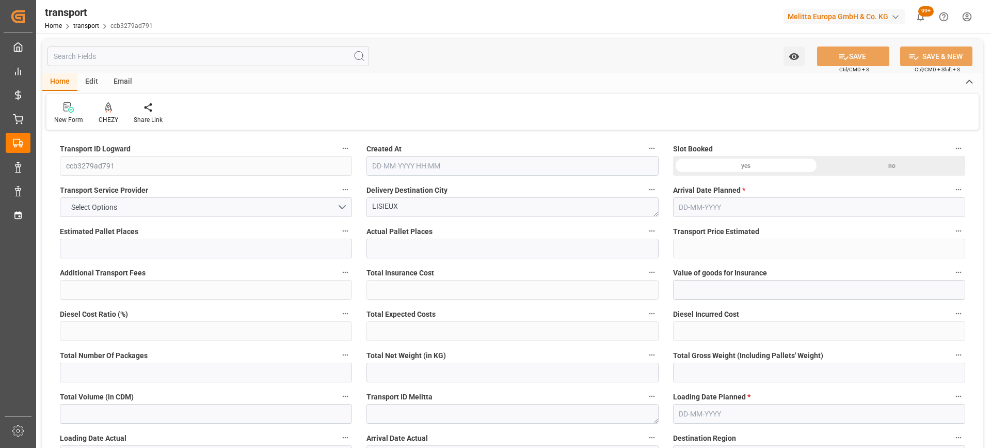
type input "2"
type input "192.94"
type input "0"
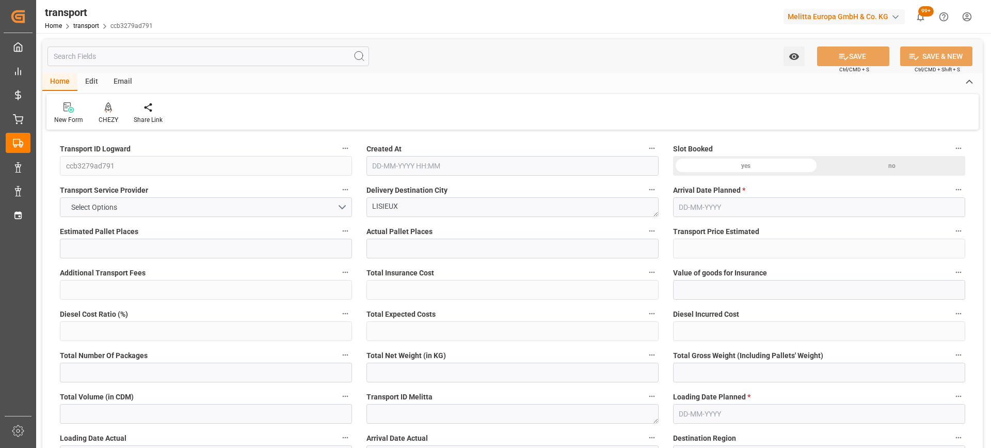
type input "186.4186"
type input "-6.5214"
type input "0"
type input "265.088"
type input "519.816"
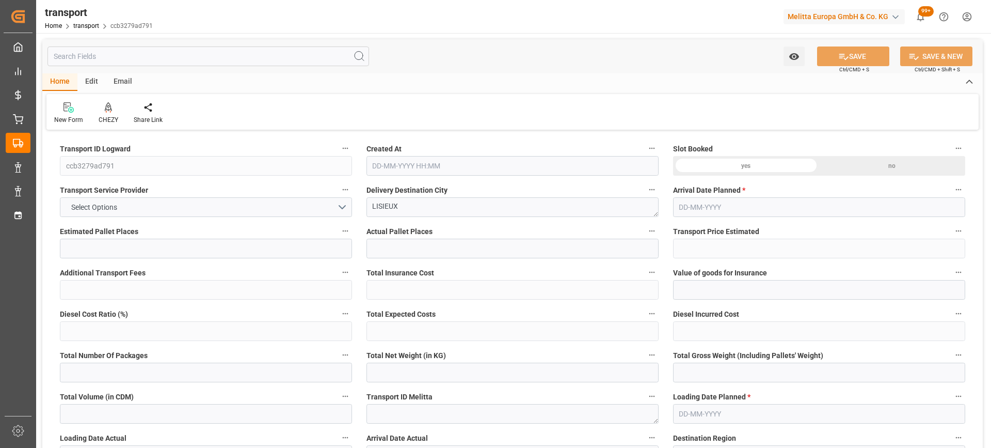
type input "1693.592"
type input "14"
type input "0"
type input "116"
type input "4"
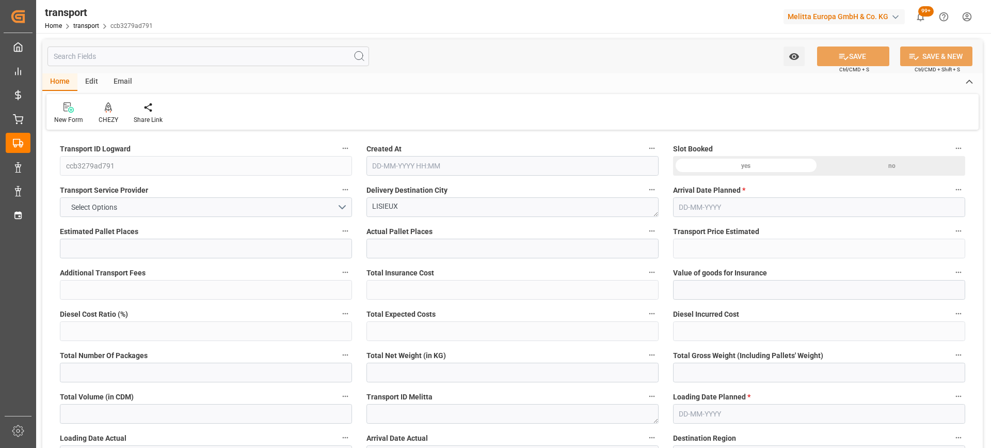
type input "101"
type input "427.816"
type input "0"
type input "4710.8598"
type input "0"
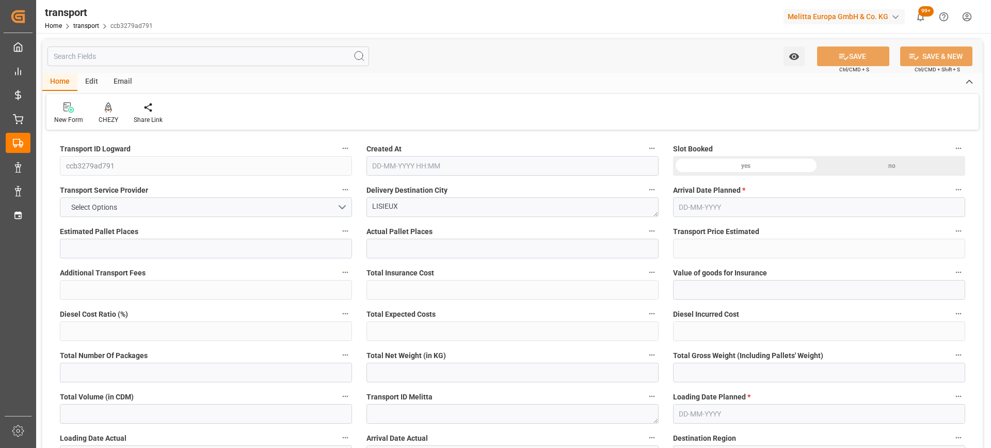
type input "0"
type input "21"
type input "35"
type input "30-09-2025 11:37"
type input "[DATE]"
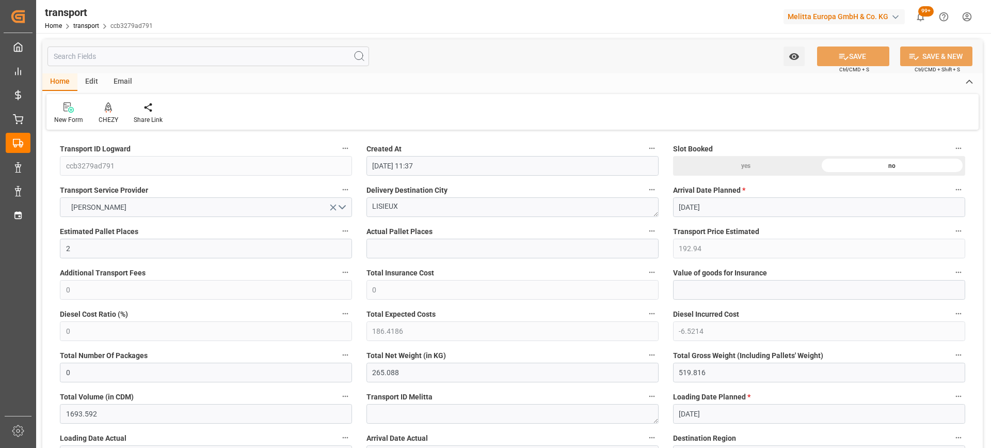
type input "[DATE]"
drag, startPoint x: 407, startPoint y: 201, endPoint x: 365, endPoint y: 201, distance: 42.3
click at [365, 201] on div "Delivery Destination City LISIEUX" at bounding box center [512, 199] width 307 height 41
click at [108, 110] on icon at bounding box center [108, 107] width 7 height 10
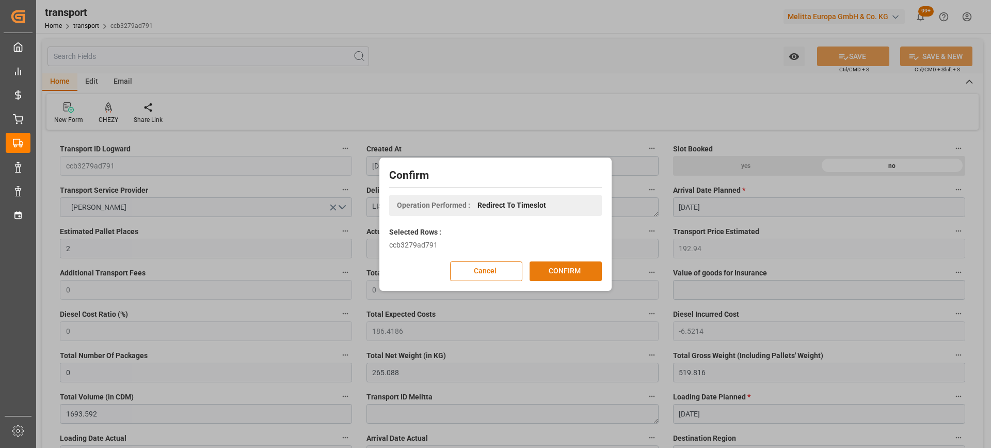
click at [544, 267] on button "CONFIRM" at bounding box center [566, 271] width 72 height 20
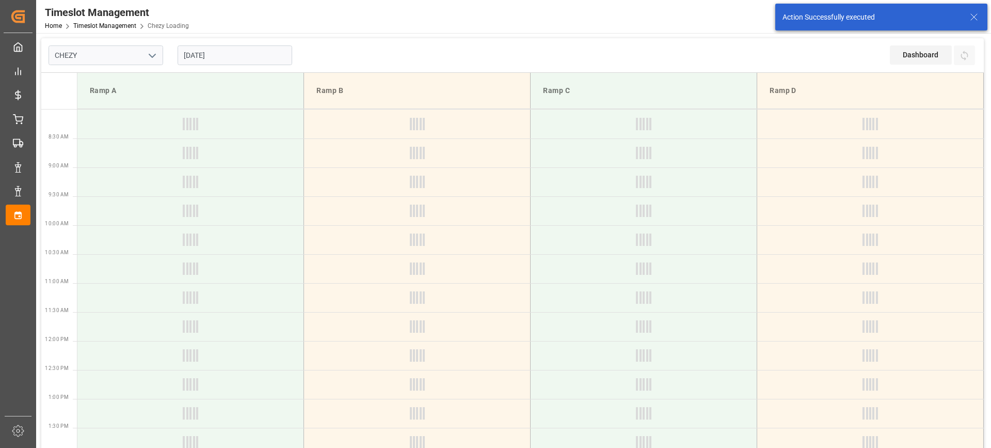
type input "Chezy Loading"
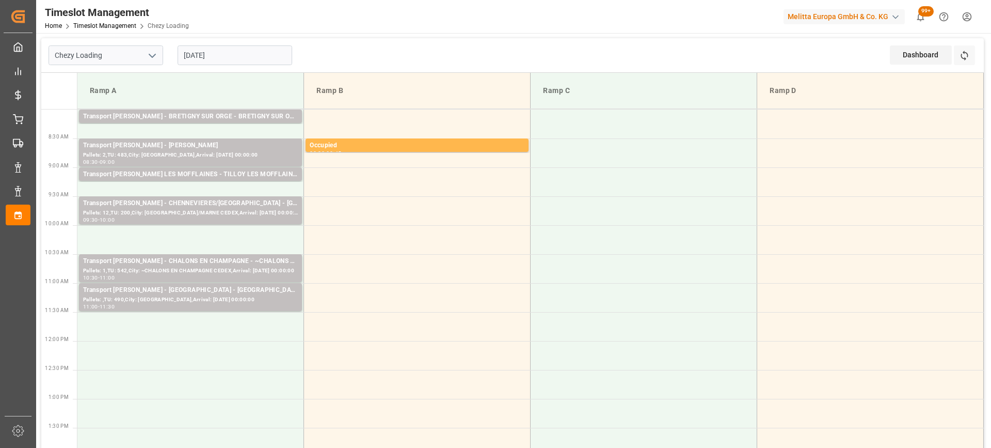
click at [193, 52] on input "[DATE]" at bounding box center [235, 55] width 115 height 20
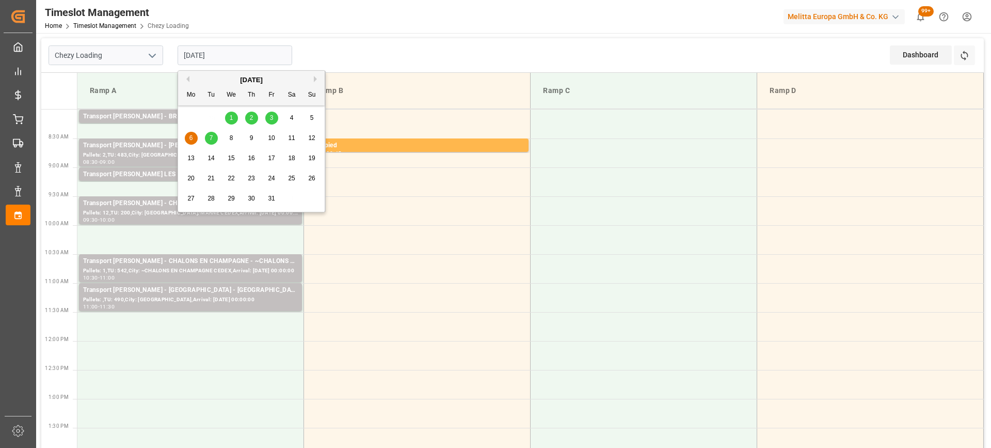
click at [273, 122] on div "3" at bounding box center [271, 118] width 13 height 12
type input "[DATE]"
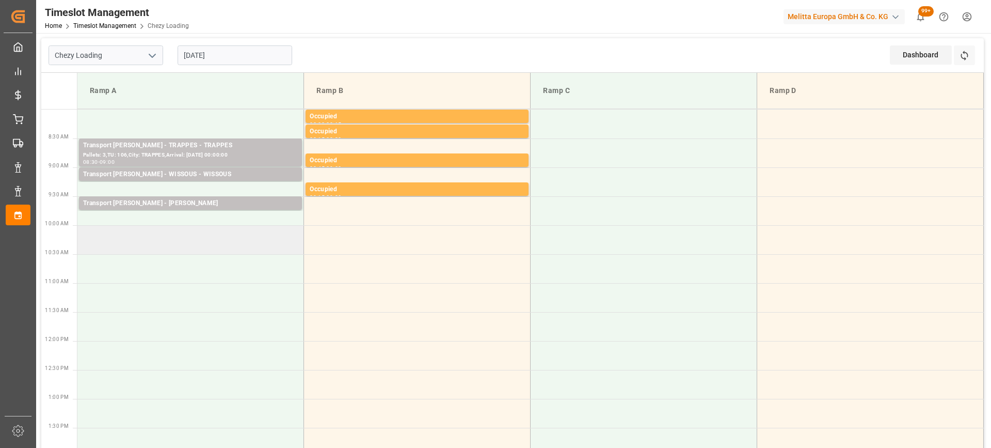
click at [161, 242] on td at bounding box center [190, 239] width 227 height 29
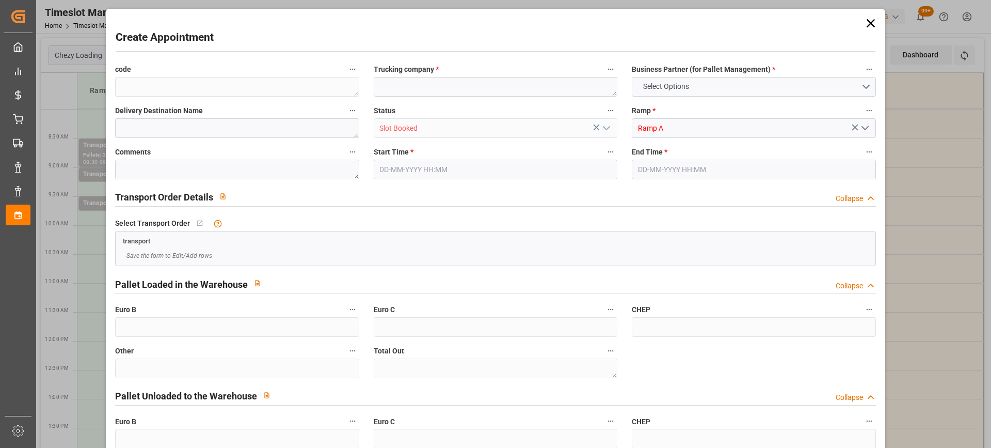
type input "0"
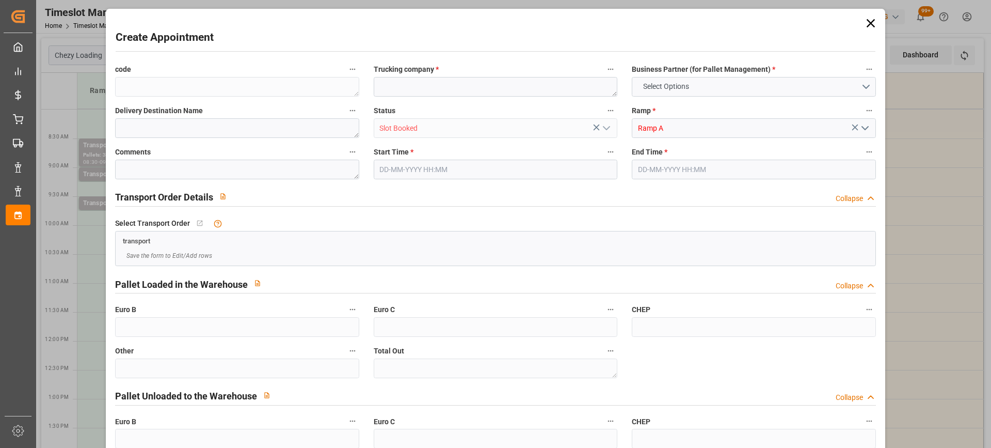
type input "0"
type input "[DATE] 10:00"
type input "[DATE] 10:15"
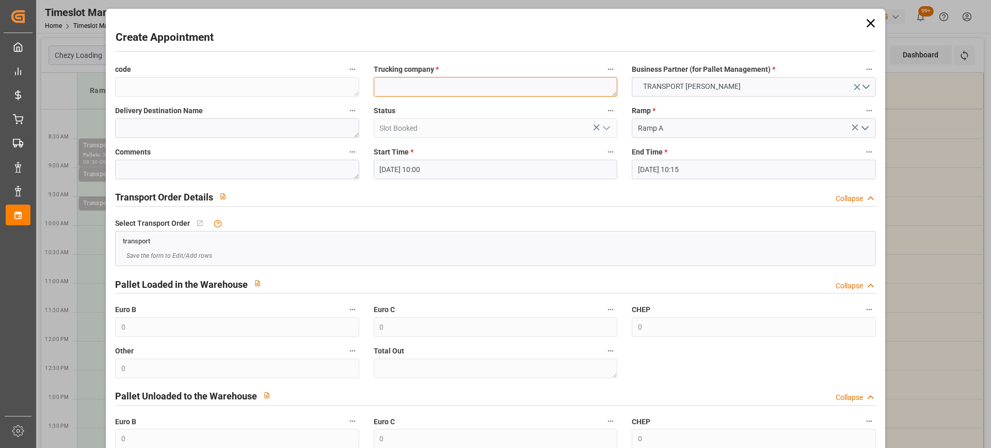
paste textarea "LISIEUX"
type textarea "LISIEUX"
paste textarea "LISIEUX"
type textarea "LISIEUX"
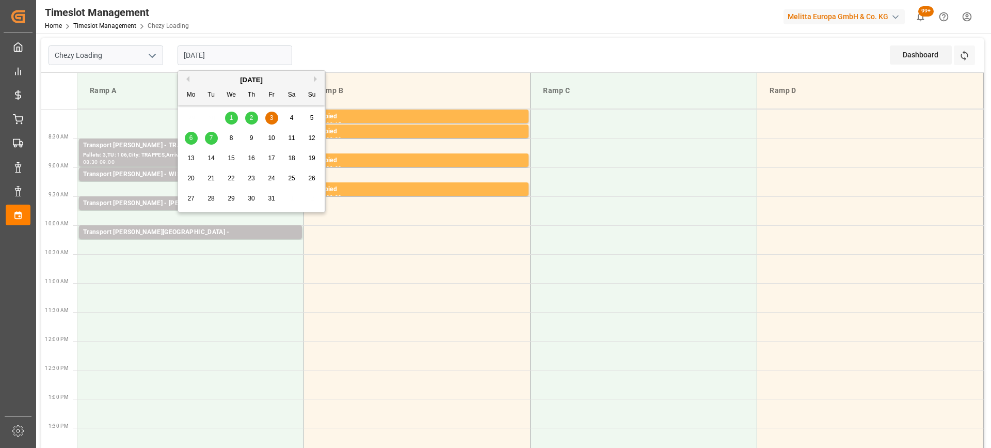
click at [203, 58] on input "[DATE]" at bounding box center [235, 55] width 115 height 20
click at [192, 141] on span "6" at bounding box center [191, 137] width 4 height 7
type input "[DATE]"
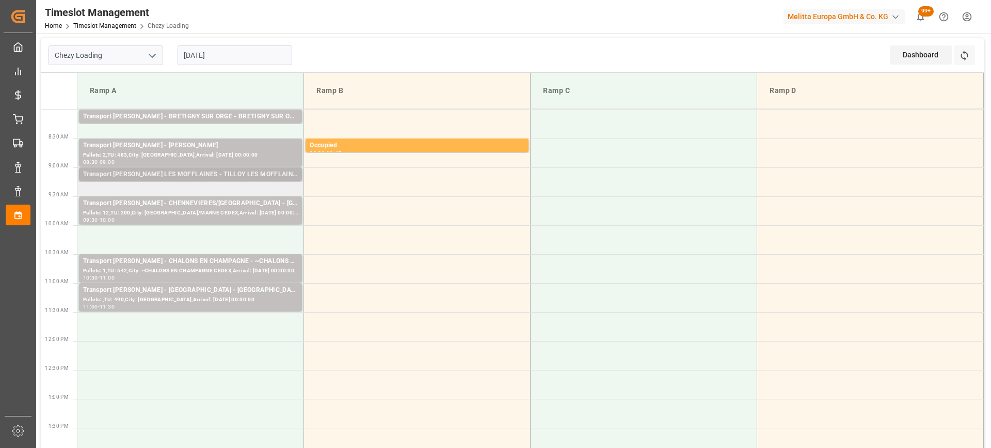
click at [174, 175] on div "Transport [PERSON_NAME] LES MOFFLAINES - TILLOY LES MOFFLAINES" at bounding box center [190, 174] width 215 height 10
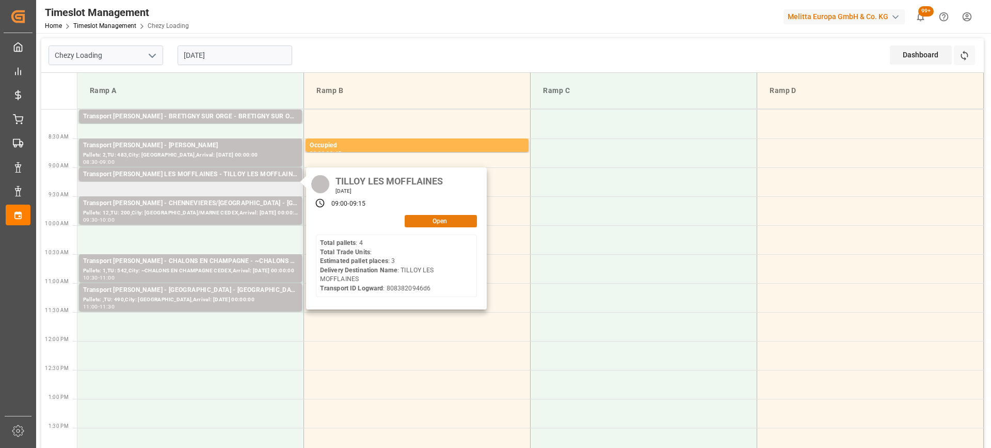
click at [431, 227] on div "Open" at bounding box center [396, 221] width 161 height 12
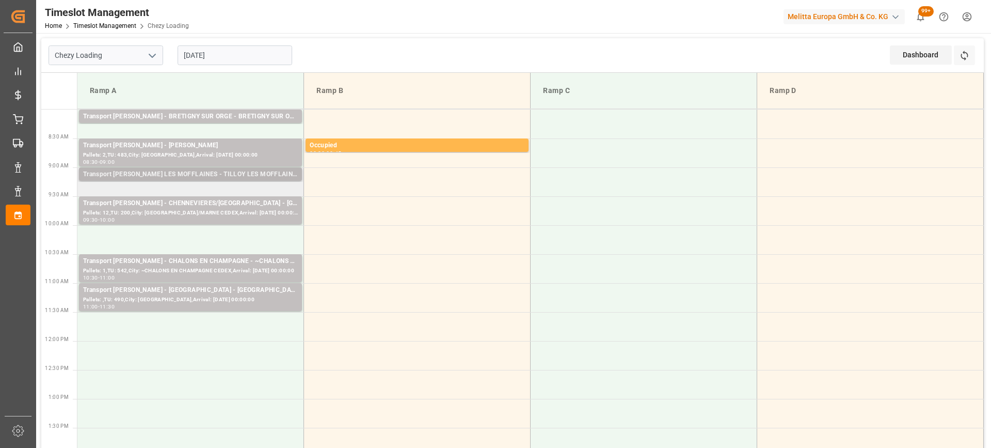
click at [247, 172] on div "Transport [PERSON_NAME] LES MOFFLAINES - TILLOY LES MOFFLAINES" at bounding box center [190, 174] width 215 height 10
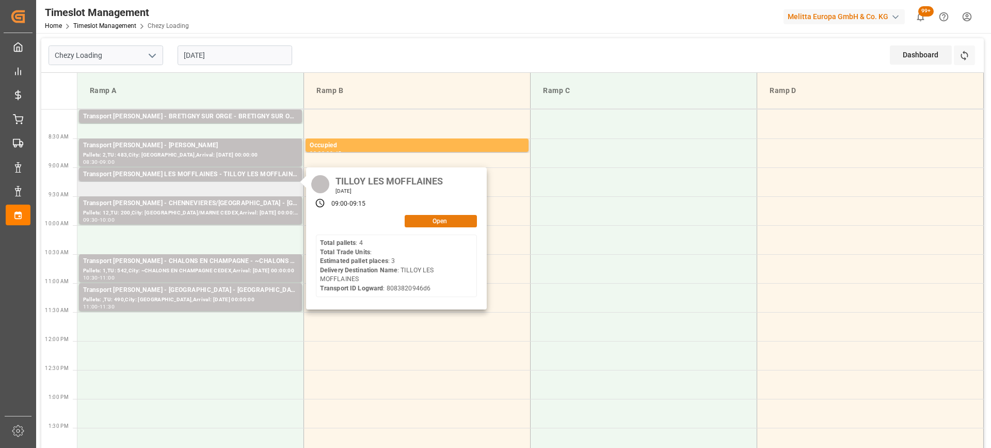
click at [446, 224] on button "Open" at bounding box center [441, 221] width 72 height 12
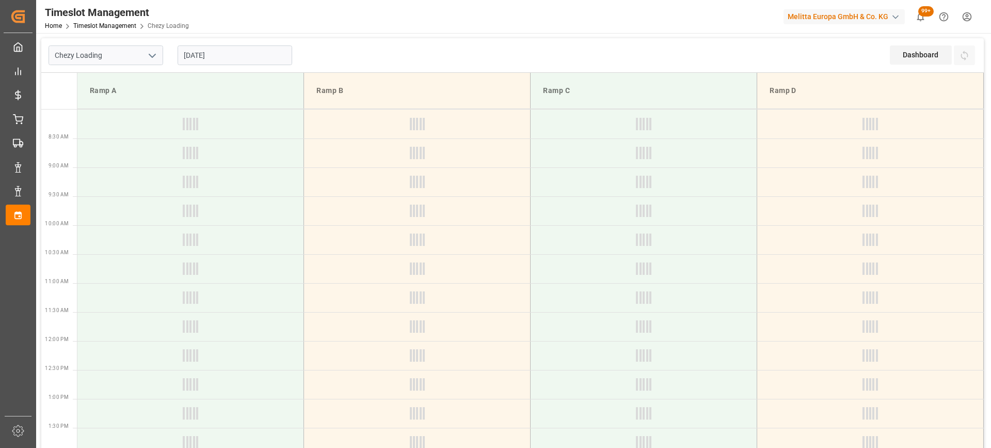
click at [446, 224] on td at bounding box center [417, 210] width 227 height 29
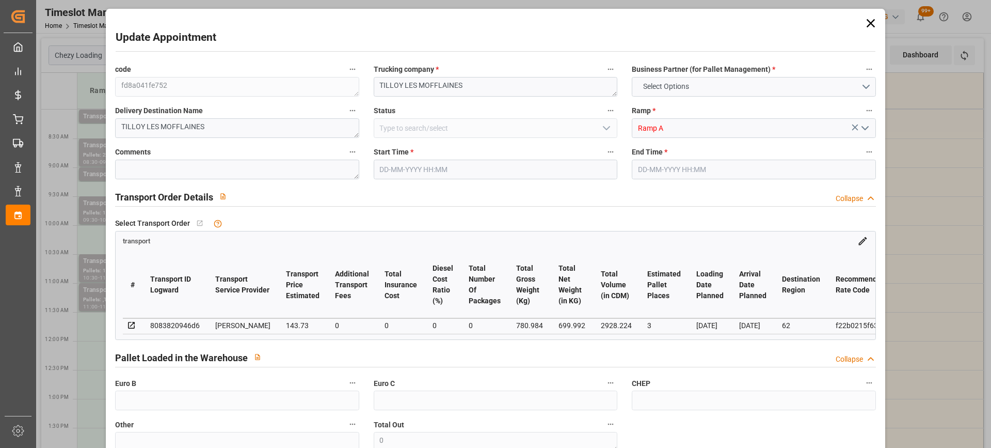
type input "3"
type input "143.73"
type input "0"
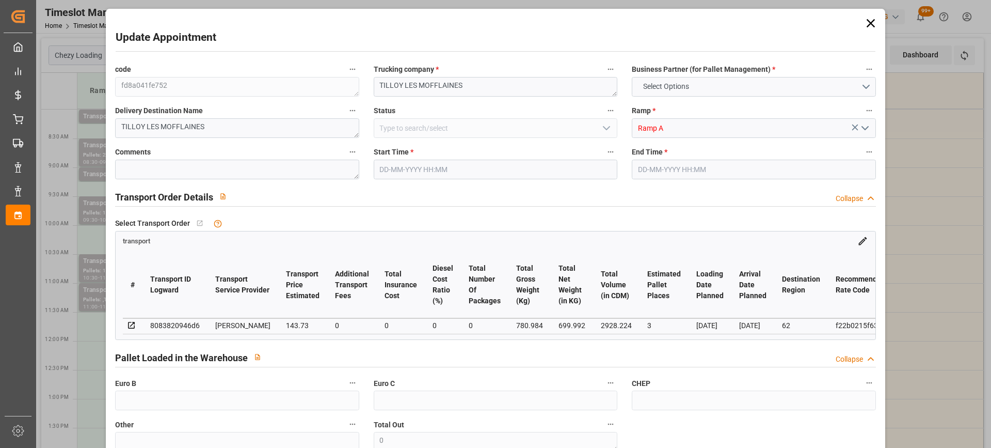
type input "138.8719"
type input "-4.8581"
type input "0"
type input "699.992"
type input "912"
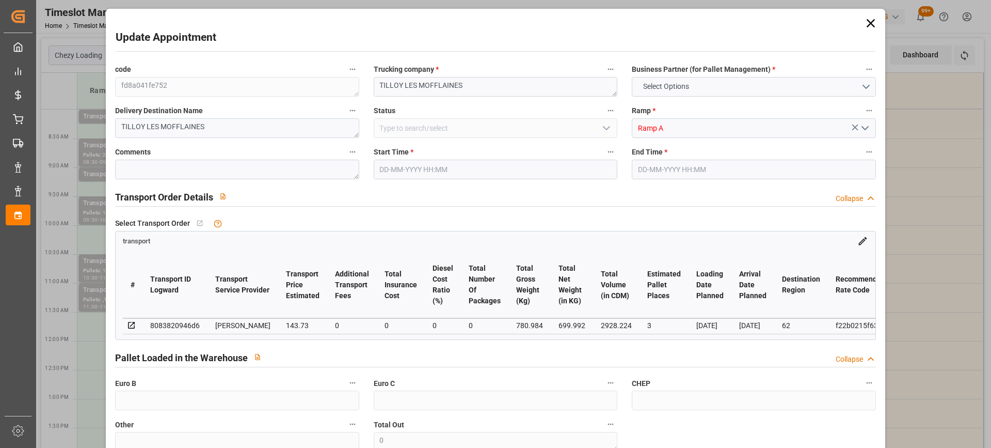
type input "2928.224"
type input "62"
type input "4"
type input "0"
type input "4"
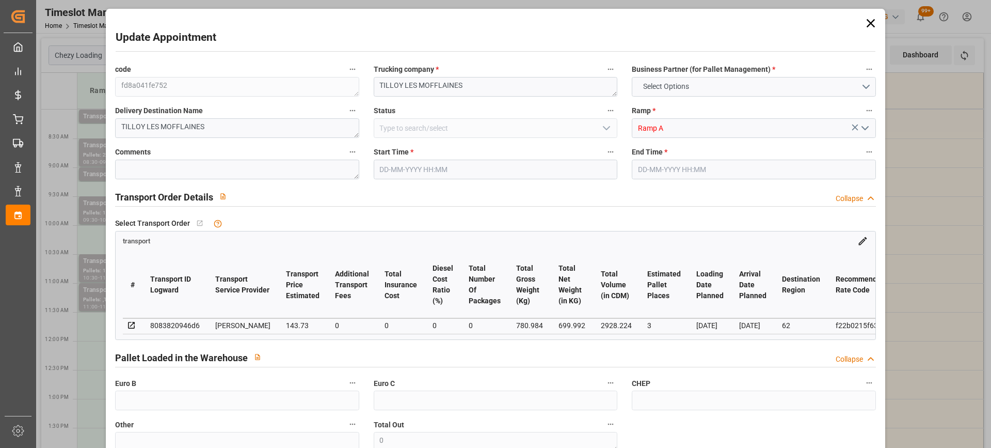
type input "101"
type input "780.984"
type input "0"
type input "4710.8598"
type input "0"
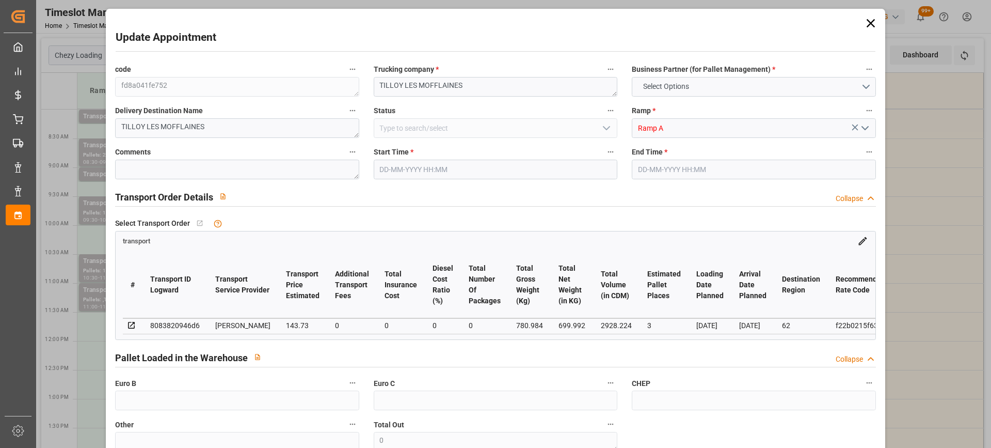
type input "0"
type input "21"
type input "35"
type input "[DATE] 09:00"
type input "[DATE] 09:15"
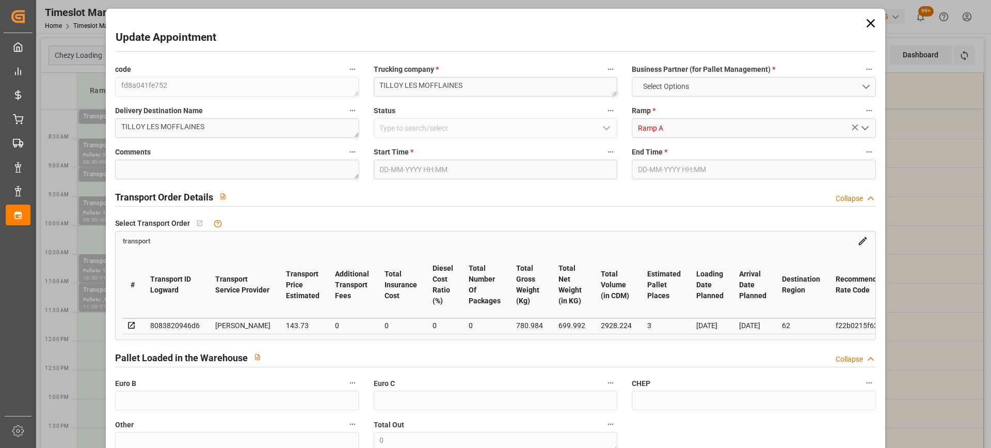
type input "[DATE] 14:44"
type input "[DATE] 11:38"
type input "[DATE]"
click at [497, 168] on input "[DATE] 09:00" at bounding box center [496, 170] width 244 height 20
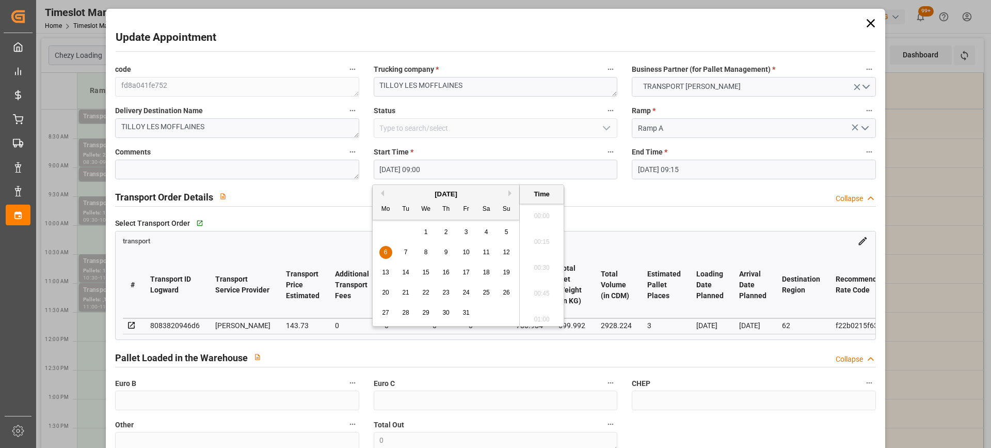
scroll to position [881, 0]
click at [462, 230] on div "3" at bounding box center [466, 232] width 13 height 12
click at [544, 266] on li "11:00" at bounding box center [542, 264] width 44 height 26
type input "[DATE] 11:00"
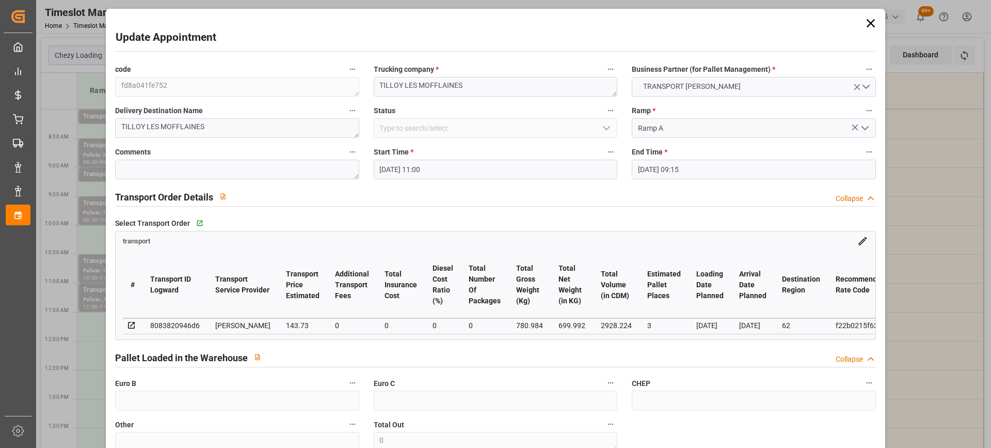
click at [707, 168] on input "[DATE] 09:15" at bounding box center [754, 170] width 244 height 20
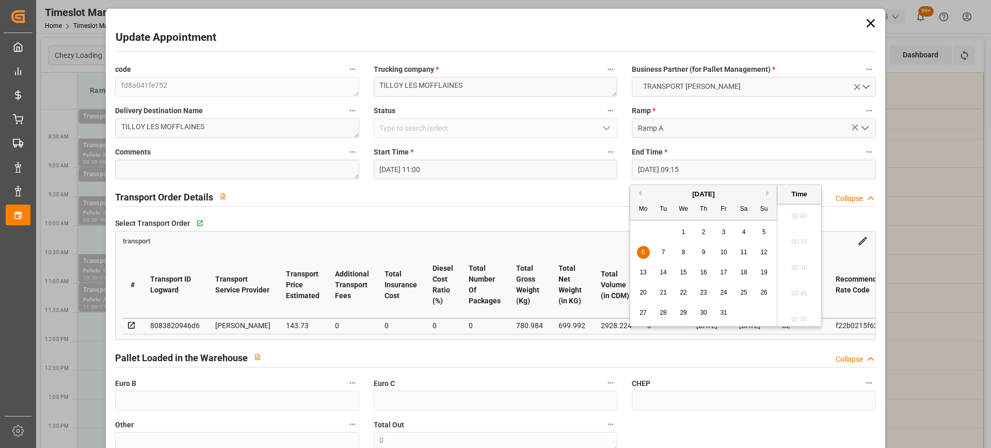
scroll to position [907, 0]
click at [727, 233] on div "3" at bounding box center [724, 232] width 13 height 12
click at [806, 315] on li "11:15" at bounding box center [800, 316] width 44 height 26
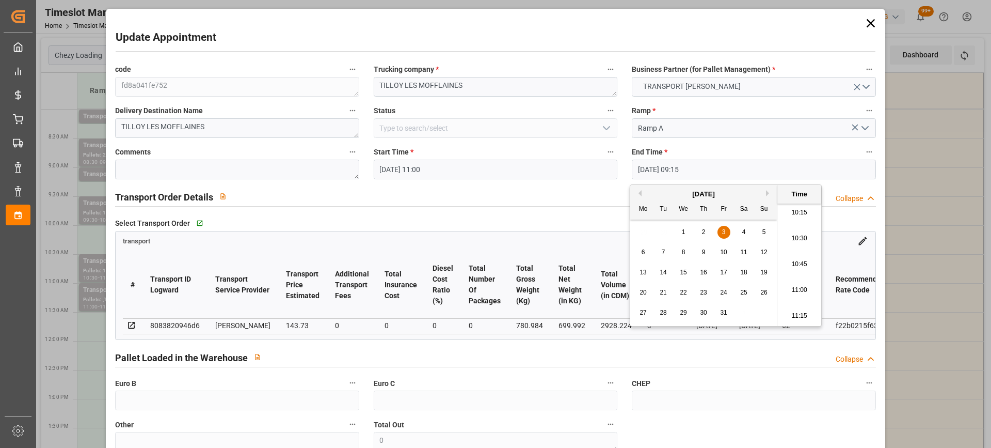
type input "[DATE] 11:15"
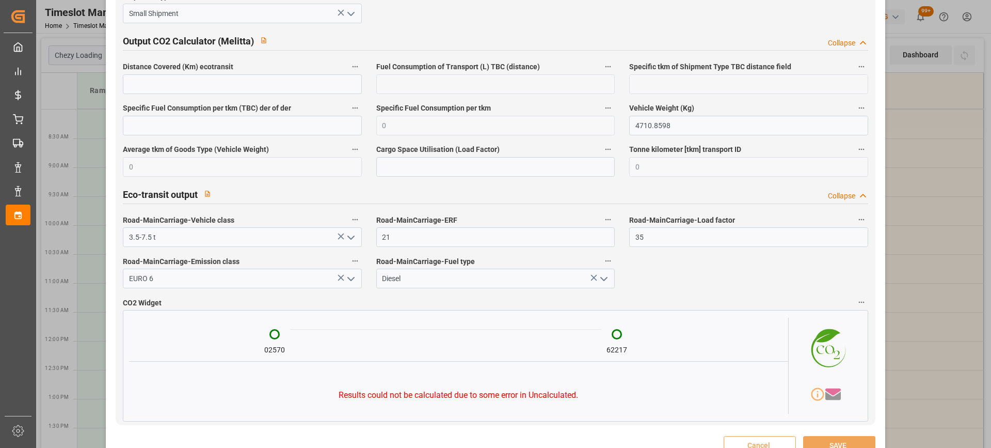
scroll to position [1737, 0]
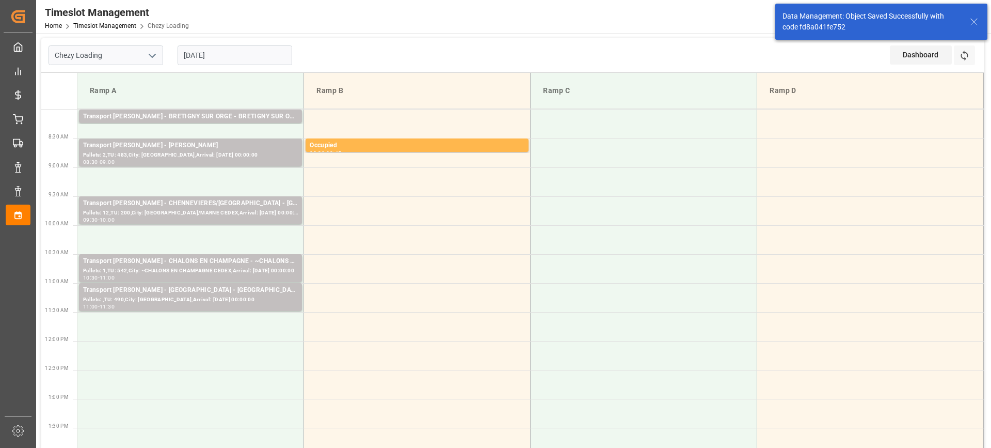
click at [218, 52] on input "[DATE]" at bounding box center [235, 55] width 115 height 20
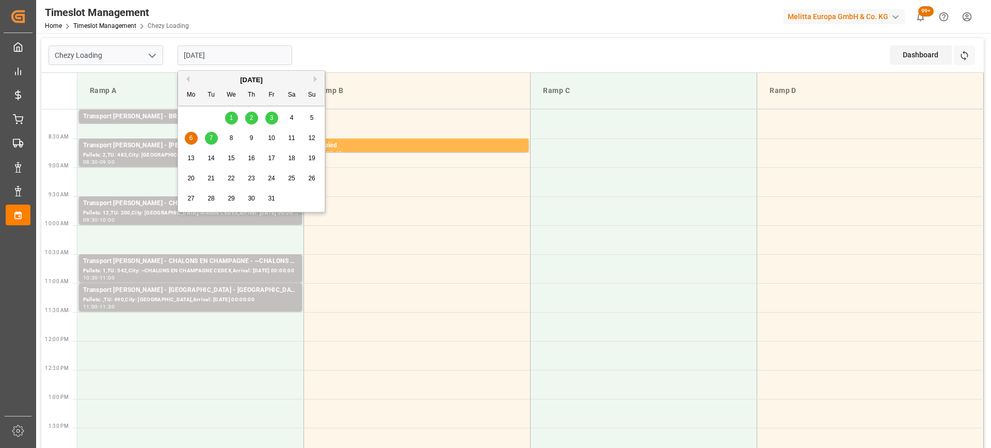
click at [271, 116] on span "3" at bounding box center [272, 117] width 4 height 7
type input "[DATE]"
